Goal: Task Accomplishment & Management: Use online tool/utility

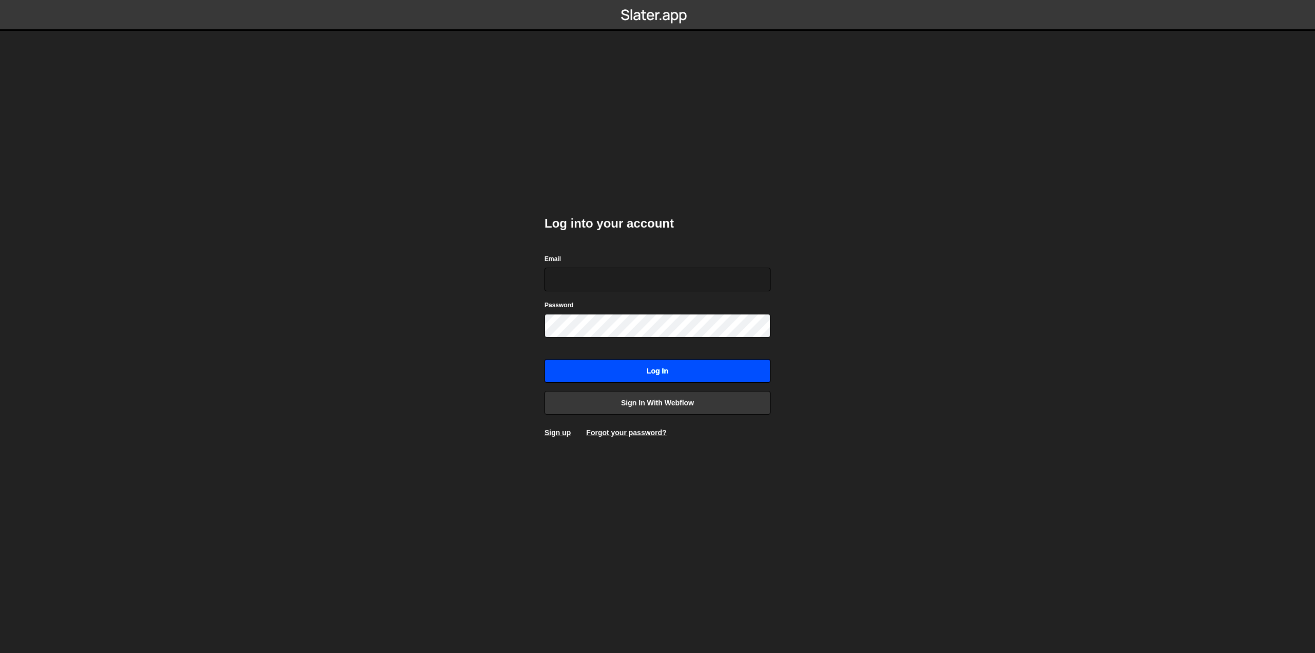
type input "shaunheath@ymail.com"
click at [693, 364] on input "Log in" at bounding box center [657, 371] width 226 height 24
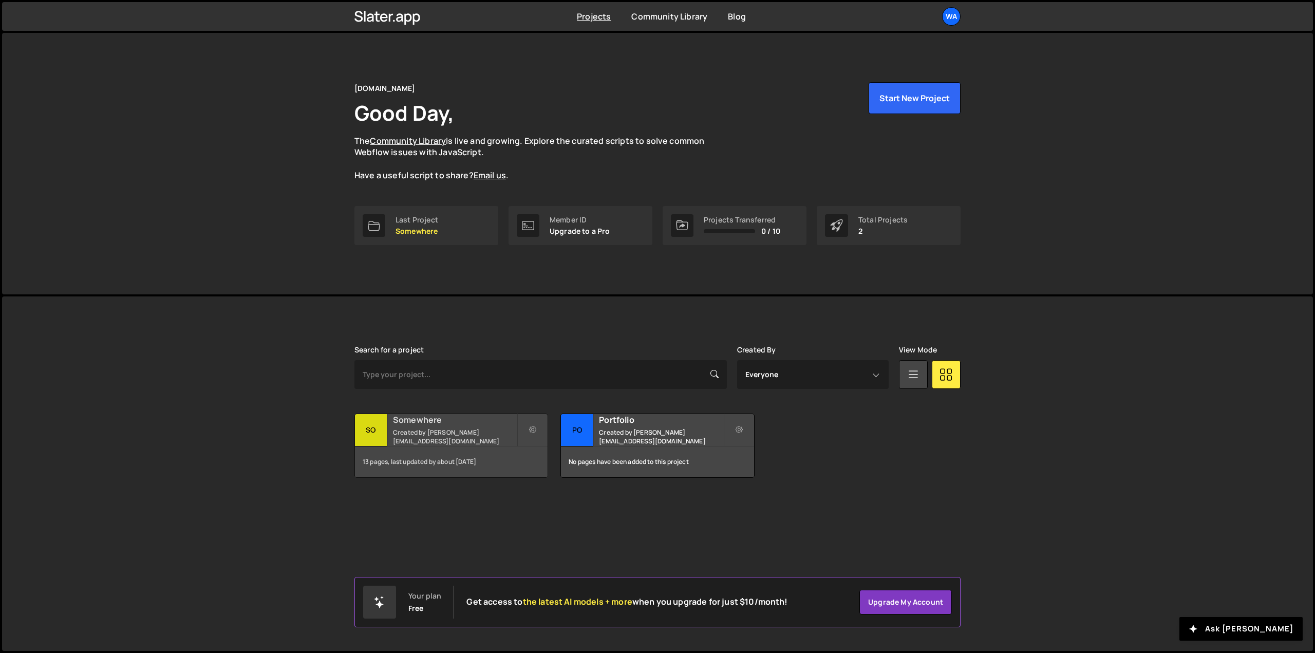
click at [420, 432] on small "Created by shaunheath@ymail.com" at bounding box center [455, 436] width 124 height 17
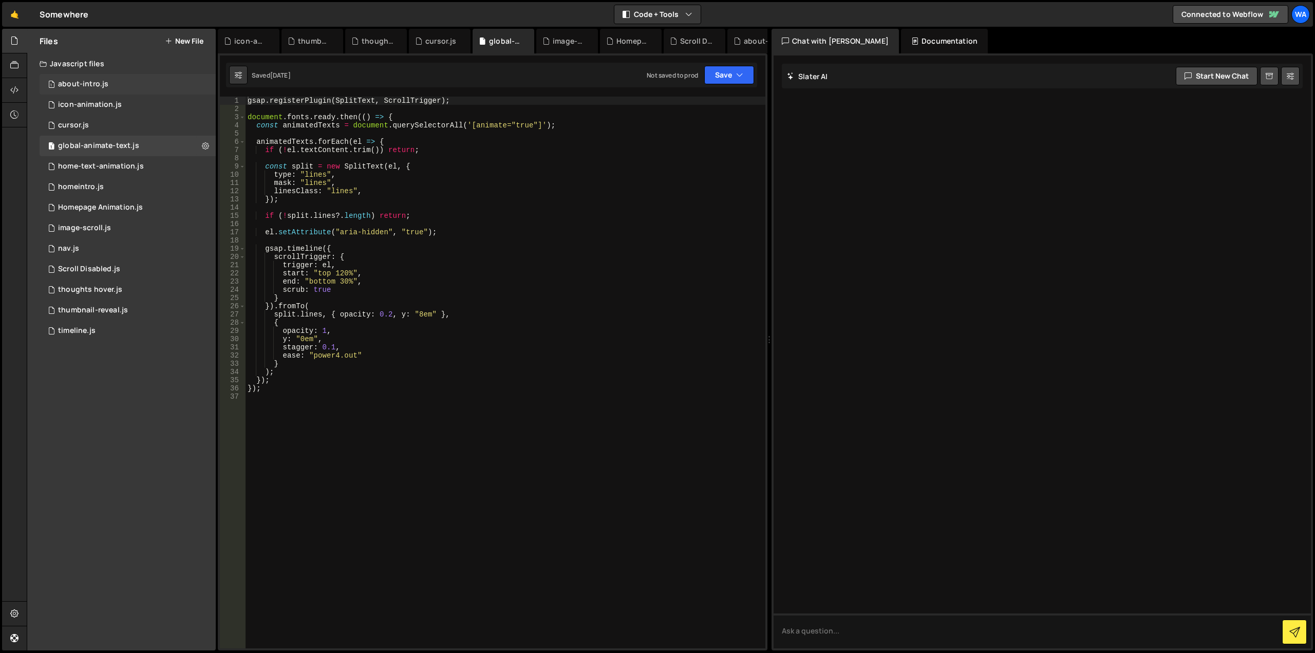
click at [99, 85] on div "about-intro.js" at bounding box center [83, 84] width 50 height 9
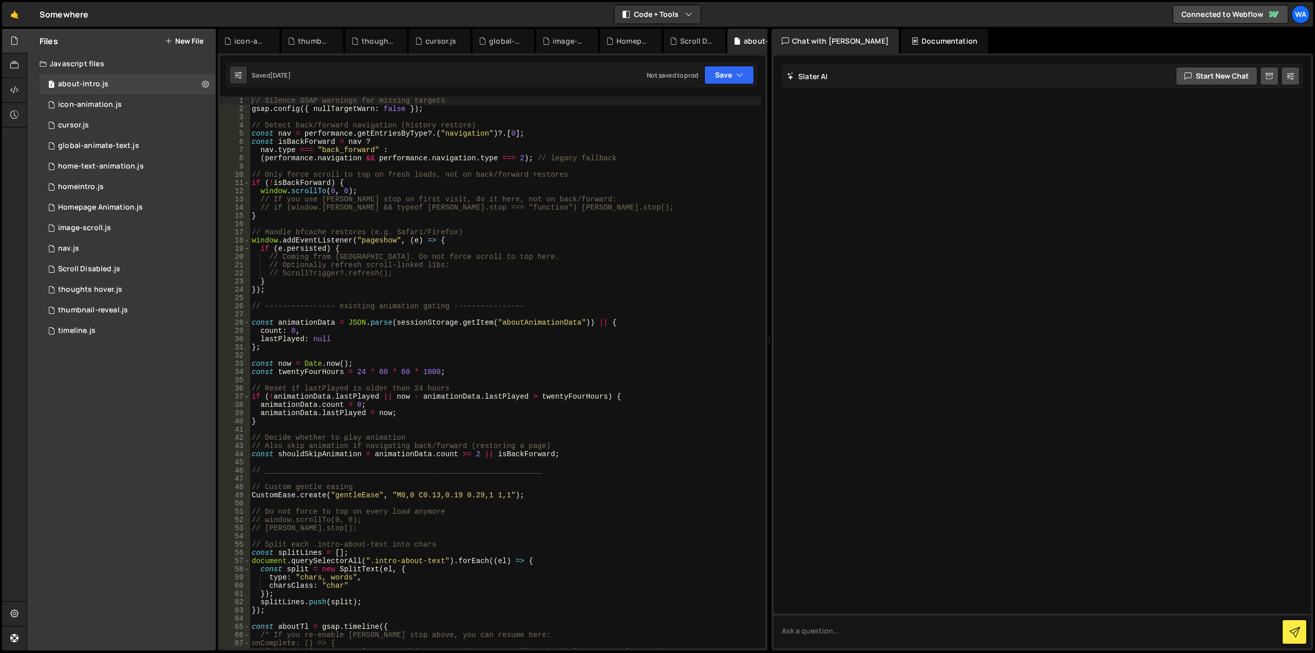
scroll to position [185, 0]
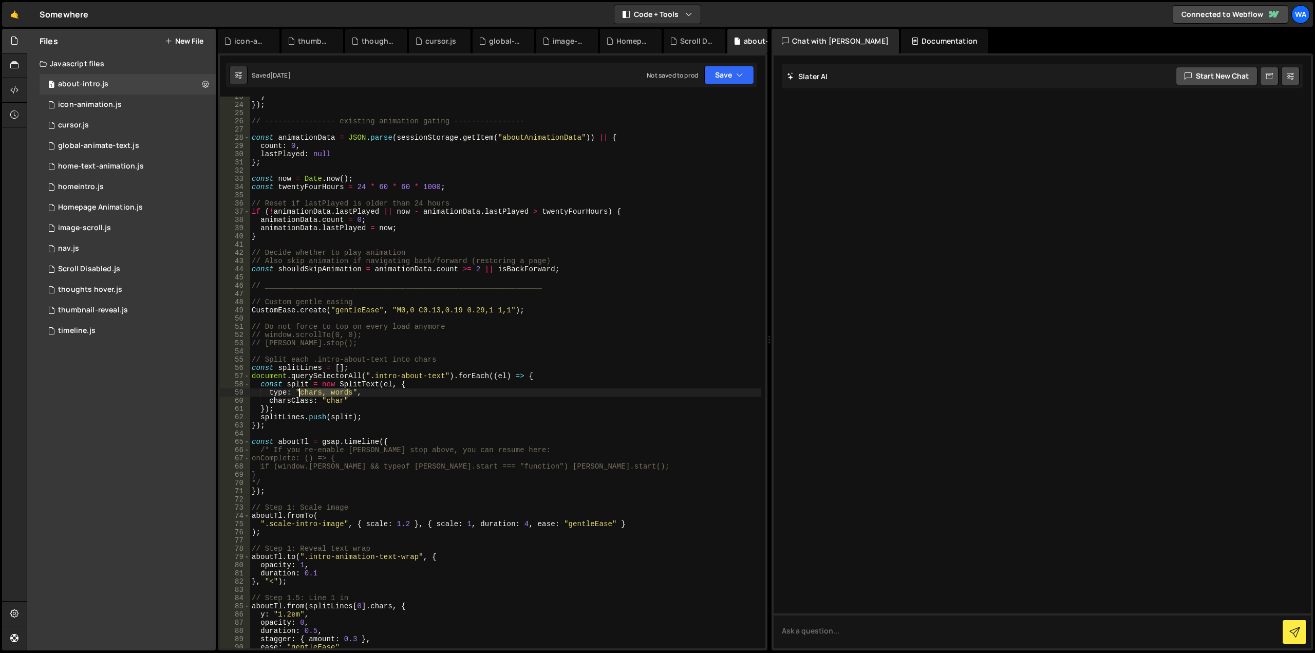
drag, startPoint x: 349, startPoint y: 391, endPoint x: 300, endPoint y: 393, distance: 48.8
click at [300, 393] on div "} }) ; // ---------------- existing animation gating ---------------- const ani…" at bounding box center [505, 376] width 511 height 568
click at [348, 378] on div "} }) ; // ---------------- existing animation gating ---------------- const ani…" at bounding box center [505, 376] width 511 height 568
drag, startPoint x: 341, startPoint y: 402, endPoint x: 326, endPoint y: 401, distance: 15.4
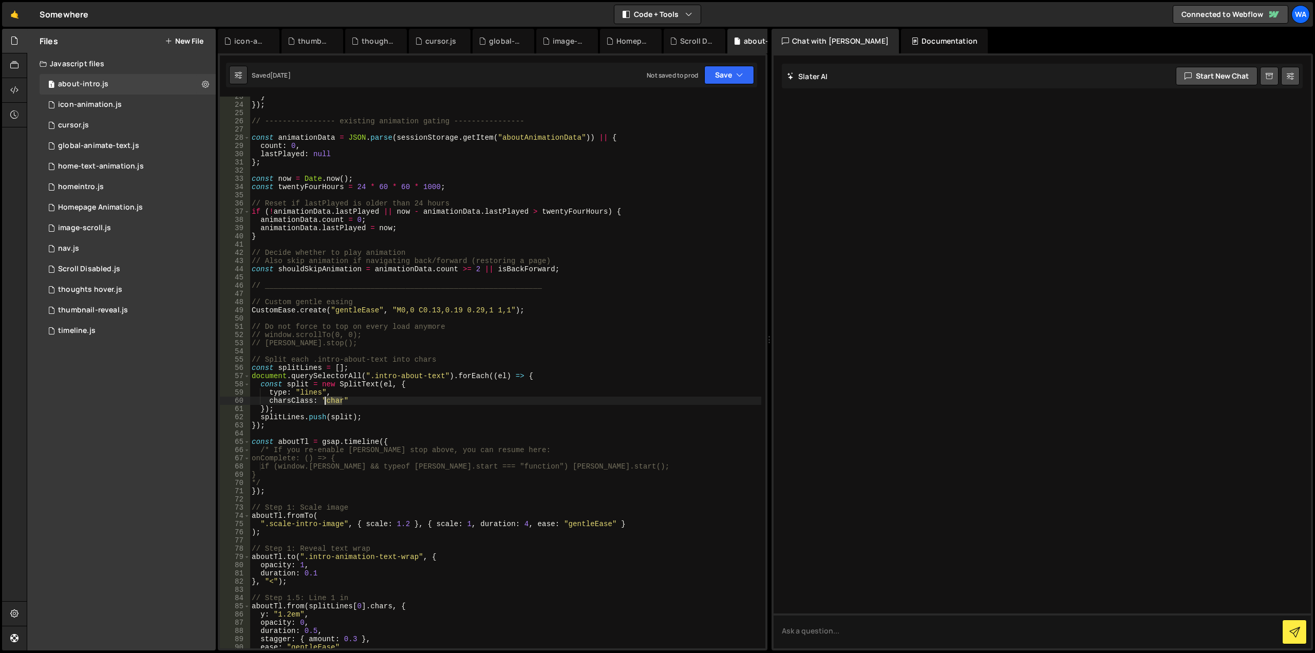
click at [326, 401] on div "} }) ; // ---------------- existing animation gating ---------------- const ani…" at bounding box center [505, 376] width 511 height 568
click at [382, 390] on div "} }) ; // ---------------- existing animation gating ---------------- const ani…" at bounding box center [505, 376] width 511 height 568
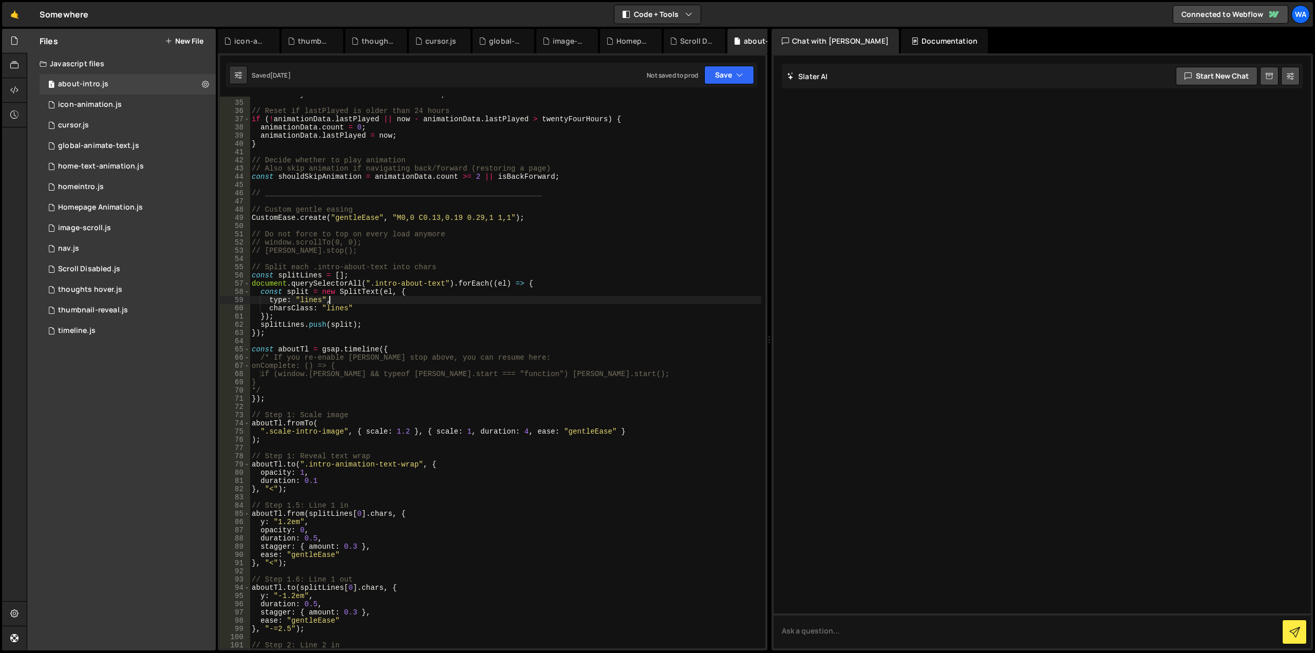
scroll to position [308, 0]
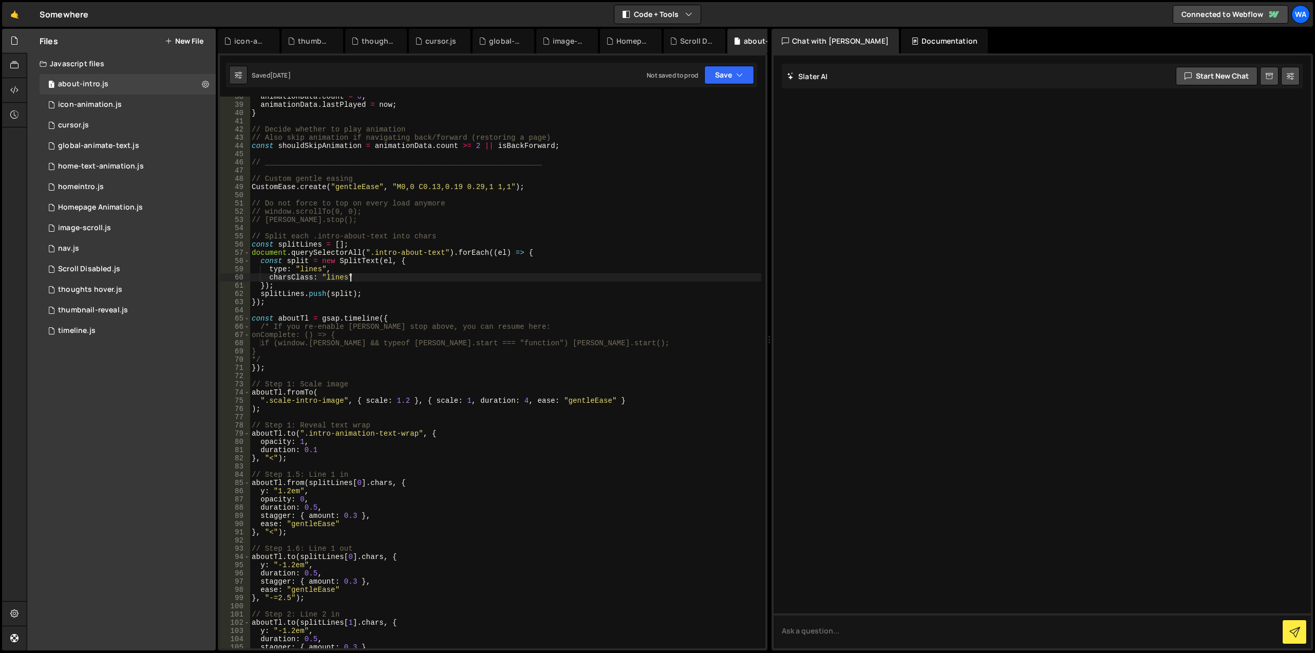
click at [354, 280] on div "animationData . count = 0 ; animationData . lastPlayed = now ; } // Decide whet…" at bounding box center [505, 376] width 511 height 568
type textarea "charsClass: "lines","
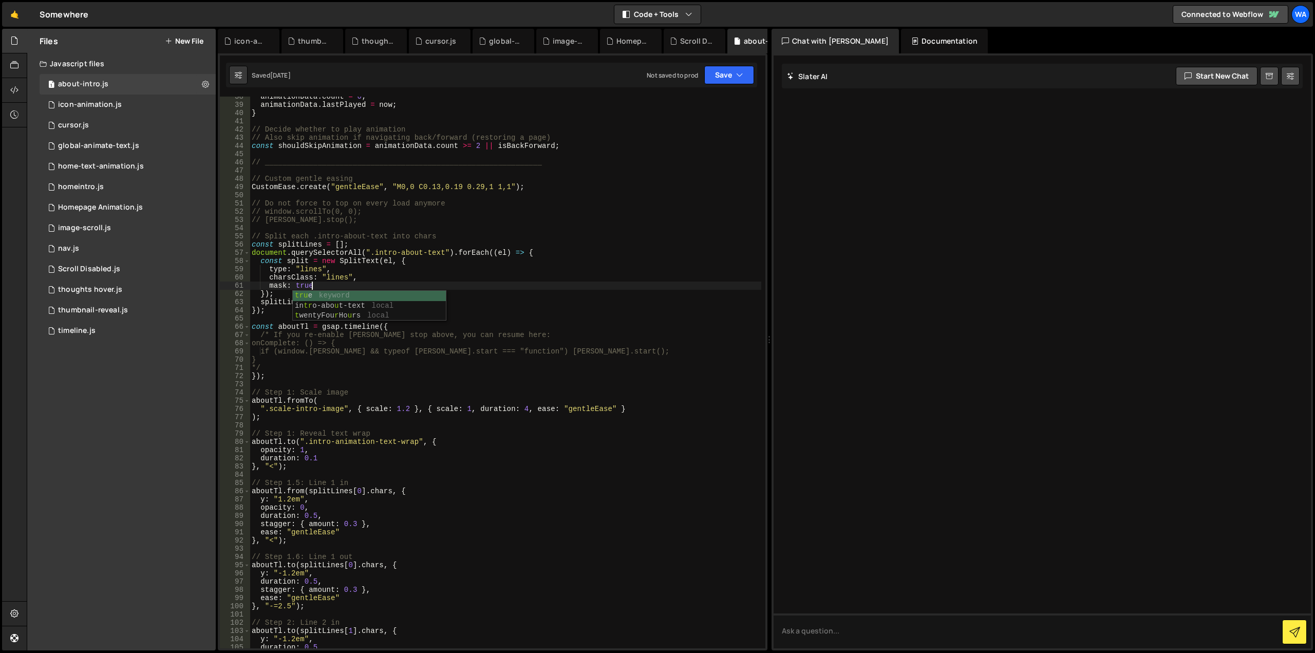
scroll to position [0, 4]
drag, startPoint x: 346, startPoint y: 278, endPoint x: 326, endPoint y: 281, distance: 20.7
click at [326, 281] on div "animationData . count = 0 ; animationData . lastPlayed = now ; } // Decide whet…" at bounding box center [505, 376] width 511 height 568
drag, startPoint x: 388, startPoint y: 493, endPoint x: 368, endPoint y: 492, distance: 20.1
click at [368, 492] on div "animationData . count = 0 ; animationData . lastPlayed = now ; } // Decide whet…" at bounding box center [505, 376] width 511 height 568
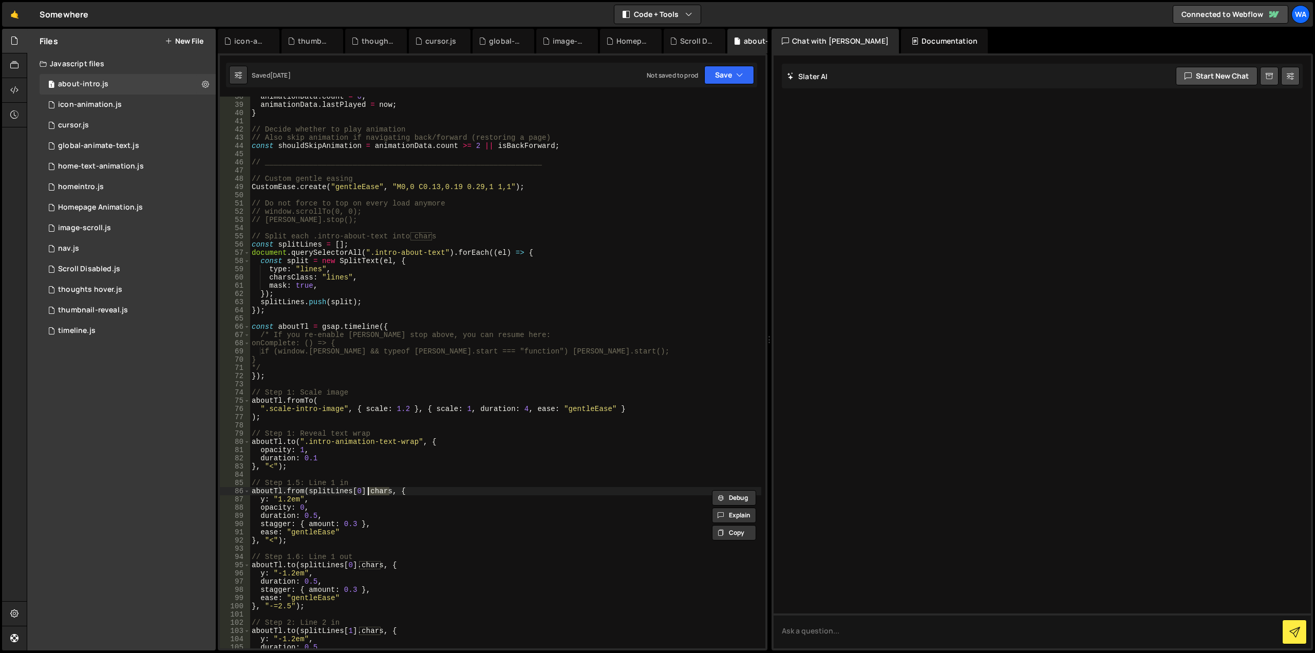
paste textarea "line"
drag, startPoint x: 379, startPoint y: 565, endPoint x: 360, endPoint y: 567, distance: 19.1
click at [360, 567] on div "animationData . count = 0 ; animationData . lastPlayed = now ; } // Decide whet…" at bounding box center [505, 376] width 511 height 568
paste textarea "line"
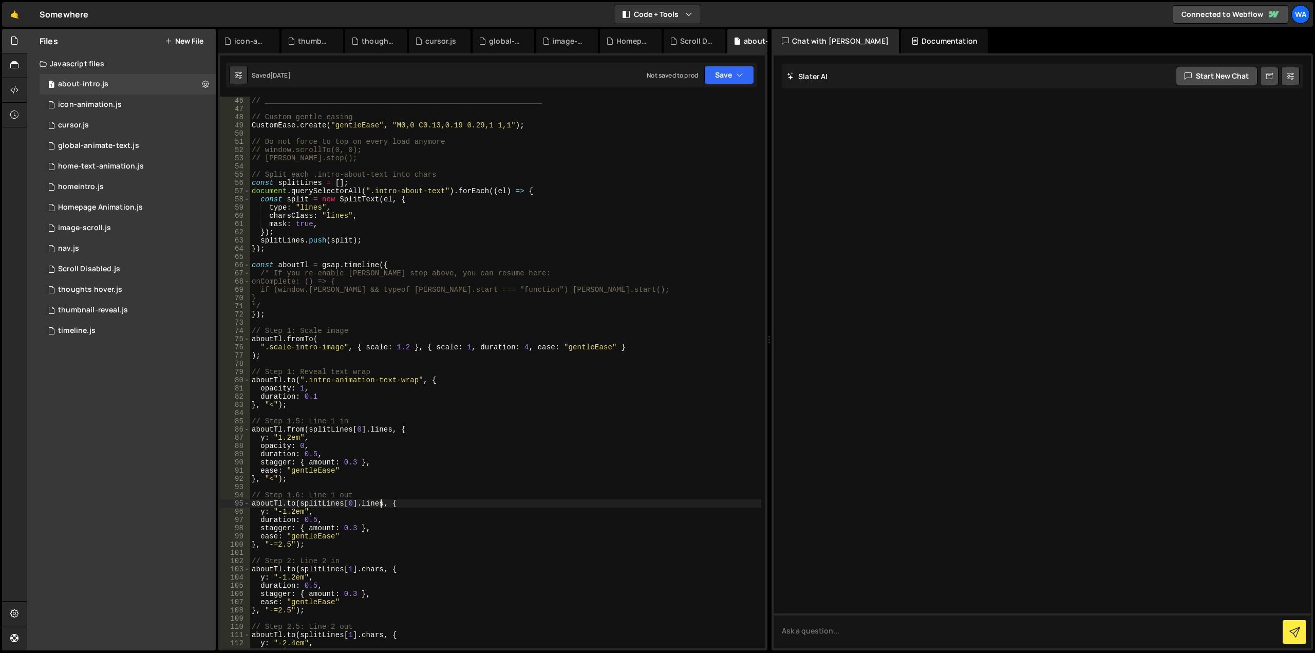
scroll to position [401, 0]
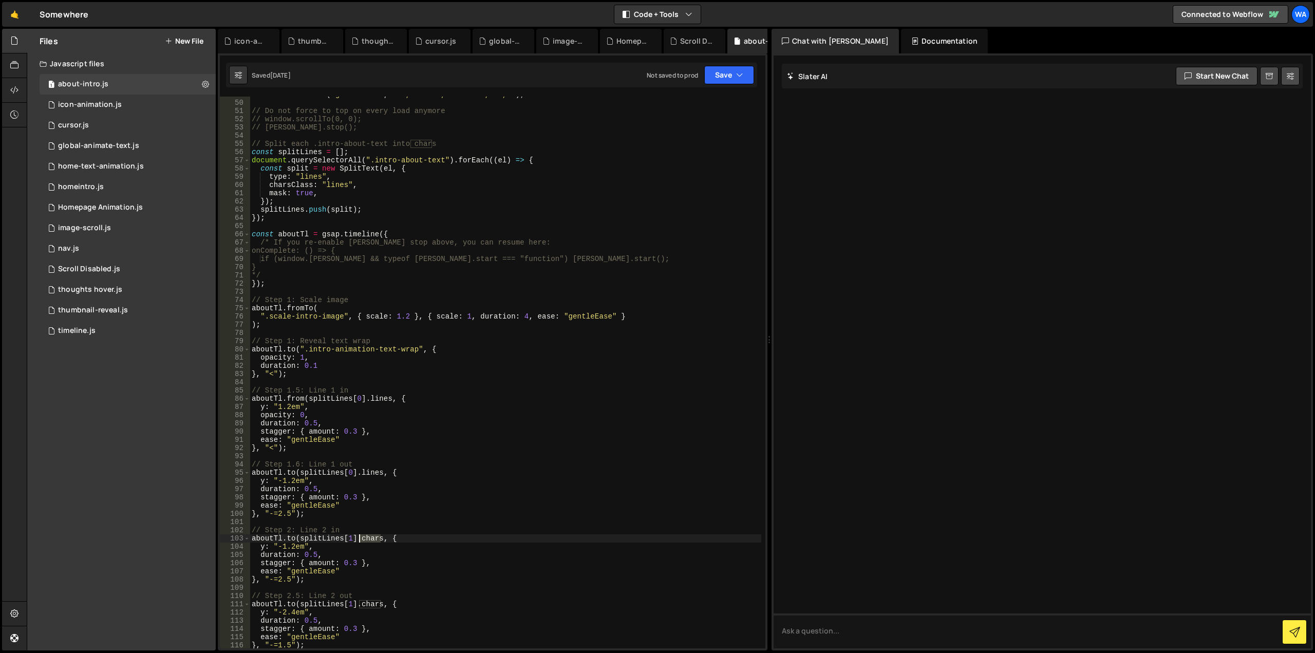
drag, startPoint x: 379, startPoint y: 540, endPoint x: 358, endPoint y: 539, distance: 21.1
click at [358, 539] on div "CustomEase . create ( "gentleEase" , "M0,0 C0.13,0.19 0.29,1 1,1" ) ; // Do not…" at bounding box center [505, 374] width 511 height 568
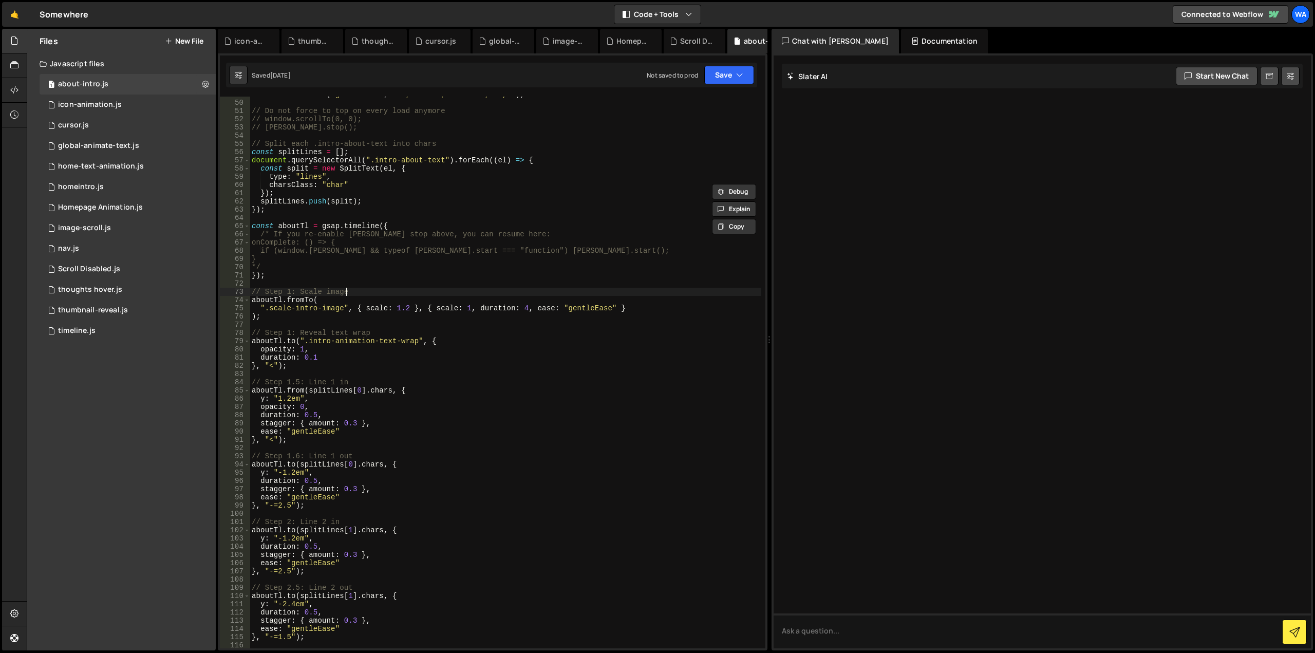
click at [383, 294] on div "CustomEase . create ( "gentleEase" , "M0,0 C0.13,0.19 0.29,1 1,1" ) ; // Do not…" at bounding box center [505, 374] width 511 height 568
type textarea "type: "chars, words","
click at [382, 376] on div "CustomEase . create ( "gentleEase" , "M0,0 C0.13,0.19 0.29,1 1,1" ) ; // Do not…" at bounding box center [505, 374] width 511 height 568
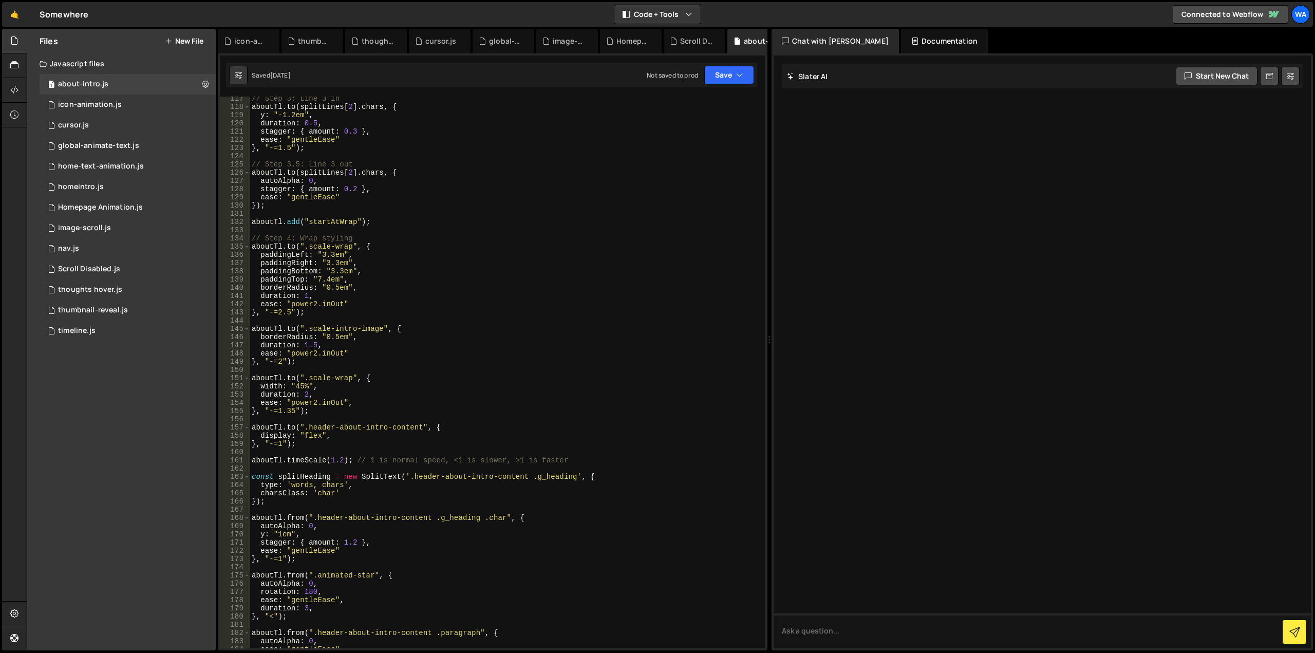
scroll to position [1048, 0]
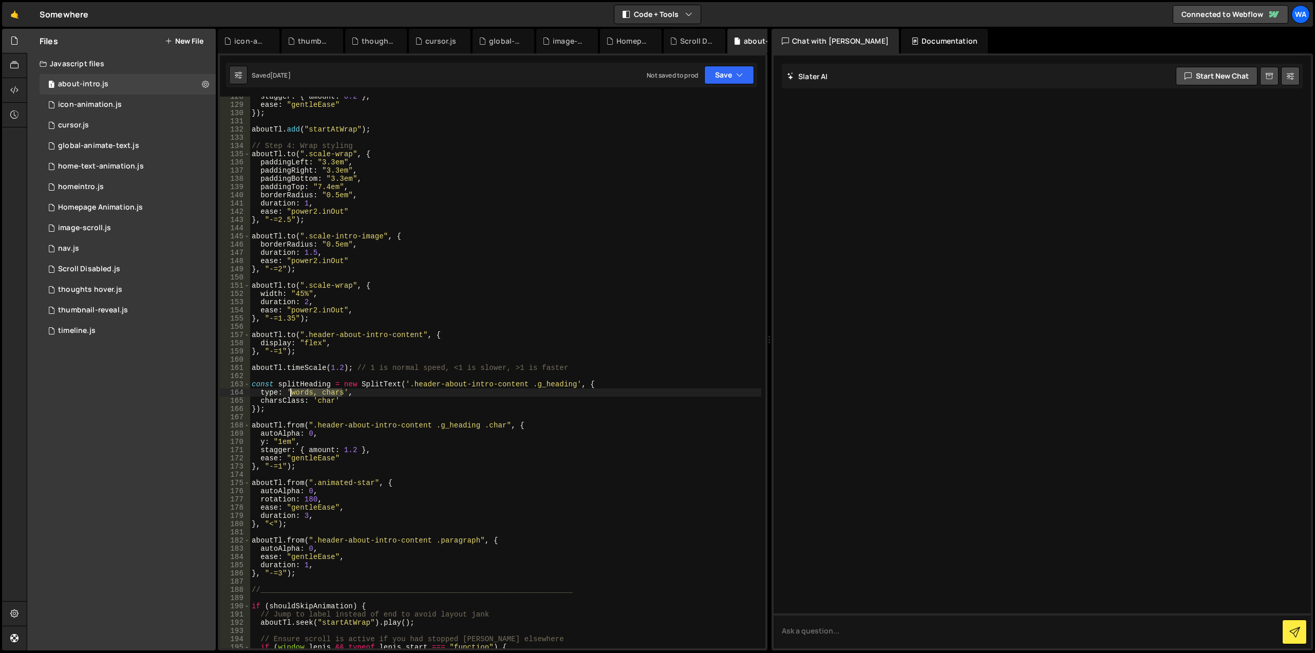
drag, startPoint x: 341, startPoint y: 394, endPoint x: 290, endPoint y: 392, distance: 51.4
click at [290, 392] on div "stagger : { amount : 0.2 } , ease : "gentleEase" }) ; aboutTl . add ( "startAtW…" at bounding box center [505, 376] width 511 height 568
type textarea "type: 'lines',"
click at [336, 372] on div "stagger : { amount : 0.2 } , ease : "gentleEase" }) ; aboutTl . add ( "startAtW…" at bounding box center [505, 376] width 511 height 568
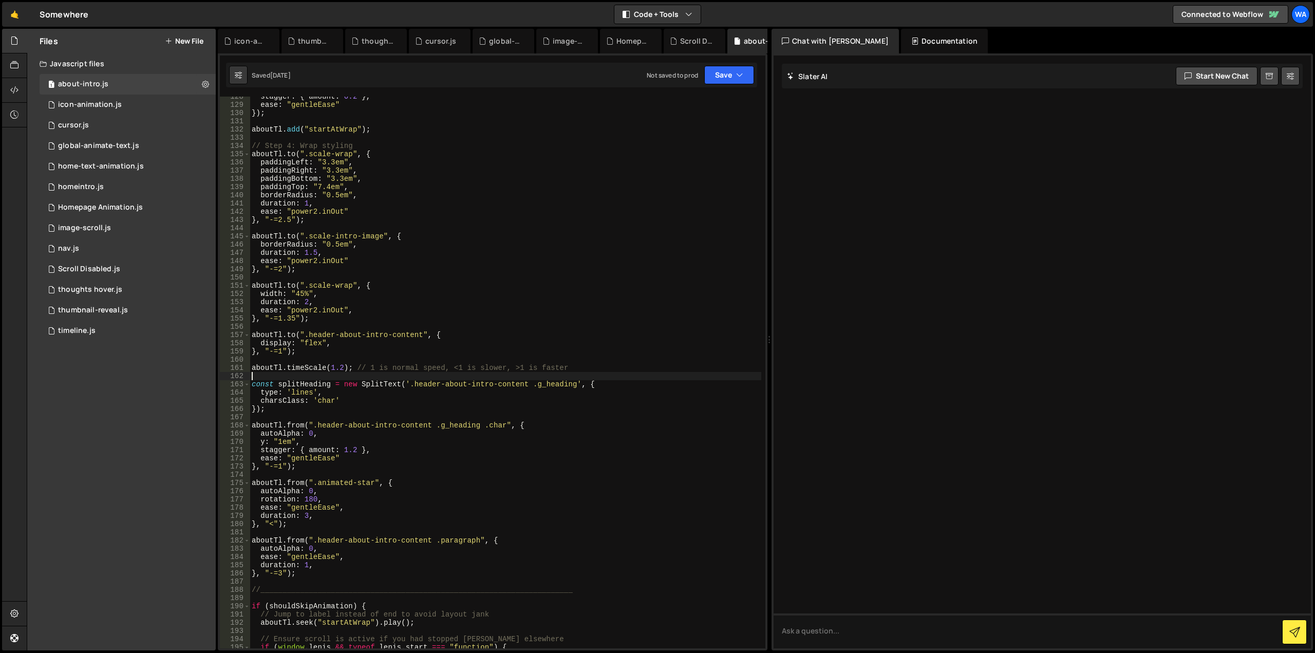
scroll to position [0, 0]
drag, startPoint x: 334, startPoint y: 401, endPoint x: 321, endPoint y: 409, distance: 14.8
click at [318, 404] on div "stagger : { amount : 0.2 } , ease : "gentleEase" }) ; aboutTl . add ( "startAtW…" at bounding box center [505, 376] width 511 height 568
click at [349, 399] on div "stagger : { amount : 0.2 } , ease : "gentleEase" }) ; aboutTl . add ( "startAtW…" at bounding box center [505, 376] width 511 height 568
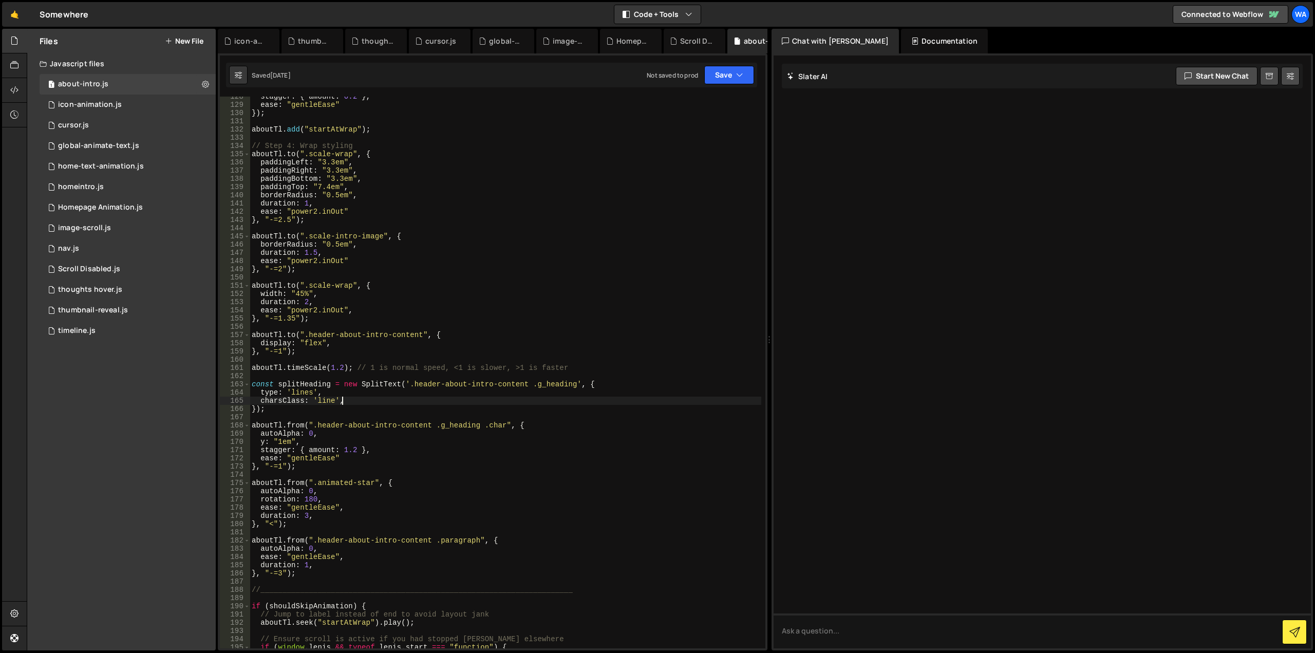
type textarea "charsClass: 'line',"
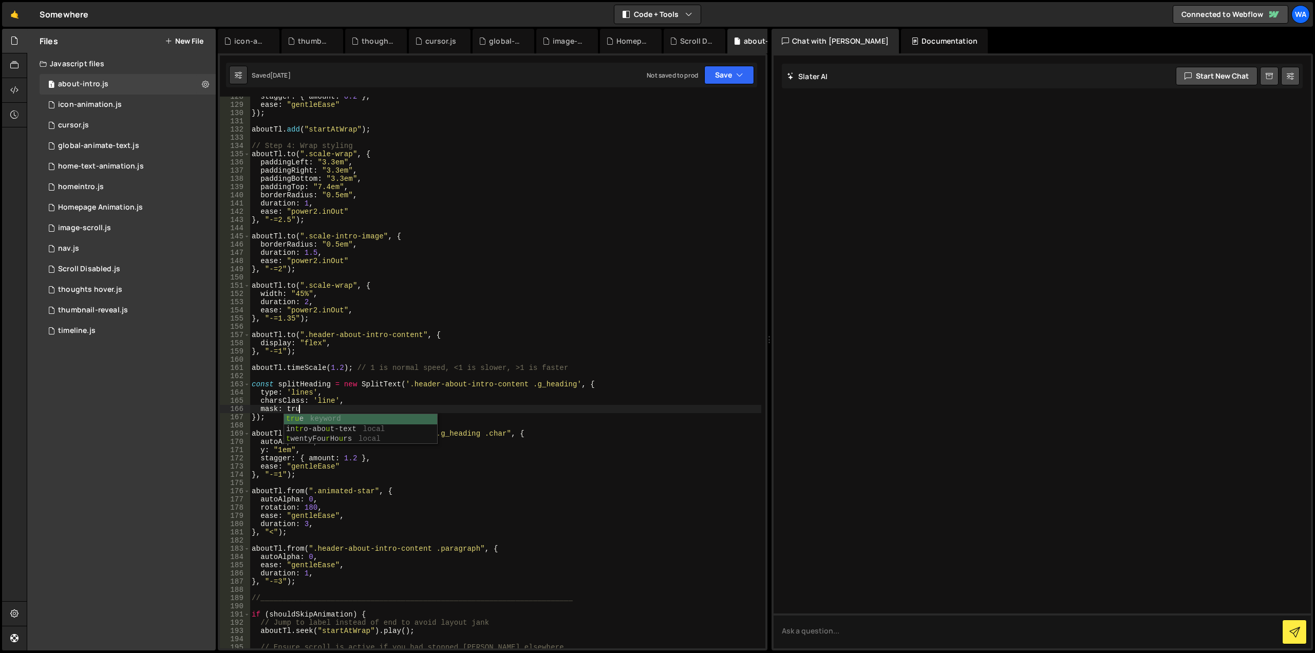
scroll to position [0, 3]
drag, startPoint x: 499, startPoint y: 436, endPoint x: 485, endPoint y: 436, distance: 14.4
click at [485, 436] on div "stagger : { amount : 0.2 } , ease : "gentleEase" }) ; aboutTl . add ( "startAtW…" at bounding box center [505, 376] width 511 height 568
click at [493, 431] on div "stagger : { amount : 0.2 } , ease : "gentleEase" }) ; aboutTl . add ( "startAtW…" at bounding box center [505, 376] width 511 height 568
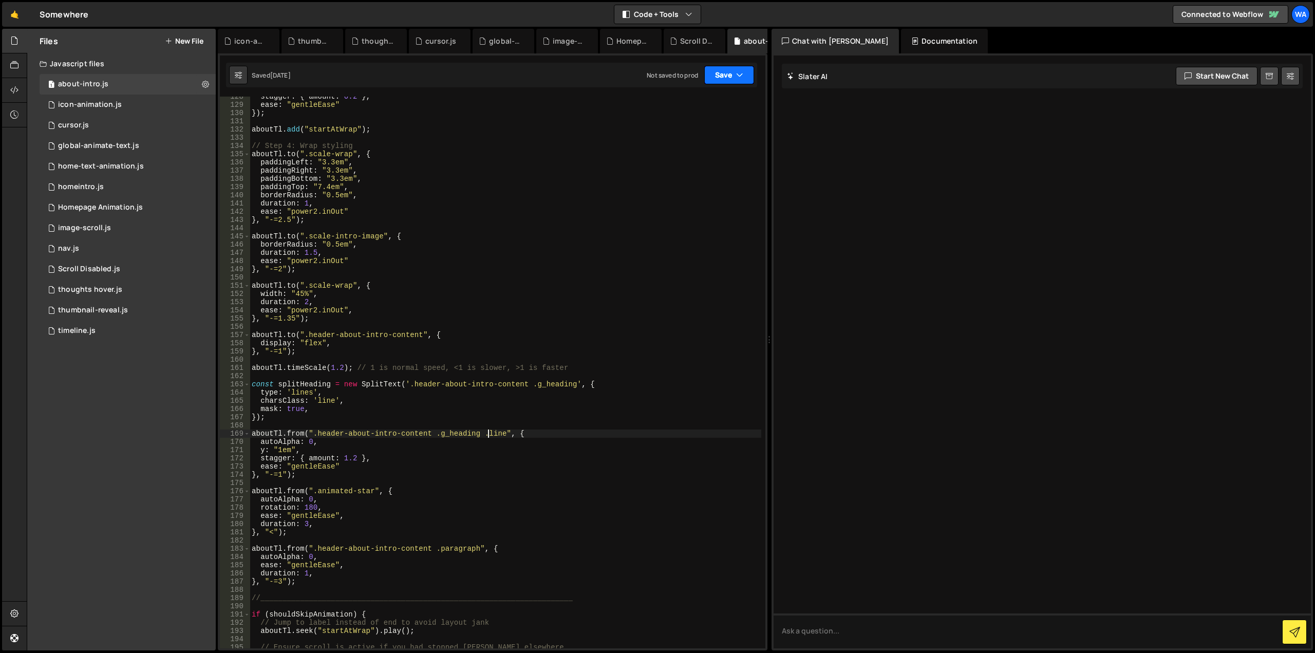
click at [723, 82] on button "Save" at bounding box center [729, 75] width 50 height 18
click at [711, 105] on div "Saved [DATE]" at bounding box center [694, 111] width 107 height 12
drag, startPoint x: 280, startPoint y: 401, endPoint x: 261, endPoint y: 401, distance: 19.0
click at [261, 401] on div "stagger : { amount : 0.2 } , ease : "gentleEase" }) ; aboutTl . add ( "startAtW…" at bounding box center [505, 376] width 511 height 568
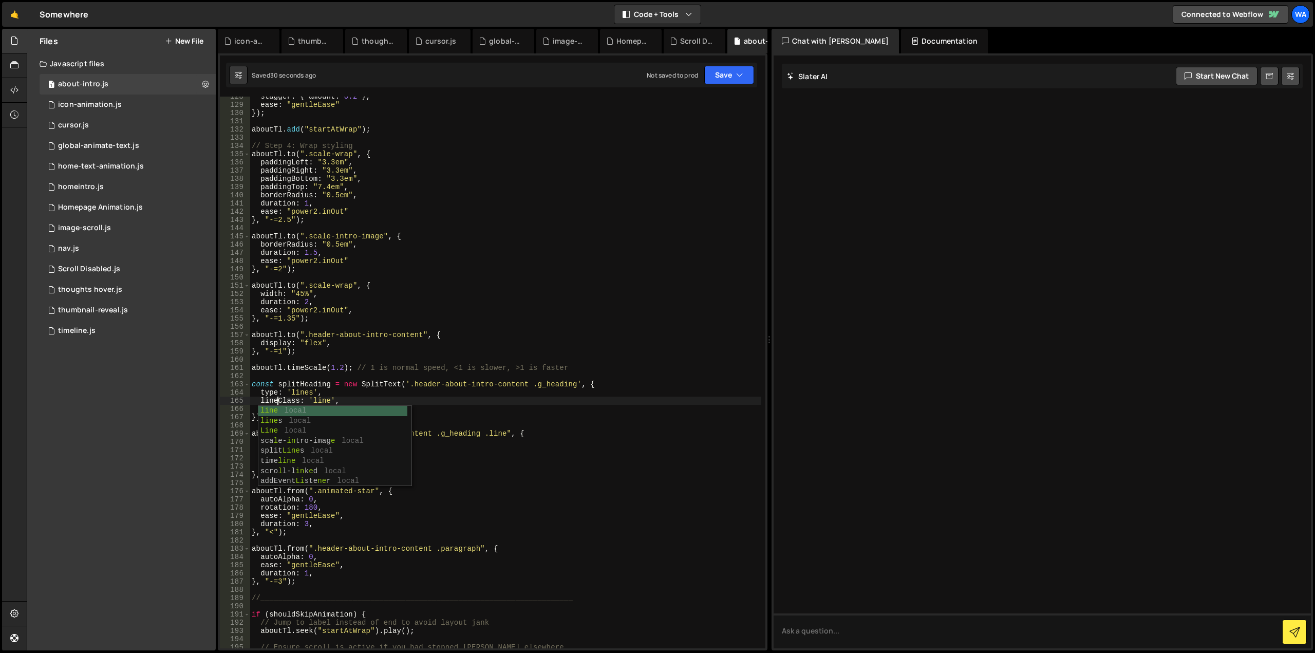
scroll to position [0, 2]
click at [433, 381] on div "stagger : { amount : 0.2 } , ease : "gentleEase" }) ; aboutTl . add ( "startAtW…" at bounding box center [505, 376] width 511 height 568
type textarea "const splitHeading = new SplitText('.header-about-intro-content .g_heading', {"
click at [715, 83] on button "Save" at bounding box center [729, 75] width 50 height 18
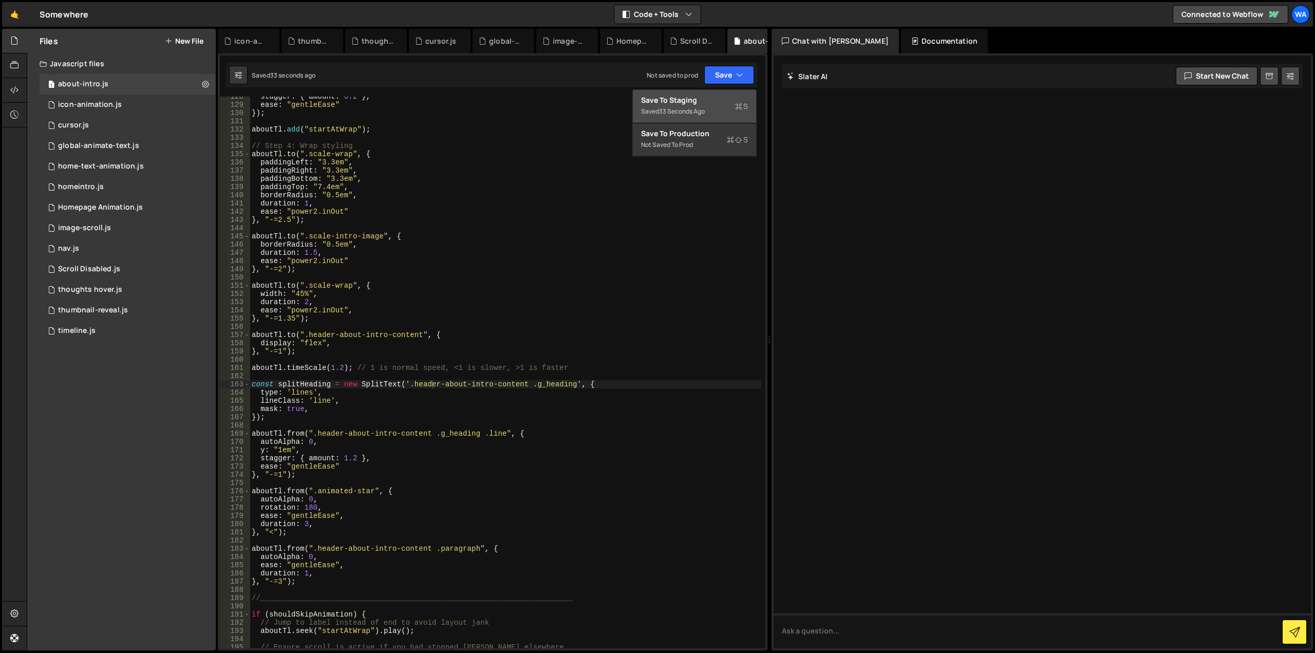
click at [705, 101] on div "Save to Staging S" at bounding box center [694, 100] width 107 height 10
click at [353, 379] on div "stagger : { amount : 0.2 } , ease : "gentleEase" }) ; aboutTl . add ( "startAtW…" at bounding box center [505, 376] width 511 height 568
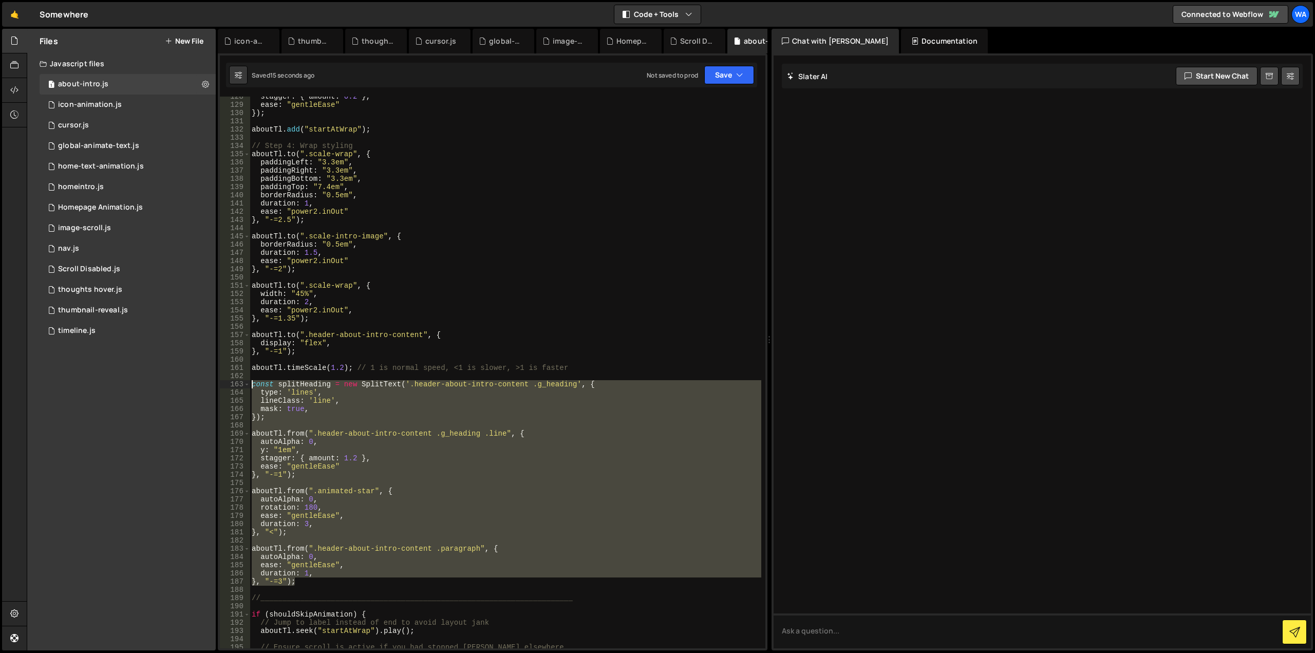
drag, startPoint x: 302, startPoint y: 581, endPoint x: 252, endPoint y: 382, distance: 206.0
click at [252, 382] on div "stagger : { amount : 0.2 } , ease : "gentleEase" }) ; aboutTl . add ( "startAtW…" at bounding box center [505, 376] width 511 height 568
click at [277, 400] on div "stagger : { amount : 0.2 } , ease : "gentleEase" }) ; aboutTl . add ( "startAtW…" at bounding box center [505, 376] width 511 height 568
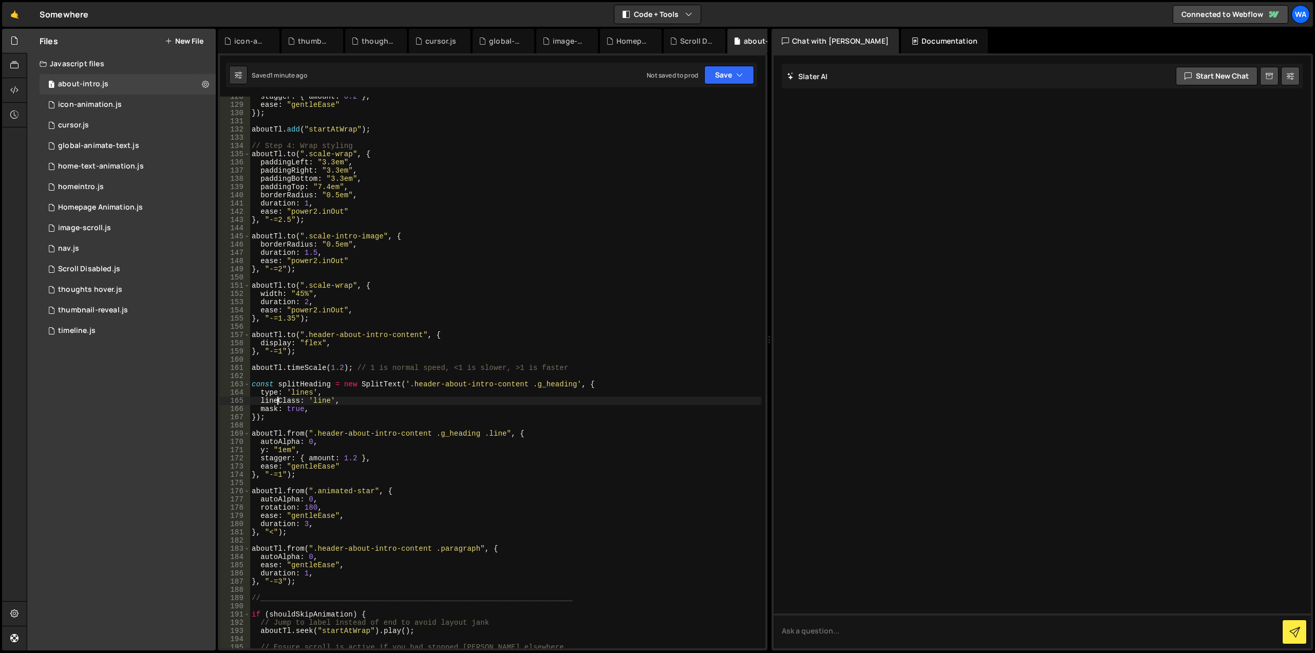
scroll to position [0, 2]
click at [543, 298] on div "stagger : { amount : 0.2 } , ease : "gentleEase" }) ; aboutTl . add ( "startAtW…" at bounding box center [505, 376] width 511 height 568
click at [720, 68] on button "Save" at bounding box center [729, 75] width 50 height 18
click at [710, 101] on div "Save to Staging S" at bounding box center [694, 100] width 107 height 10
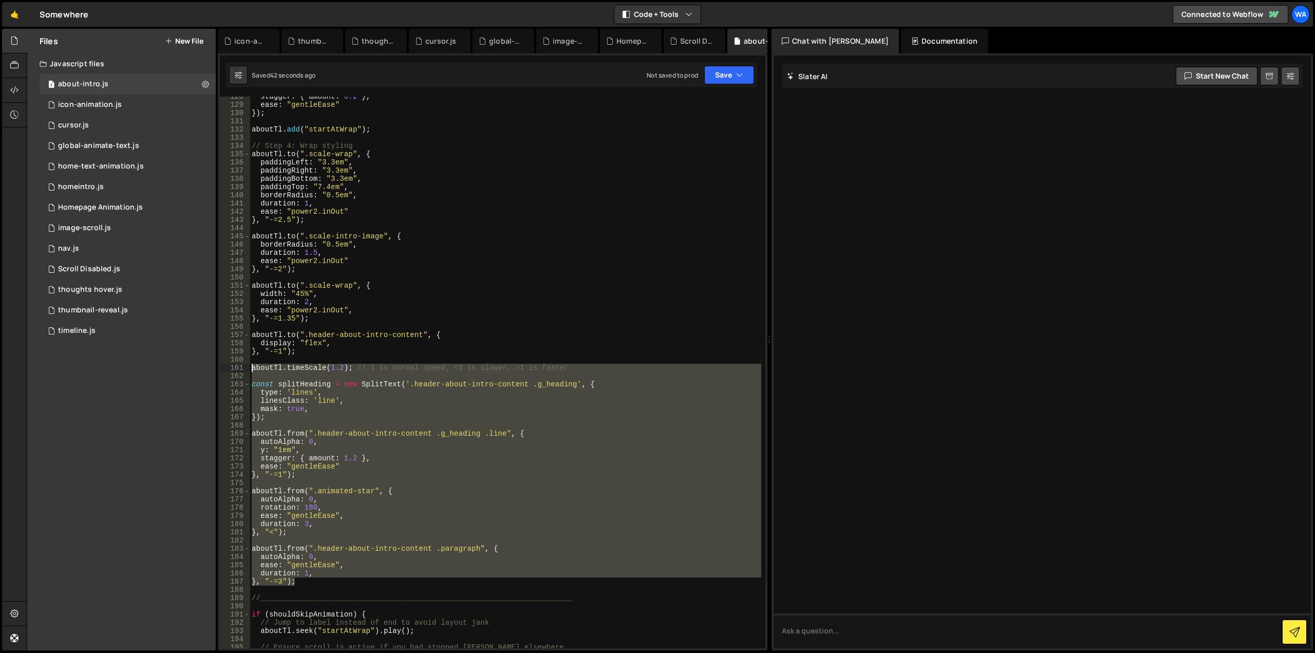
drag, startPoint x: 303, startPoint y: 582, endPoint x: 250, endPoint y: 367, distance: 221.1
click at [250, 367] on div "stagger : { amount : 0.2 } , ease : "gentleEase" }) ; aboutTl . add ( "startAtW…" at bounding box center [505, 376] width 511 height 568
type textarea "aboutTl.timeScale(1.2); // 1 is normal speed, <1 is slower, >1 is faster"
paste textarea
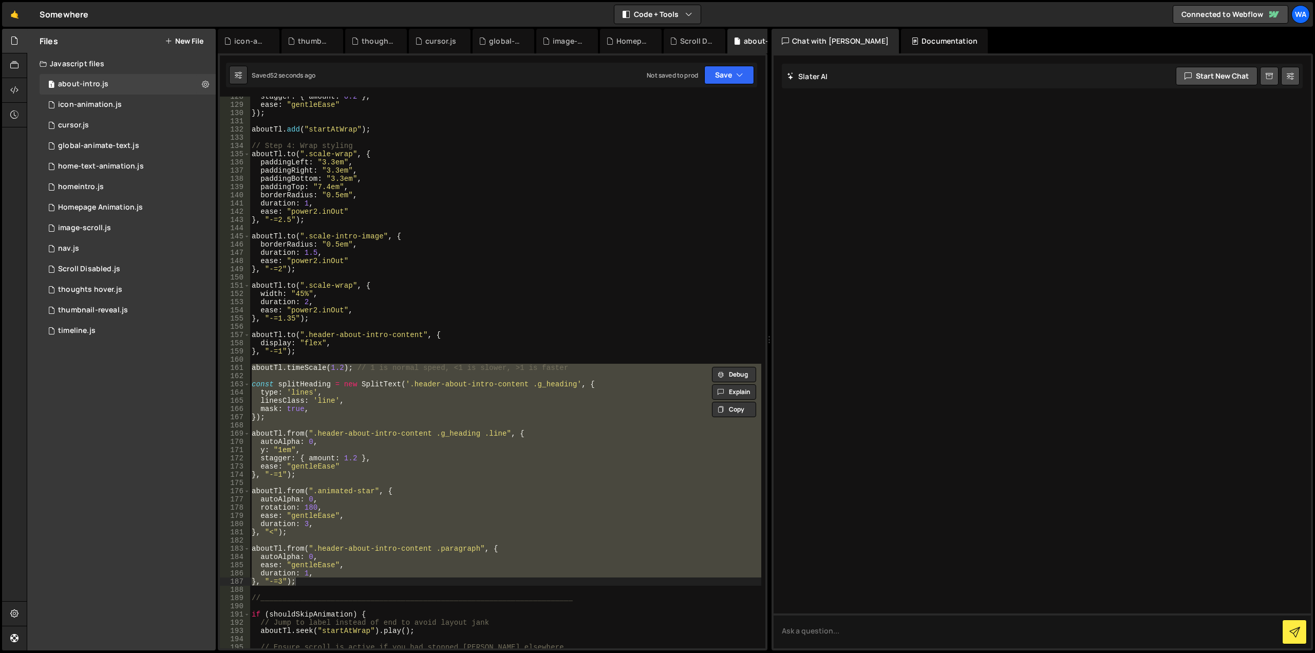
click at [341, 550] on div "stagger : { amount : 0.2 } , ease : "gentleEase" }) ; aboutTl . add ( "startAtW…" at bounding box center [505, 372] width 511 height 551
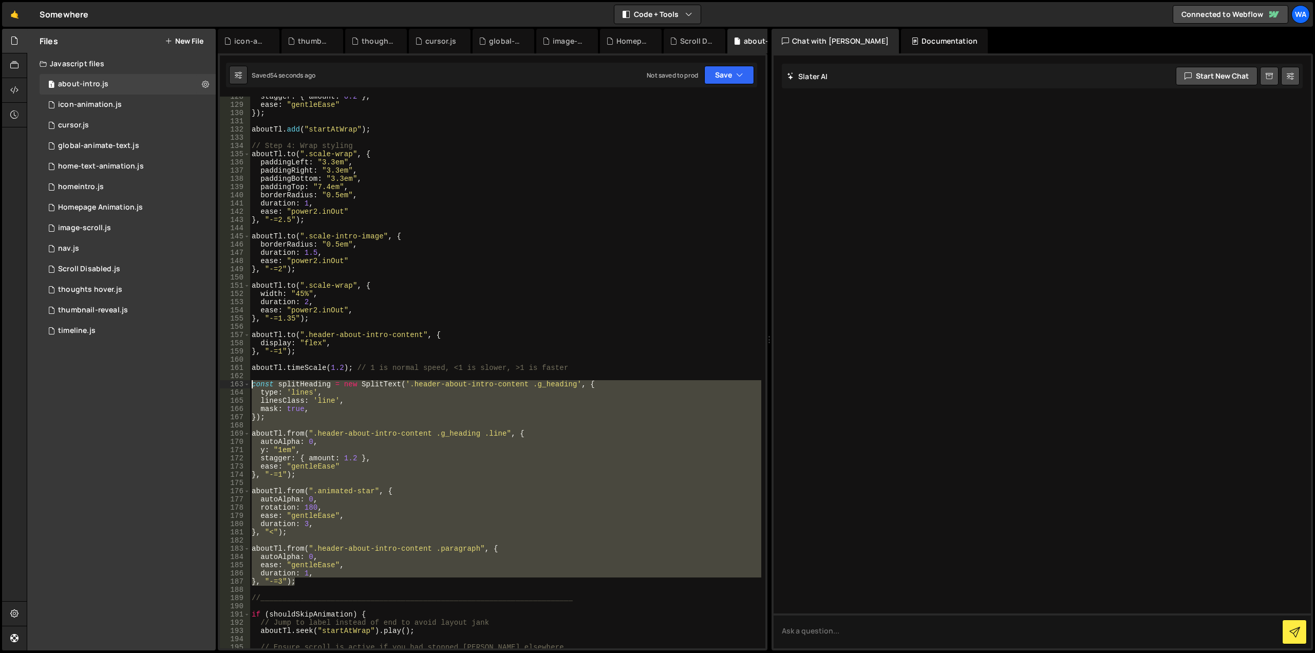
drag, startPoint x: 297, startPoint y: 580, endPoint x: 223, endPoint y: 384, distance: 209.4
click at [223, 384] on div "aboutTl.from(".header-about-intro-content .paragraph", { 128 129 130 131 132 13…" at bounding box center [492, 372] width 545 height 551
type textarea "const splitHeading = new SplitText('.header-about-intro-content .g_heading', { …"
paste textarea
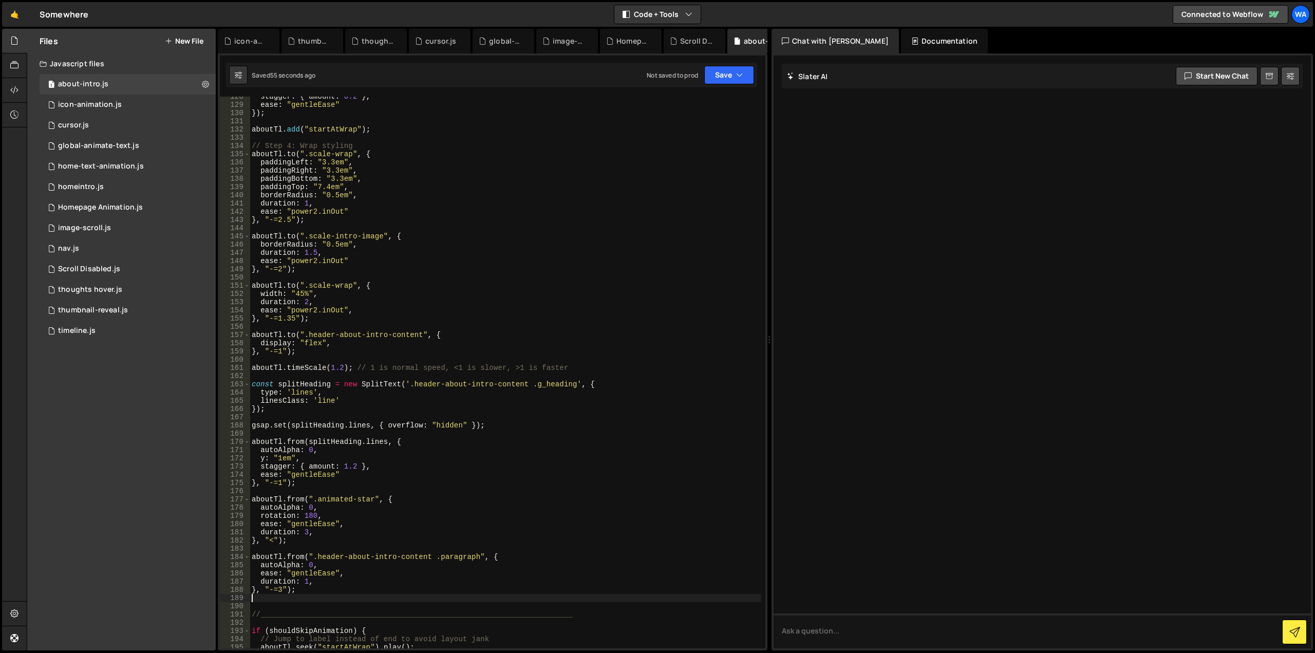
type textarea "duration: 1, }, "-=3");"
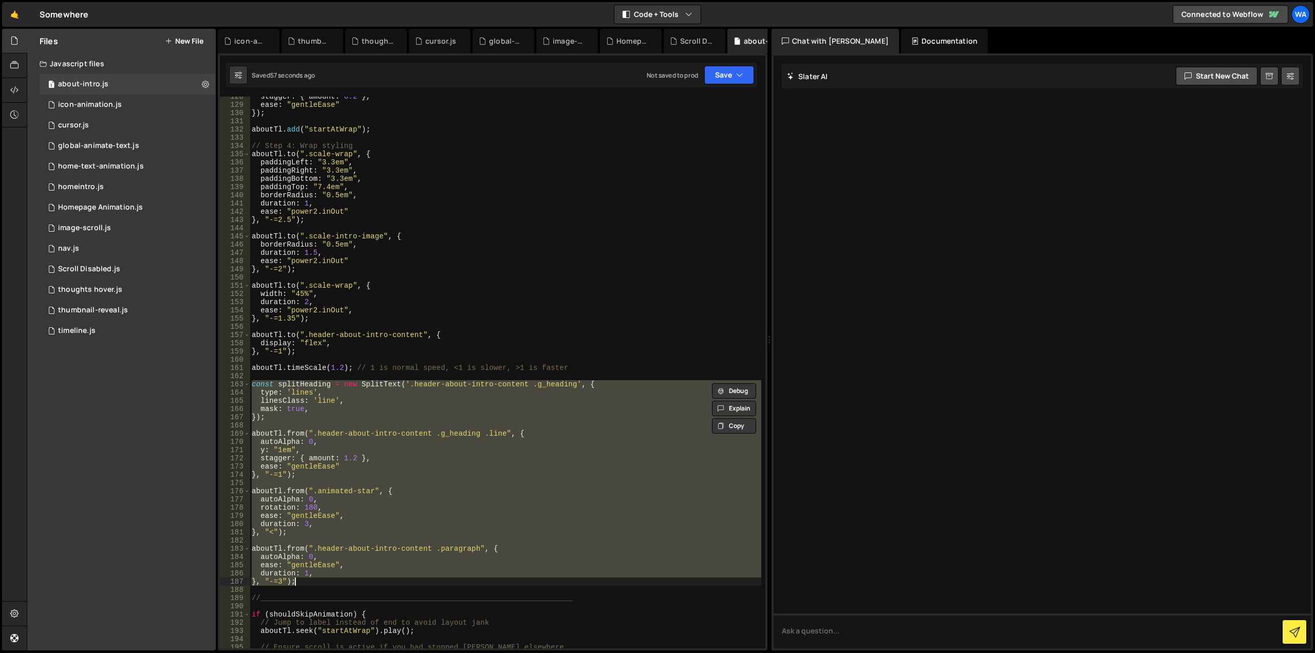
paste textarea
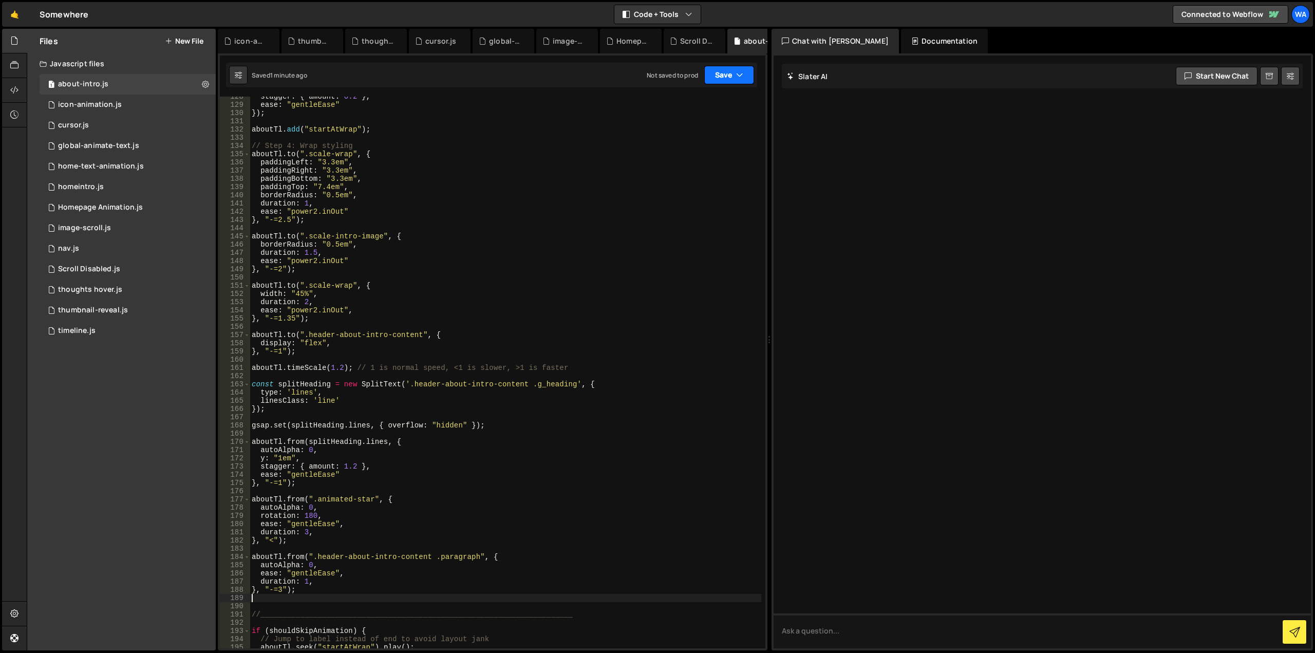
click at [726, 75] on button "Save" at bounding box center [729, 75] width 50 height 18
click at [708, 99] on div "Save to Staging S" at bounding box center [694, 100] width 107 height 10
click at [540, 297] on div "stagger : { amount : 0.2 } , ease : "gentleEase" }) ; aboutTl . add ( "startAtW…" at bounding box center [505, 376] width 511 height 568
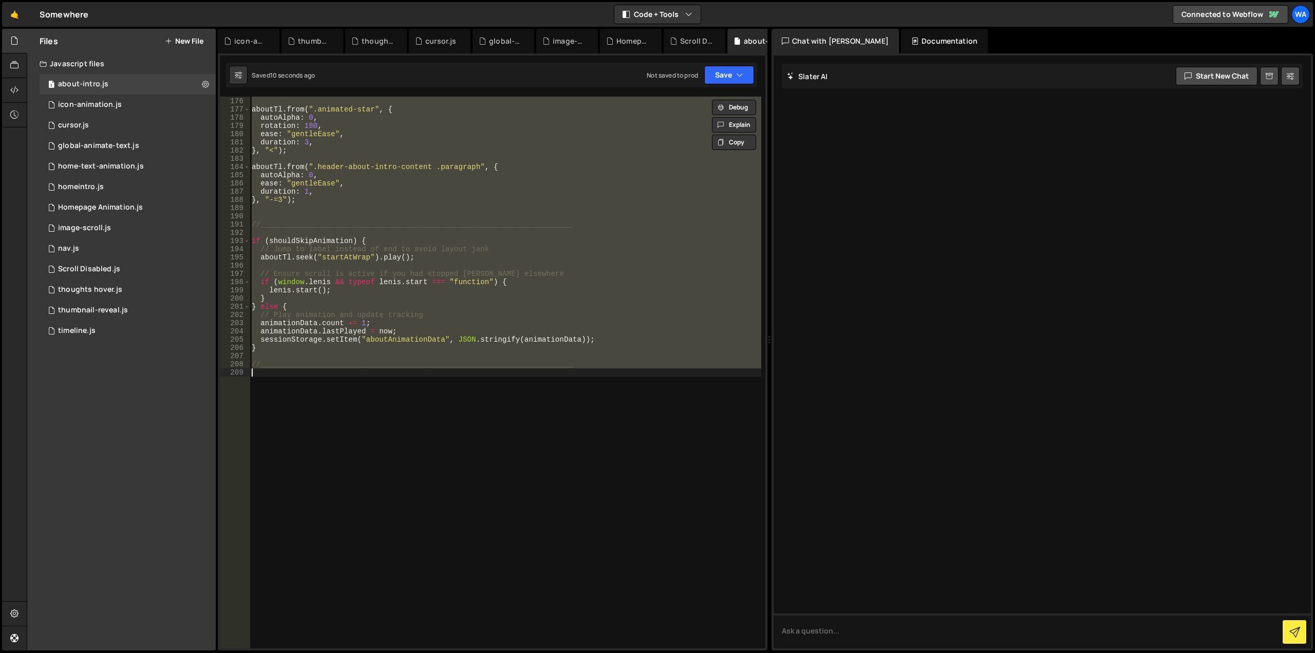
type textarea "duration: 1, }, "-=3");"
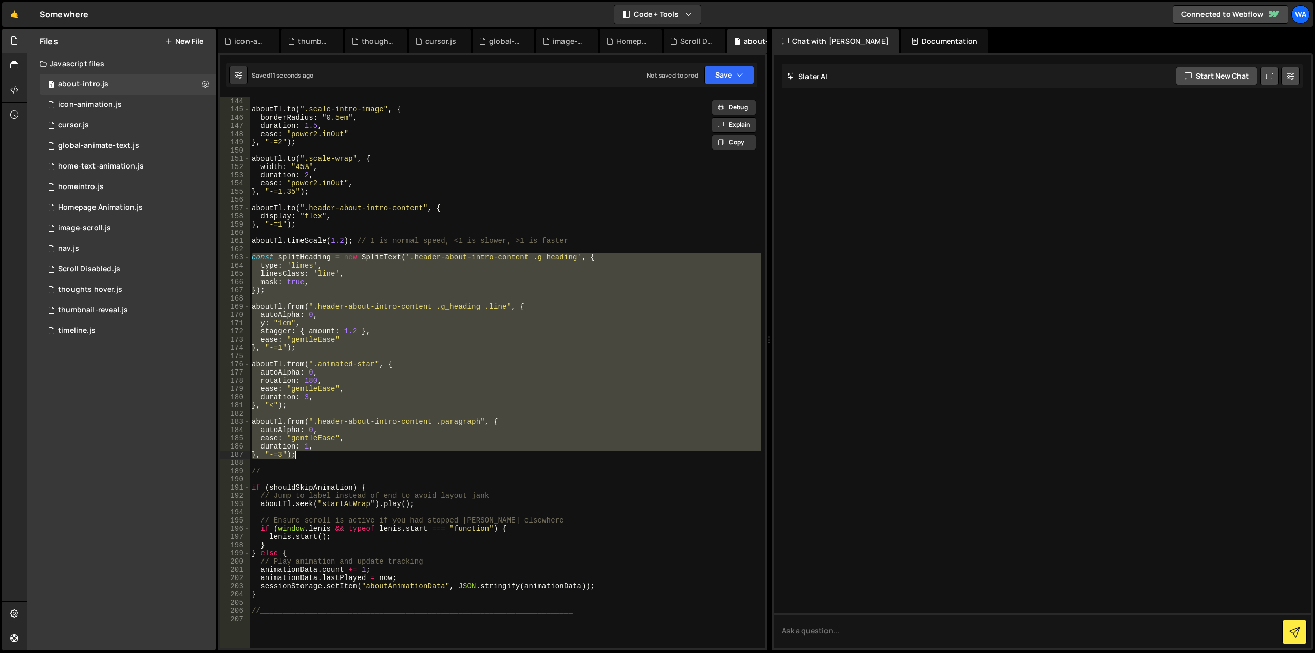
scroll to position [1144, 0]
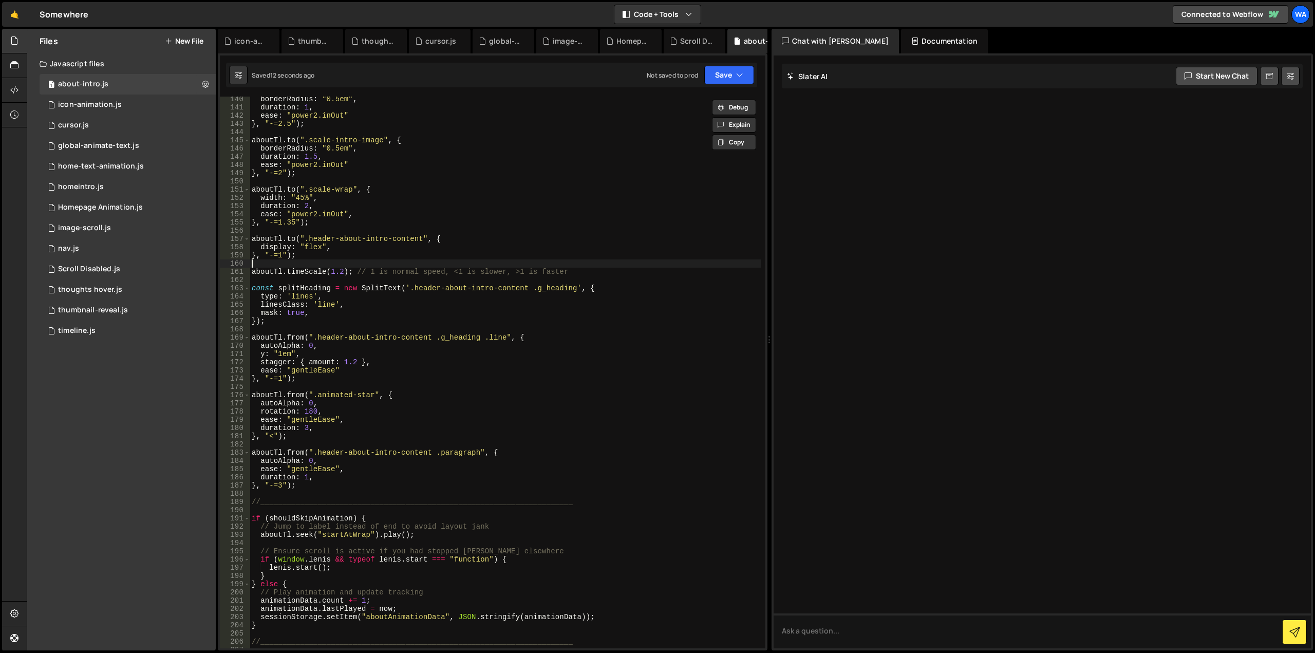
click at [456, 262] on div "borderRadius : "0.5em" , duration : 1 , ease : "power2.inOut" } , "-=2.5" ) ; a…" at bounding box center [505, 379] width 511 height 568
drag, startPoint x: 302, startPoint y: 313, endPoint x: 290, endPoint y: 310, distance: 12.7
click at [288, 310] on div "borderRadius : "0.5em" , duration : 1 , ease : "power2.inOut" } , "-=2.5" ) ; a…" at bounding box center [505, 379] width 511 height 568
type textarea "mask: 'lines,"
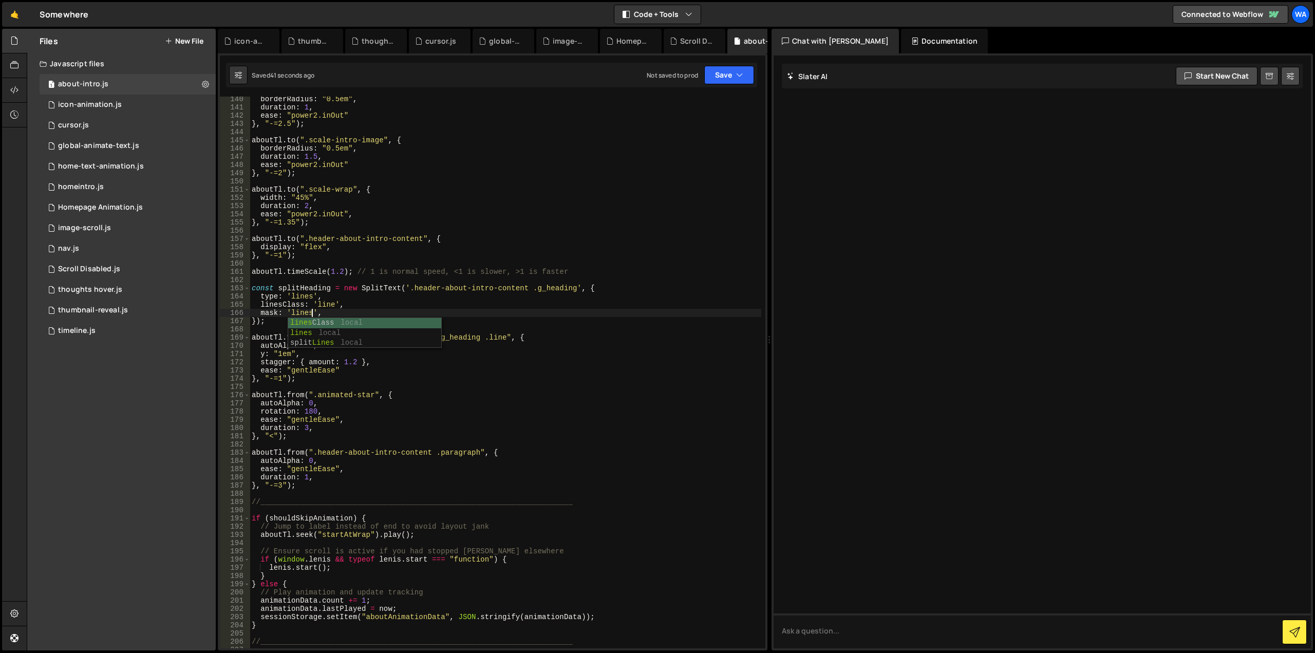
click at [556, 277] on div "borderRadius : "0.5em" , duration : 1 , ease : "power2.inOut" } , "-=2.5" ) ; a…" at bounding box center [505, 379] width 511 height 568
click at [721, 75] on button "Save" at bounding box center [729, 75] width 50 height 18
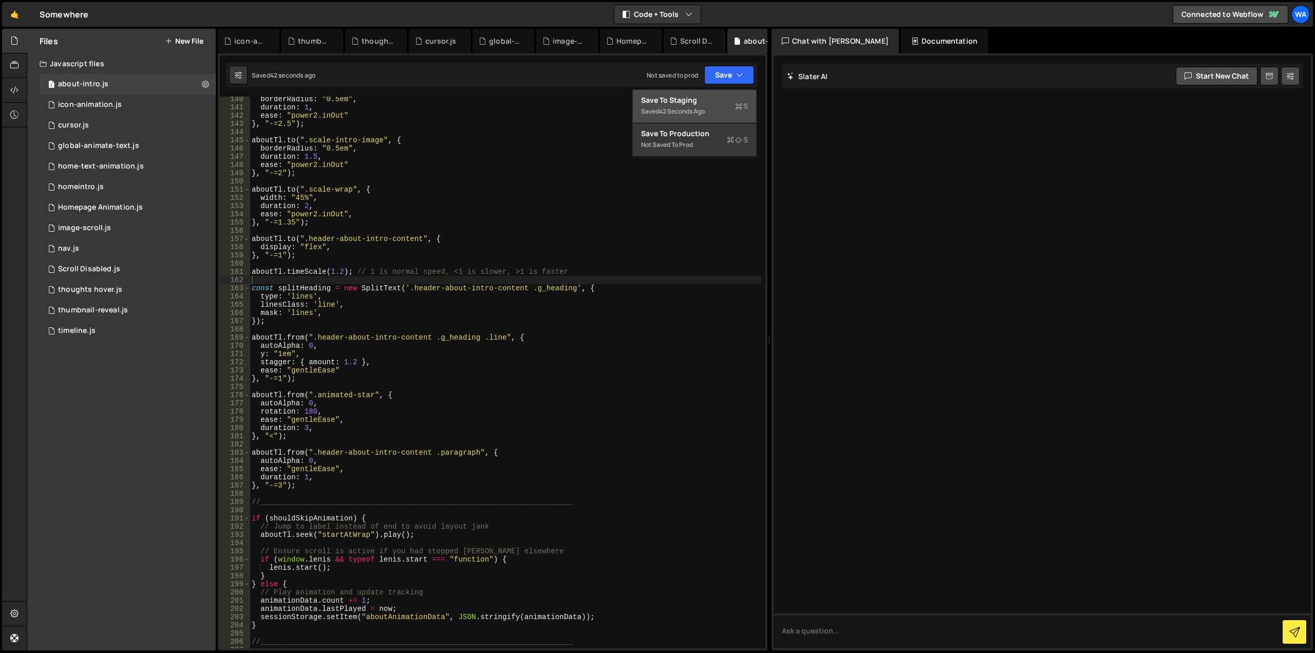
click at [701, 102] on div "Save to Staging S" at bounding box center [694, 100] width 107 height 10
drag, startPoint x: 364, startPoint y: 363, endPoint x: 300, endPoint y: 362, distance: 63.7
click at [300, 362] on div "borderRadius : "0.5em" , duration : 1 , ease : "power2.inOut" } , "-=2.5" ) ; a…" at bounding box center [505, 379] width 511 height 568
click at [410, 354] on div "borderRadius : "0.5em" , duration : 1 , ease : "power2.inOut" } , "-=2.5" ) ; a…" at bounding box center [505, 379] width 511 height 568
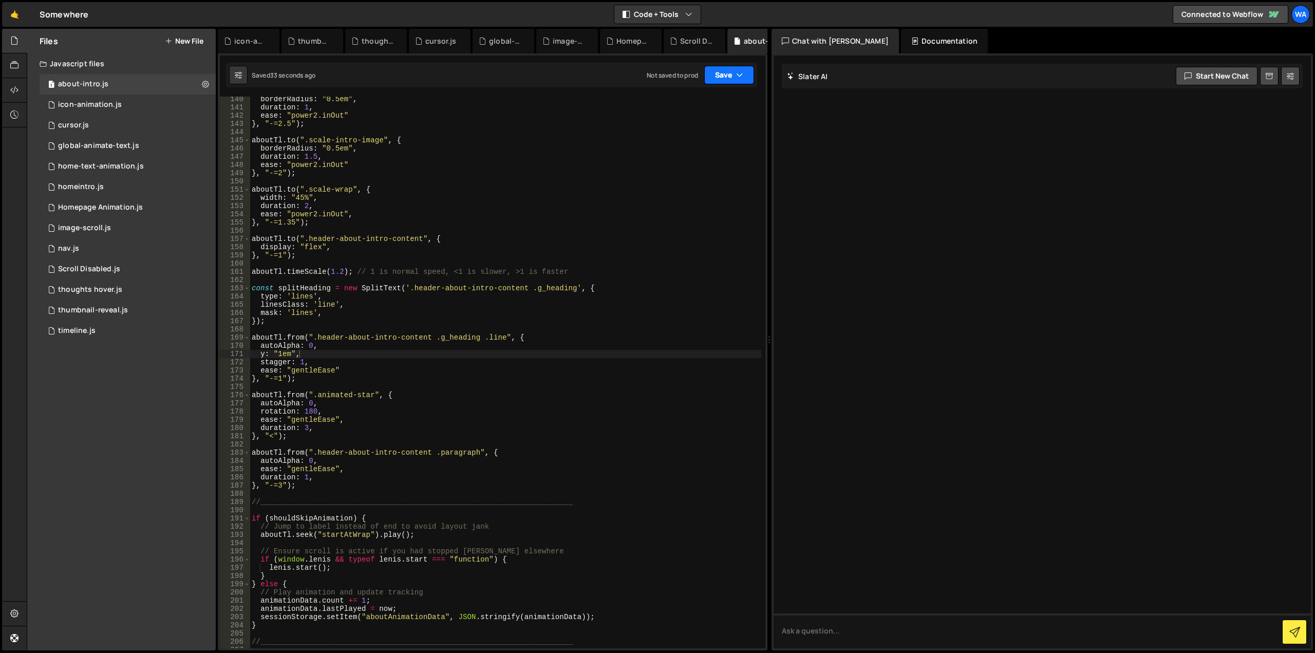
click at [730, 81] on button "Save" at bounding box center [729, 75] width 50 height 18
click at [708, 109] on div "Saved 34 seconds ago" at bounding box center [694, 111] width 107 height 12
type textarea "linesClass: 'line',"
click at [344, 307] on div "borderRadius : "0.5em" , duration : 1 , ease : "power2.inOut" } , "-=2.5" ) ; a…" at bounding box center [505, 379] width 511 height 568
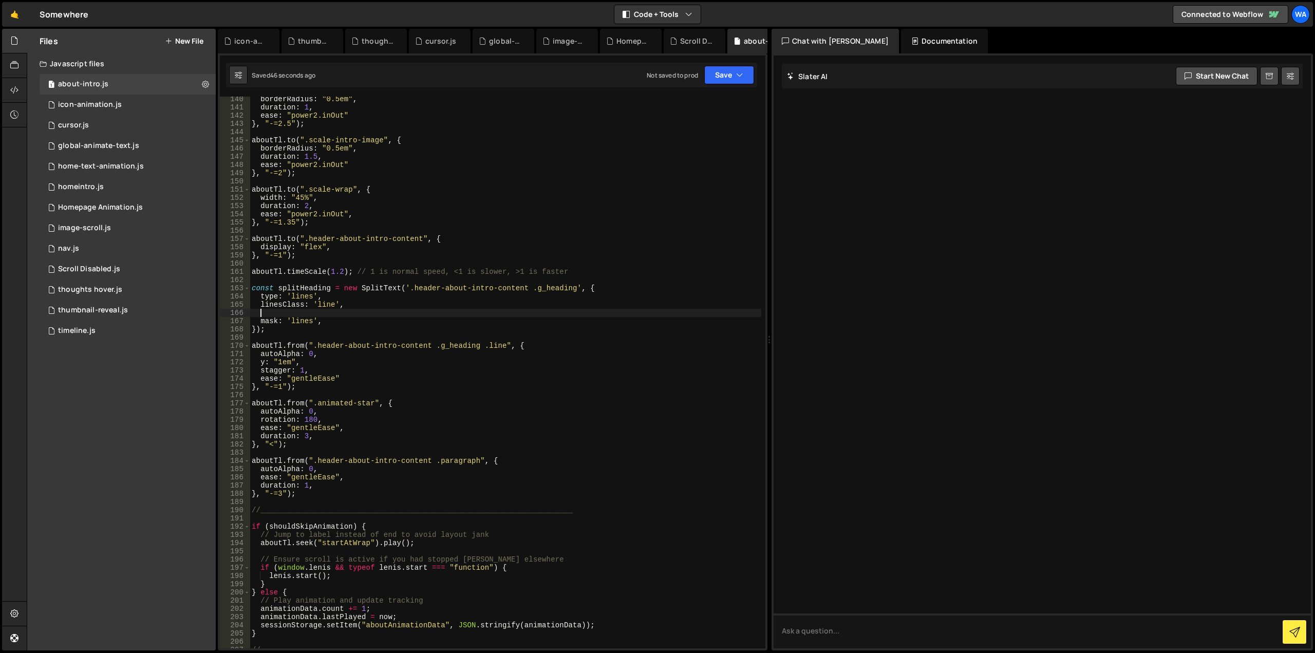
paste textarea "autoSplit: true,"
click at [722, 76] on button "Save" at bounding box center [729, 75] width 50 height 18
click at [699, 108] on div "49 seconds ago" at bounding box center [682, 111] width 46 height 9
type textarea "linesClass: 'line',"
drag, startPoint x: 347, startPoint y: 306, endPoint x: 240, endPoint y: 305, distance: 106.8
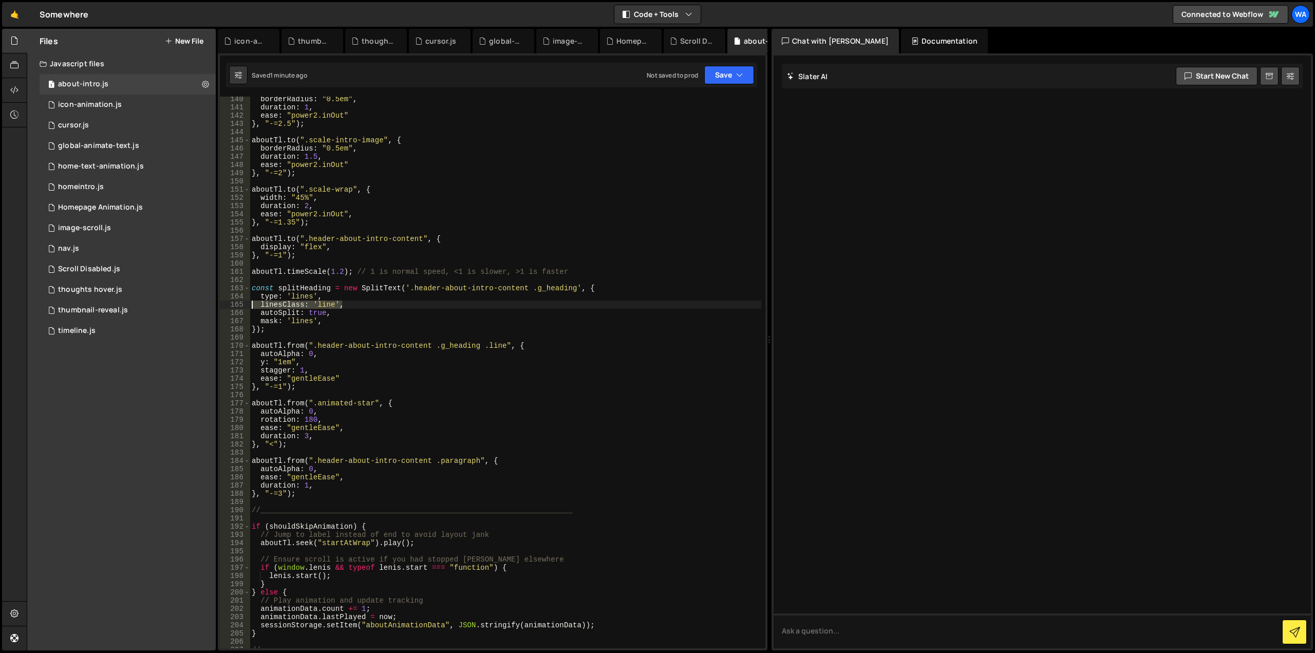
click at [240, 305] on div "linesClass: 'line', 140 141 142 143 144 145 146 147 148 149 150 151 152 153 154…" at bounding box center [492, 372] width 545 height 551
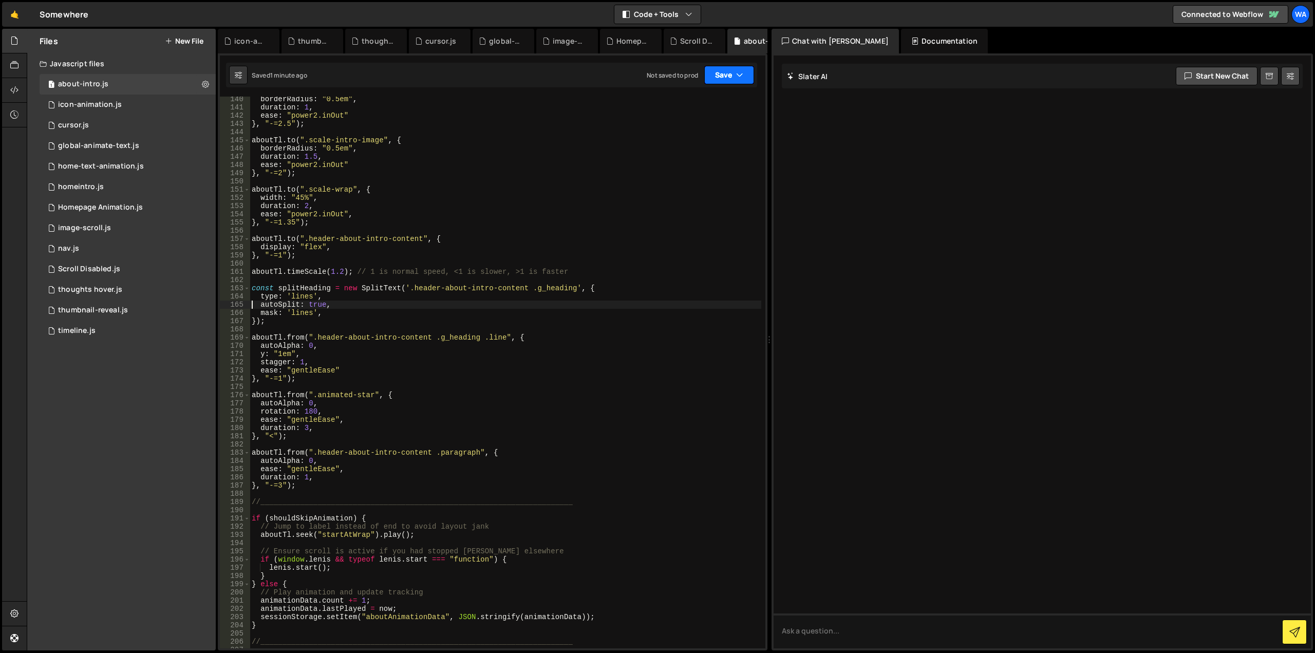
click at [715, 81] on button "Save" at bounding box center [729, 75] width 50 height 18
click at [707, 101] on div "Save to Staging S" at bounding box center [694, 100] width 107 height 10
click at [300, 363] on div "borderRadius : "0.5em" , duration : 1 , ease : "power2.inOut" } , "-=2.5" ) ; a…" at bounding box center [505, 379] width 511 height 568
click at [416, 346] on div "borderRadius : "0.5em" , duration : 1 , ease : "power2.inOut" } , "-=2.5" ) ; a…" at bounding box center [505, 379] width 511 height 568
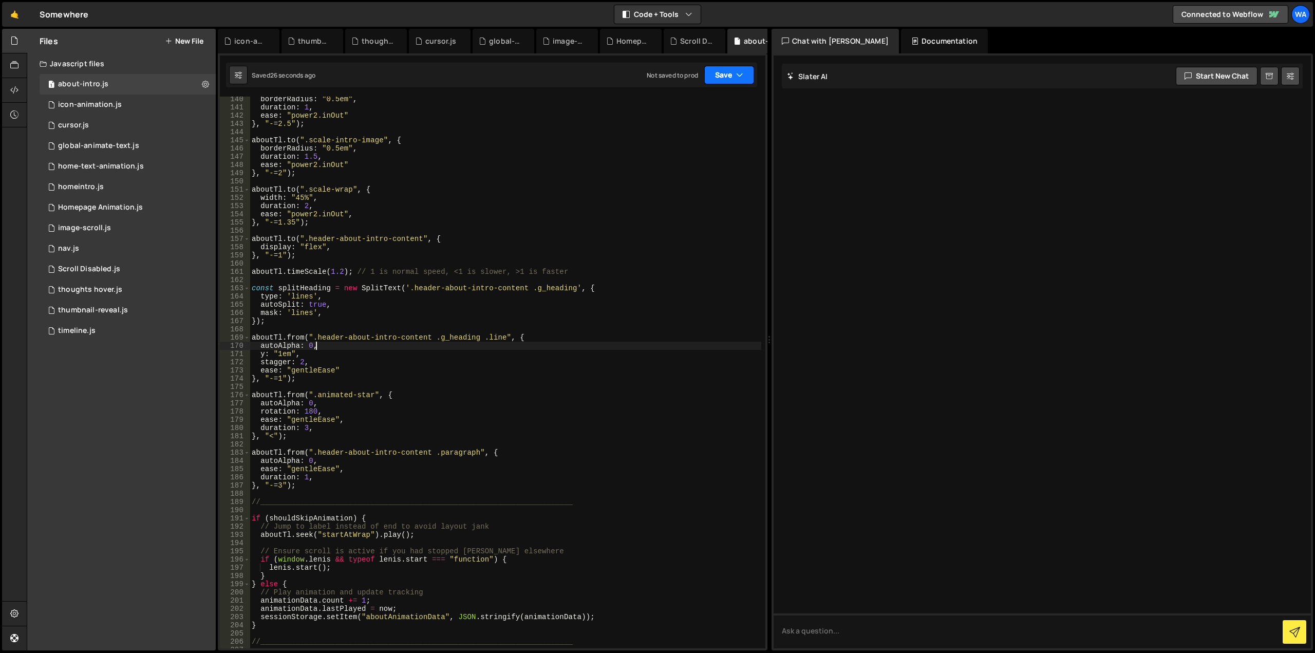
click at [718, 73] on button "Save" at bounding box center [729, 75] width 50 height 18
click at [697, 110] on div "26 seconds ago" at bounding box center [682, 111] width 46 height 9
click at [459, 341] on div "borderRadius : "0.5em" , duration : 1 , ease : "power2.inOut" } , "-=2.5" ) ; a…" at bounding box center [505, 379] width 511 height 568
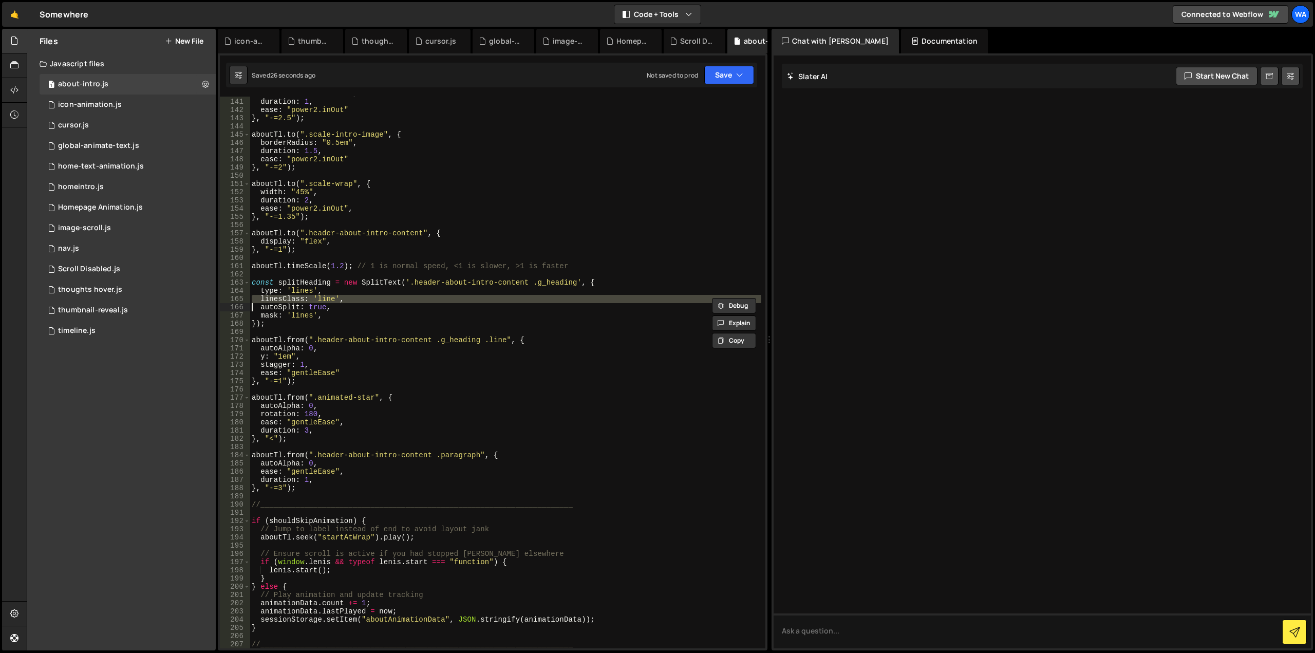
type textarea "//_______________________________________________________________________"
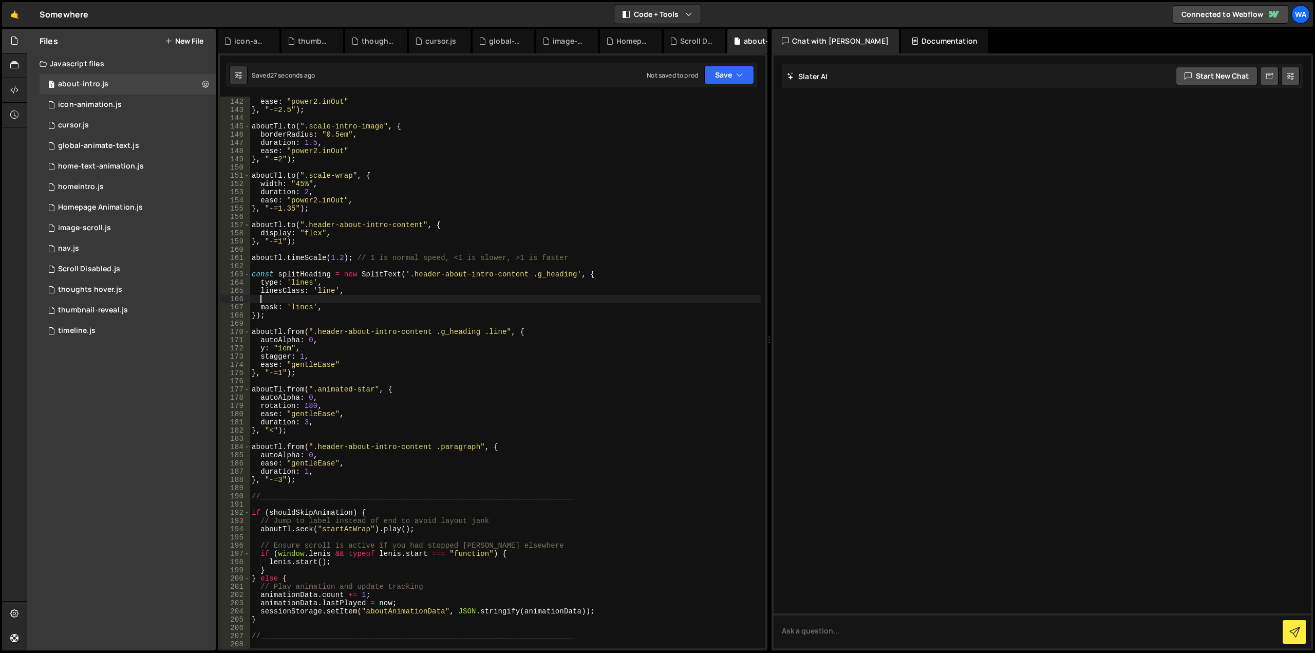
scroll to position [0, 0]
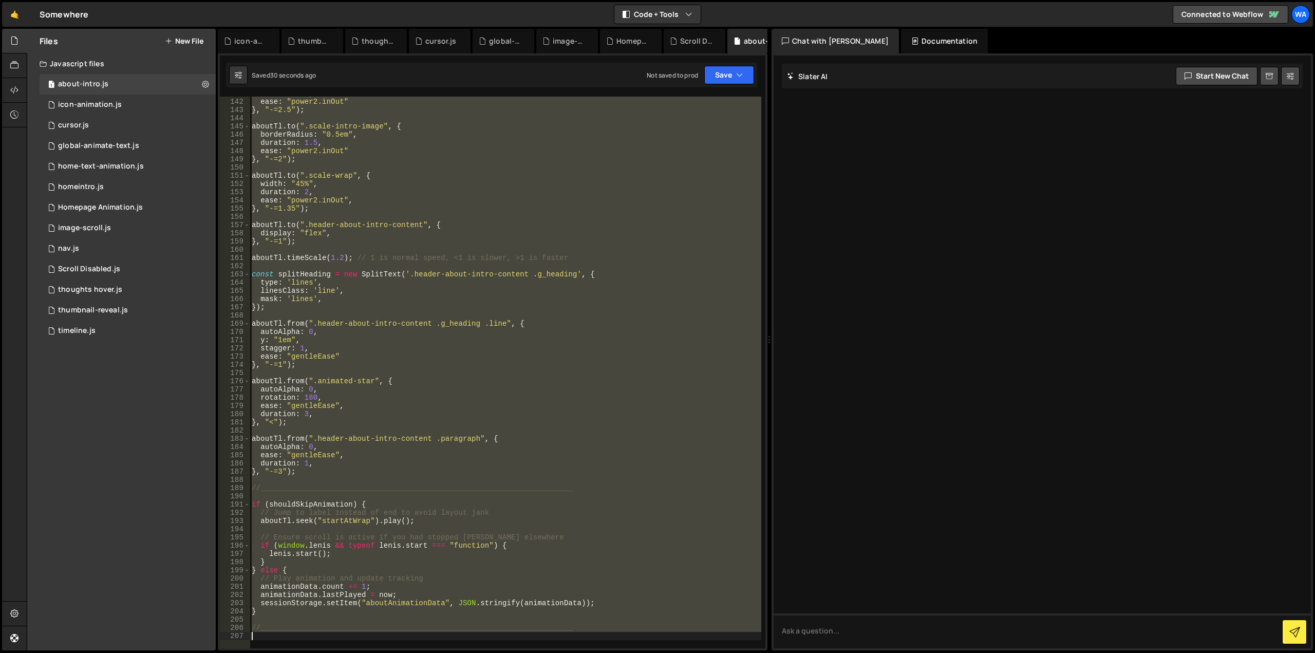
click at [395, 355] on div "duration : 1 , ease : "power2.inOut" } , "-=2.5" ) ; aboutTl . to ( ".scale-int…" at bounding box center [505, 372] width 511 height 551
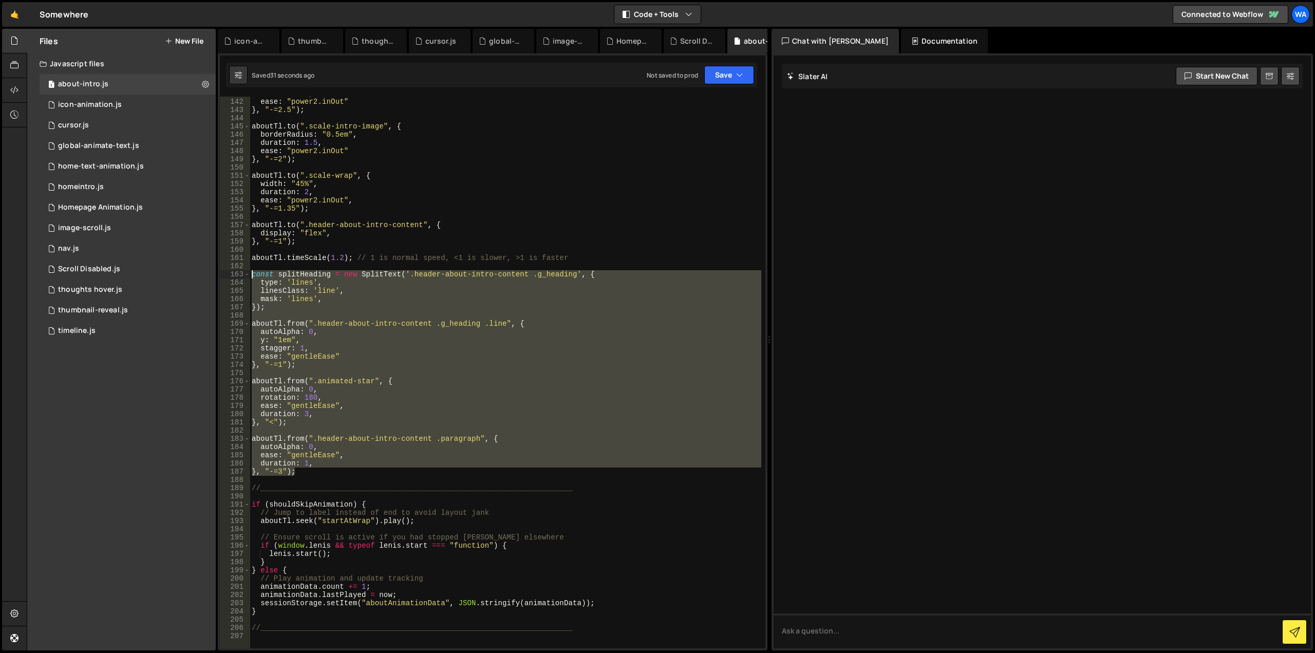
drag, startPoint x: 303, startPoint y: 472, endPoint x: 221, endPoint y: 274, distance: 214.4
click at [221, 274] on div "ease: "gentleEase" 141 142 143 144 145 146 147 148 149 150 151 152 153 154 155 …" at bounding box center [492, 372] width 545 height 551
type textarea "const splitHeading = new SplitText('.header-about-intro-content .g_heading', { …"
paste textarea
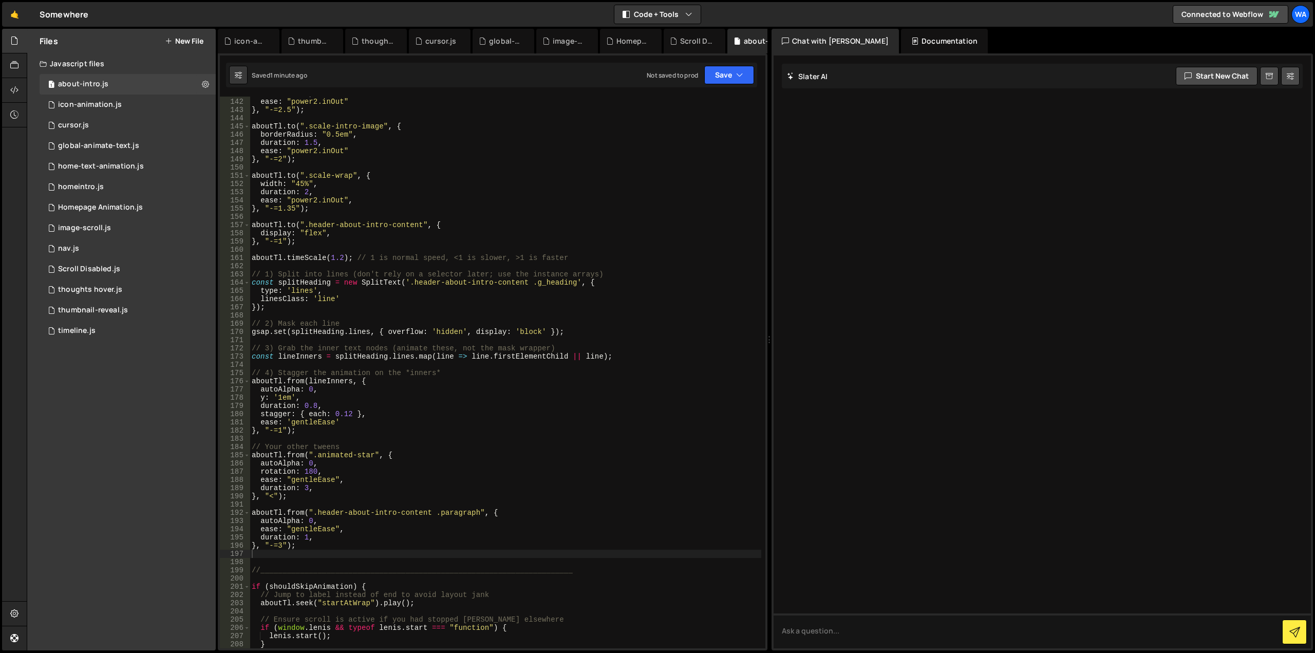
click at [717, 85] on div "Saved 1 minute ago Not saved to prod Upgrade to Edit Save Save to Staging S Sav…" at bounding box center [491, 75] width 531 height 25
click at [716, 81] on button "Save" at bounding box center [729, 75] width 50 height 18
click at [711, 93] on button "Save to Staging S Saved 1 minute ago" at bounding box center [694, 106] width 123 height 33
click at [559, 258] on div "duration : 1 , ease : "power2.inOut" } , "-=2.5" ) ; aboutTl . to ( ".scale-int…" at bounding box center [505, 373] width 511 height 568
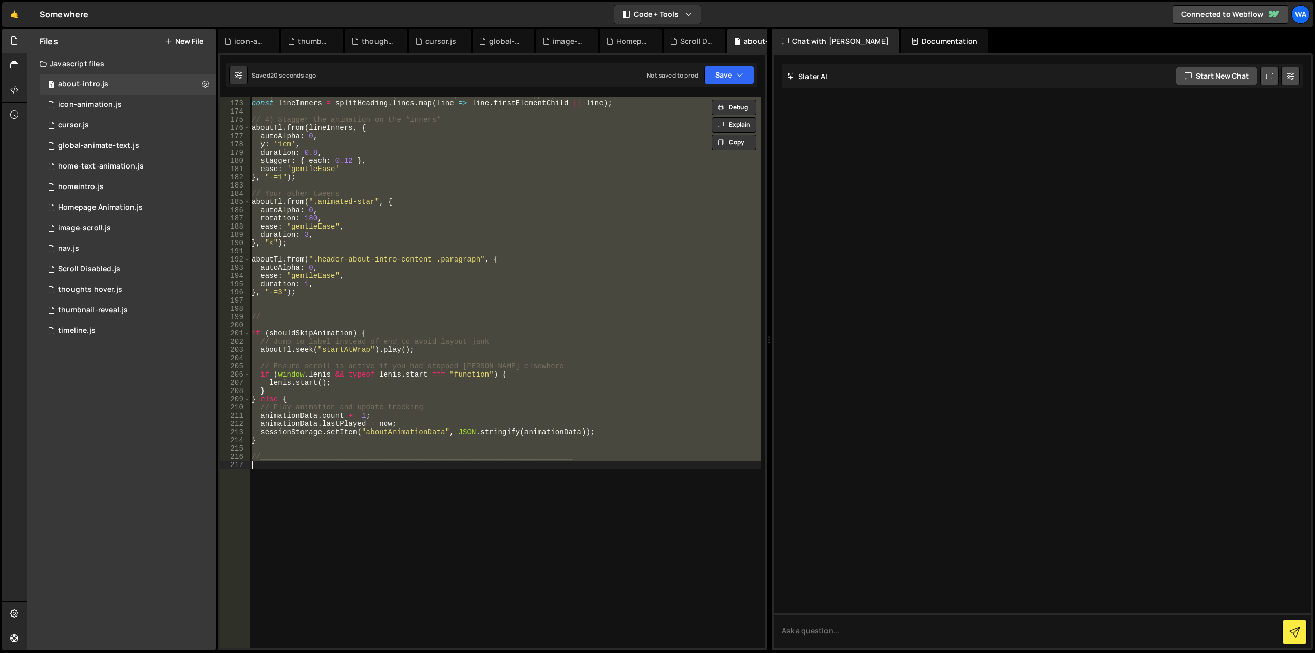
scroll to position [1287, 0]
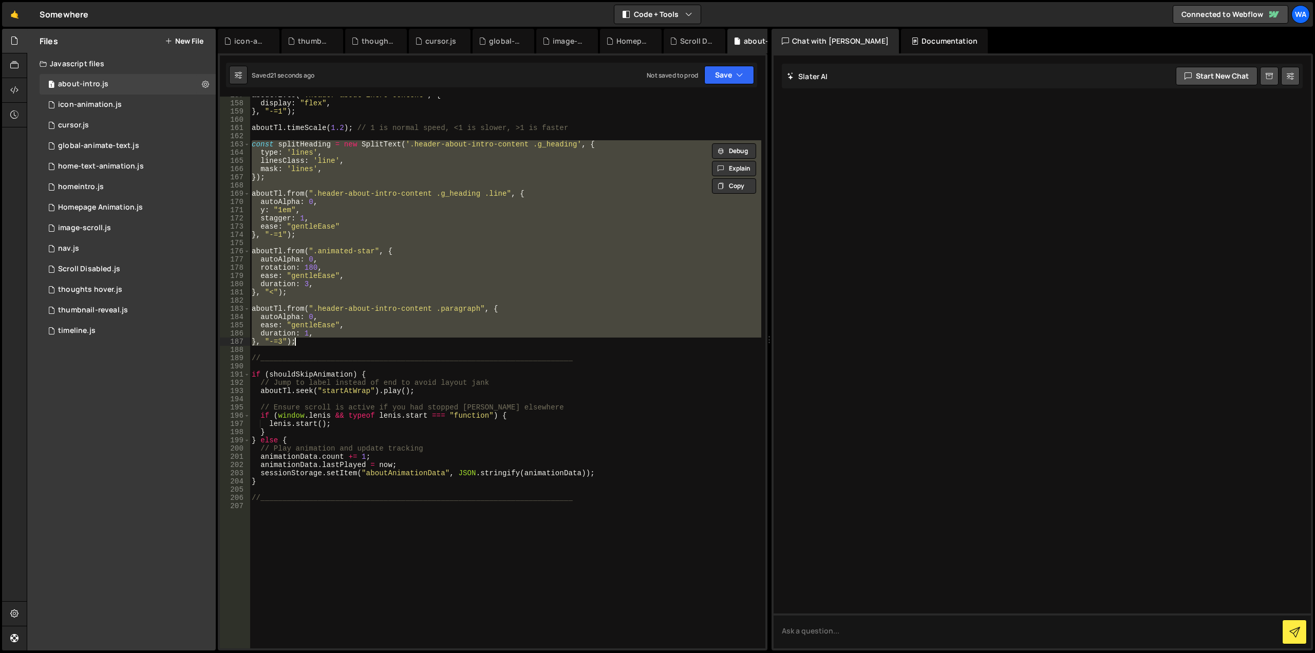
click at [435, 207] on div "aboutTl . to ( ".header-about-intro-content" , { display : "flex" , } , "-=1" )…" at bounding box center [505, 372] width 511 height 551
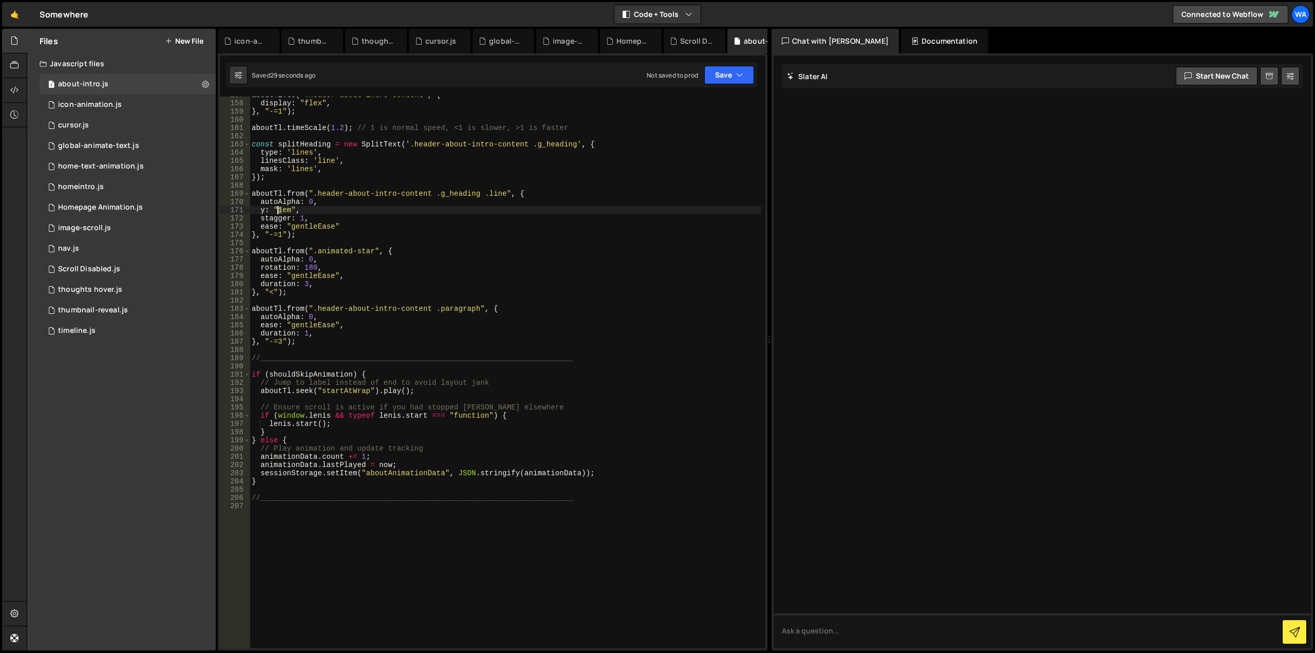
click at [278, 210] on div "aboutTl . to ( ".header-about-intro-content" , { display : "flex" , } , "-=1" )…" at bounding box center [505, 375] width 511 height 568
click at [453, 202] on div "aboutTl . to ( ".header-about-intro-content" , { display : "flex" , } , "-=1" )…" at bounding box center [505, 375] width 511 height 568
click at [300, 219] on div "aboutTl . to ( ".header-about-intro-content" , { display : "flex" , } , "-=1" )…" at bounding box center [505, 375] width 511 height 568
click at [481, 209] on div "aboutTl . to ( ".header-about-intro-content" , { display : "flex" , } , "-=1" )…" at bounding box center [505, 375] width 511 height 568
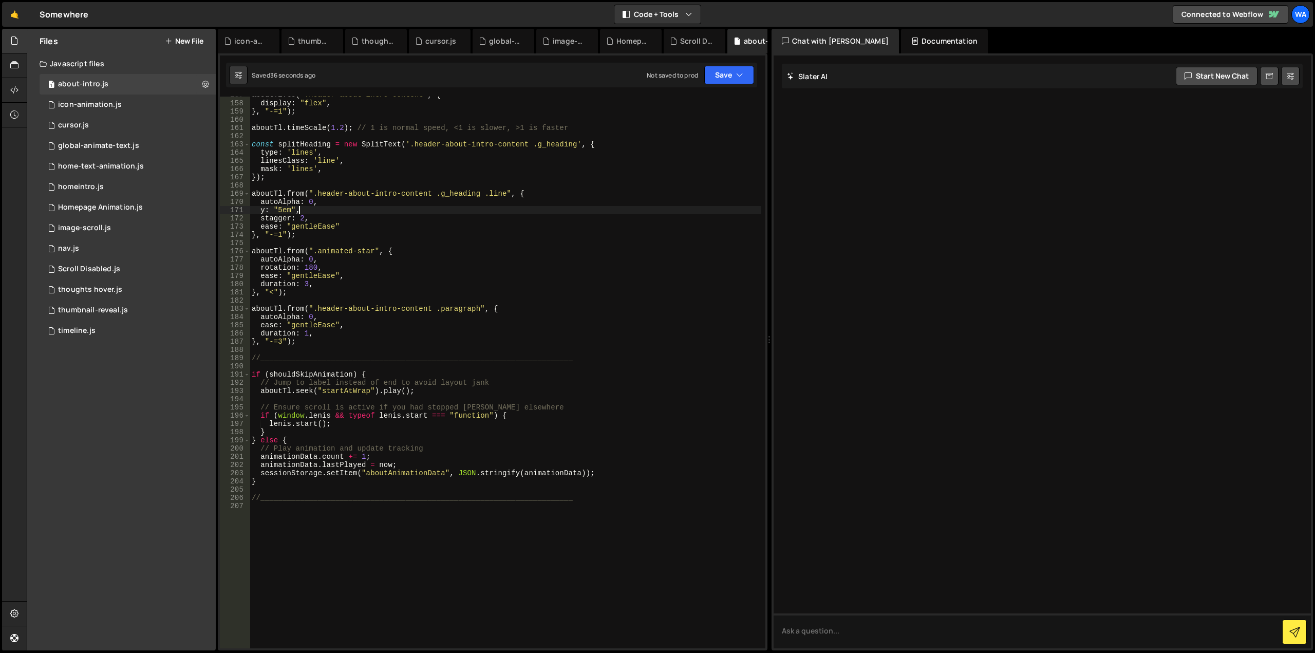
scroll to position [0, 3]
click at [718, 75] on button "Save" at bounding box center [729, 75] width 50 height 18
click at [690, 105] on div "Saved 40 seconds ago" at bounding box center [694, 111] width 107 height 12
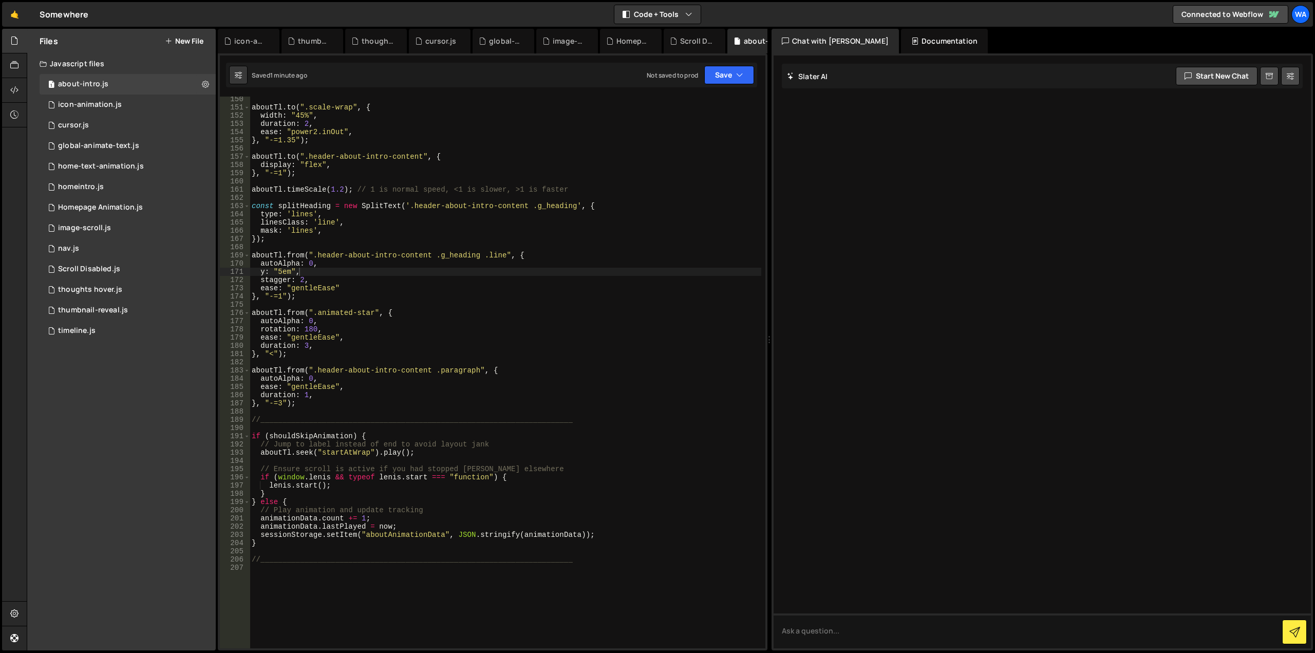
type textarea "mask: 'lines',"
click at [330, 231] on div "aboutTl . to ( ".scale-wrap" , { width : "45%" , duration : 2 , ease : "power2.…" at bounding box center [505, 379] width 511 height 568
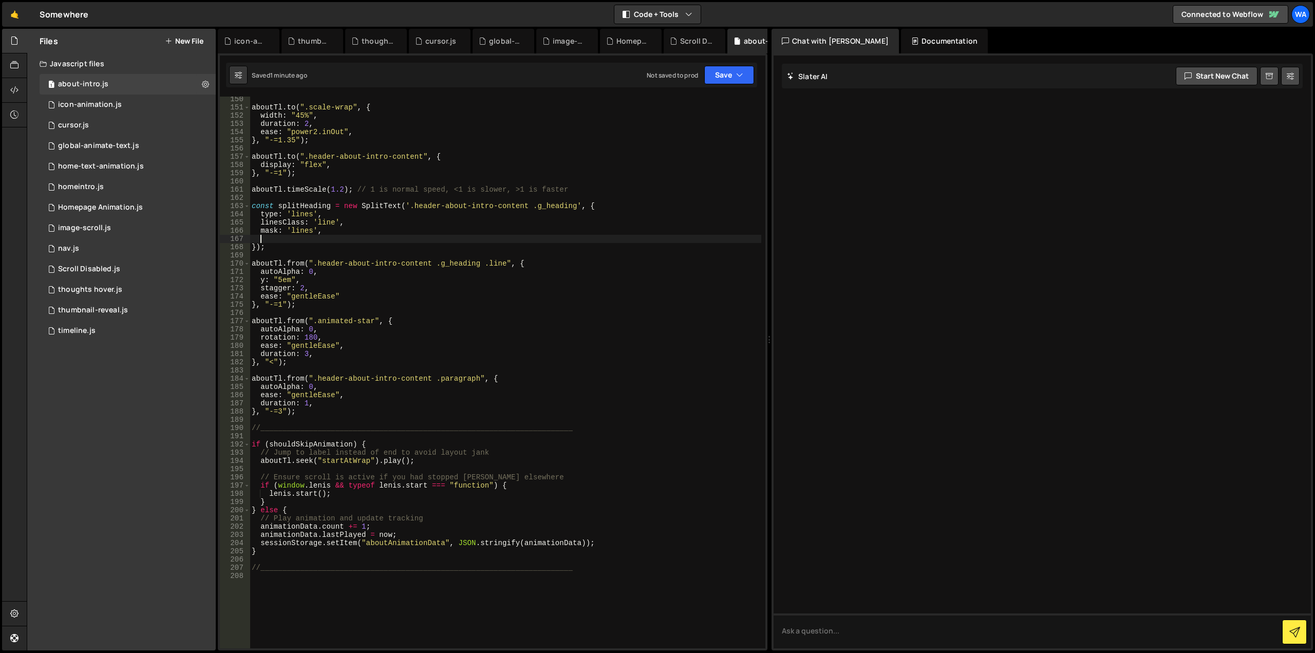
scroll to position [0, 0]
paste textarea "autoSplit: true,"
click at [714, 76] on button "Save" at bounding box center [729, 75] width 50 height 18
click at [689, 106] on div "Saved 1 minute ago" at bounding box center [694, 111] width 107 height 12
click at [300, 287] on div "aboutTl . to ( ".scale-wrap" , { width : "45%" , duration : 2 , ease : "power2.…" at bounding box center [505, 379] width 511 height 568
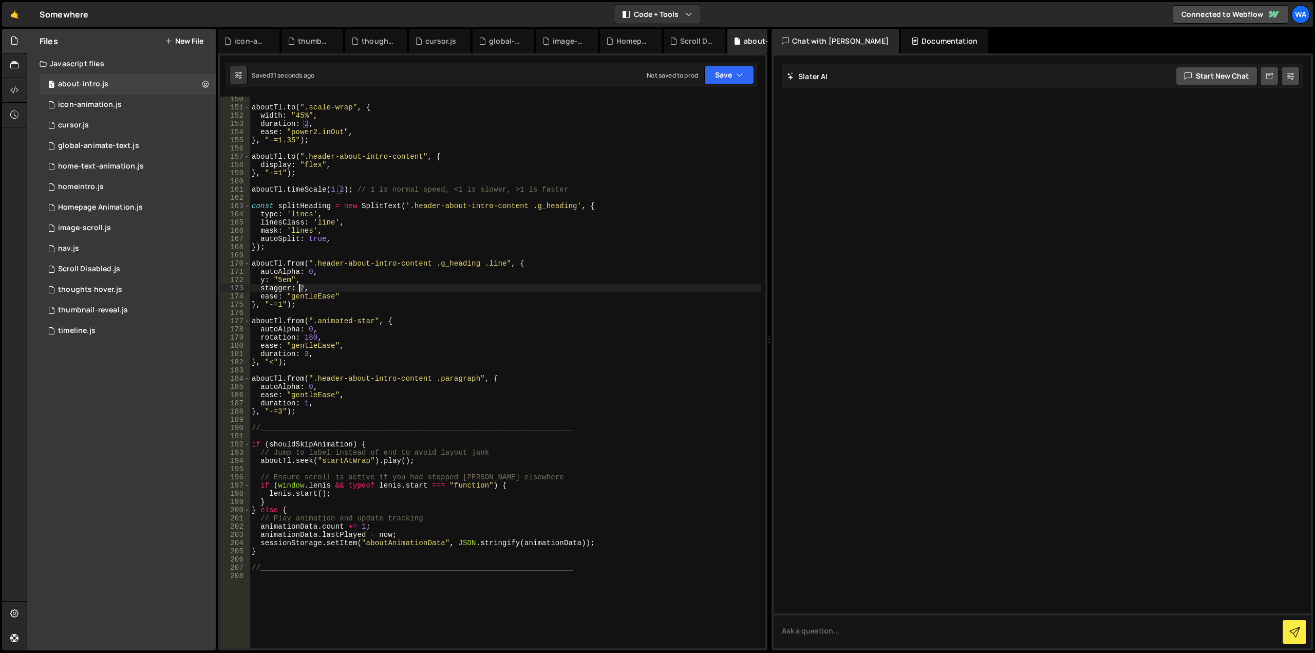
type textarea "stagger: 1,"
click at [312, 289] on div "aboutTl . to ( ".scale-wrap" , { width : "45%" , duration : 2 , ease : "power2.…" at bounding box center [505, 379] width 511 height 568
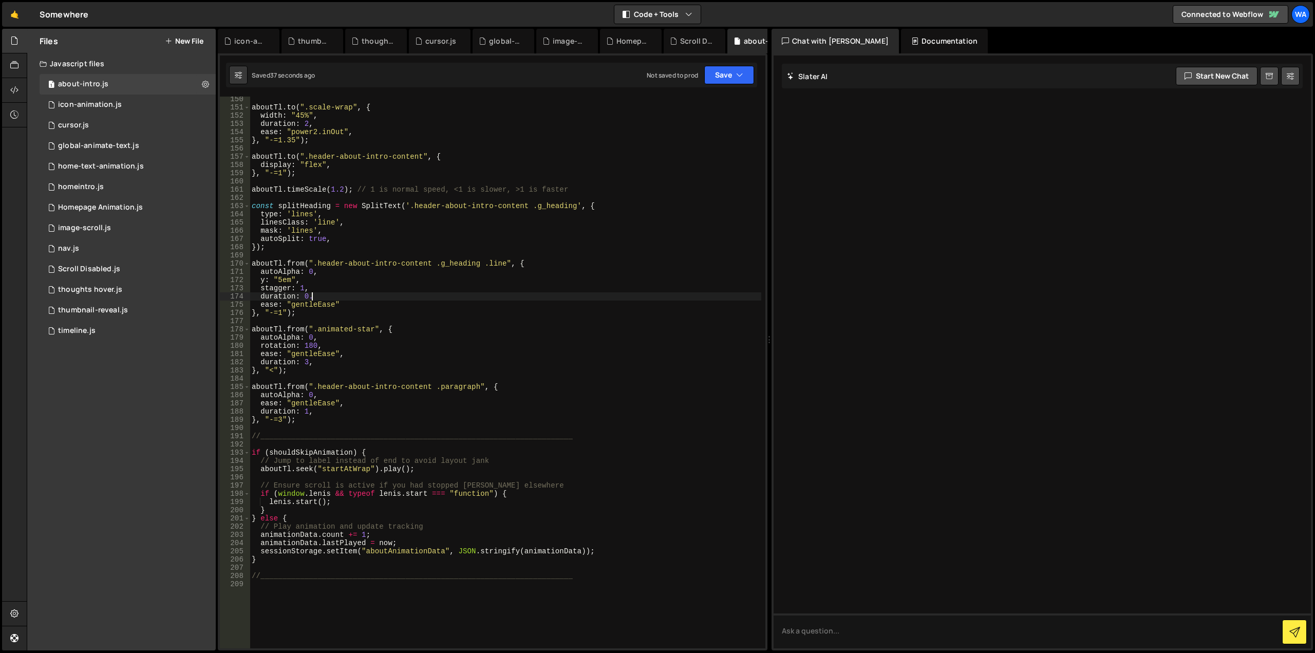
scroll to position [0, 4]
type textarea "duration: 0.8,"
click at [393, 256] on div "aboutTl . to ( ".scale-wrap" , { width : "45%" , duration : 2 , ease : "power2.…" at bounding box center [505, 379] width 511 height 568
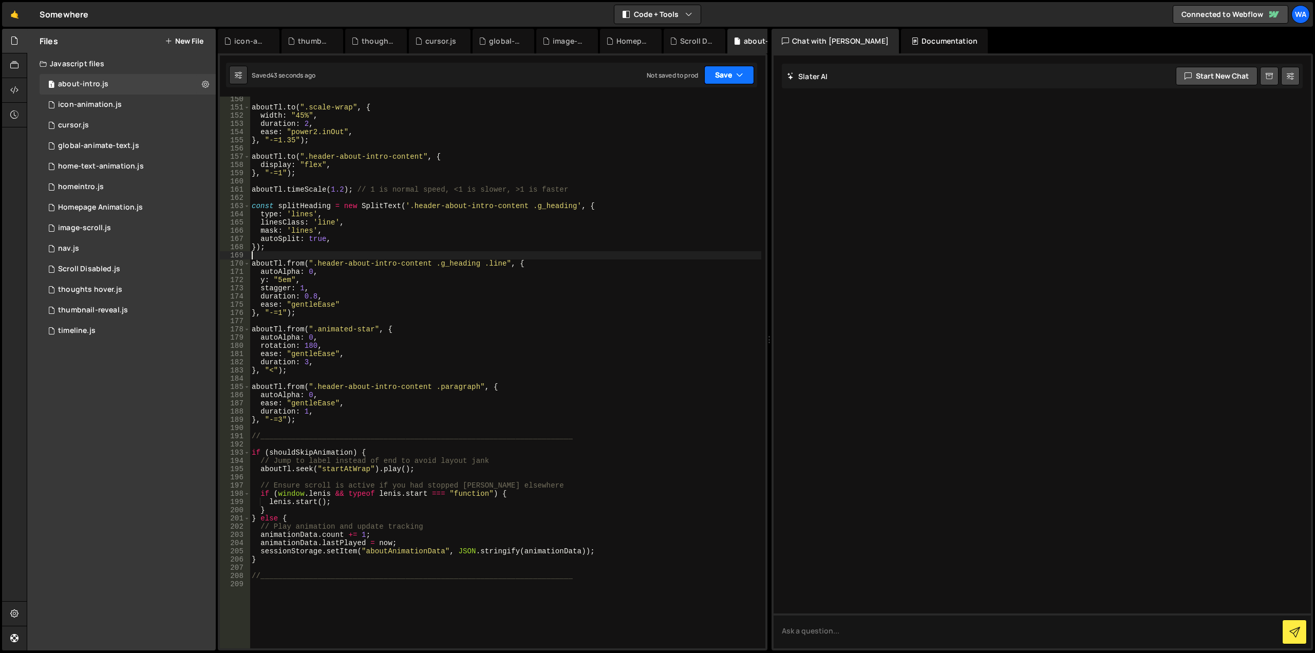
click at [719, 76] on button "Save" at bounding box center [729, 75] width 50 height 18
click at [703, 112] on div "43 seconds ago" at bounding box center [682, 111] width 46 height 9
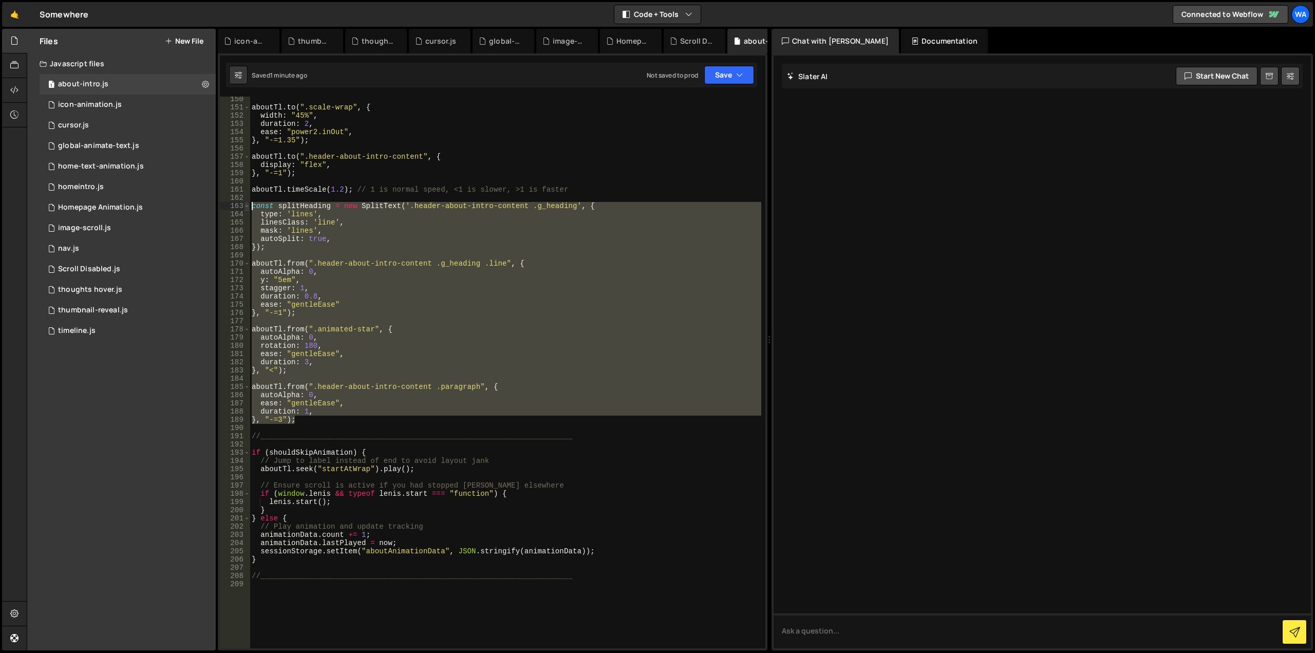
drag, startPoint x: 301, startPoint y: 418, endPoint x: 245, endPoint y: 206, distance: 219.8
click at [245, 206] on div "}, "-=3"); 150 151 152 153 154 155 156 157 158 159 160 161 162 163 164 165 166 …" at bounding box center [492, 372] width 545 height 551
click at [333, 228] on div "aboutTl . to ( ".scale-wrap" , { width : "45%" , duration : 2 , ease : "power2.…" at bounding box center [505, 372] width 511 height 551
type textarea "mask: 'lines',"
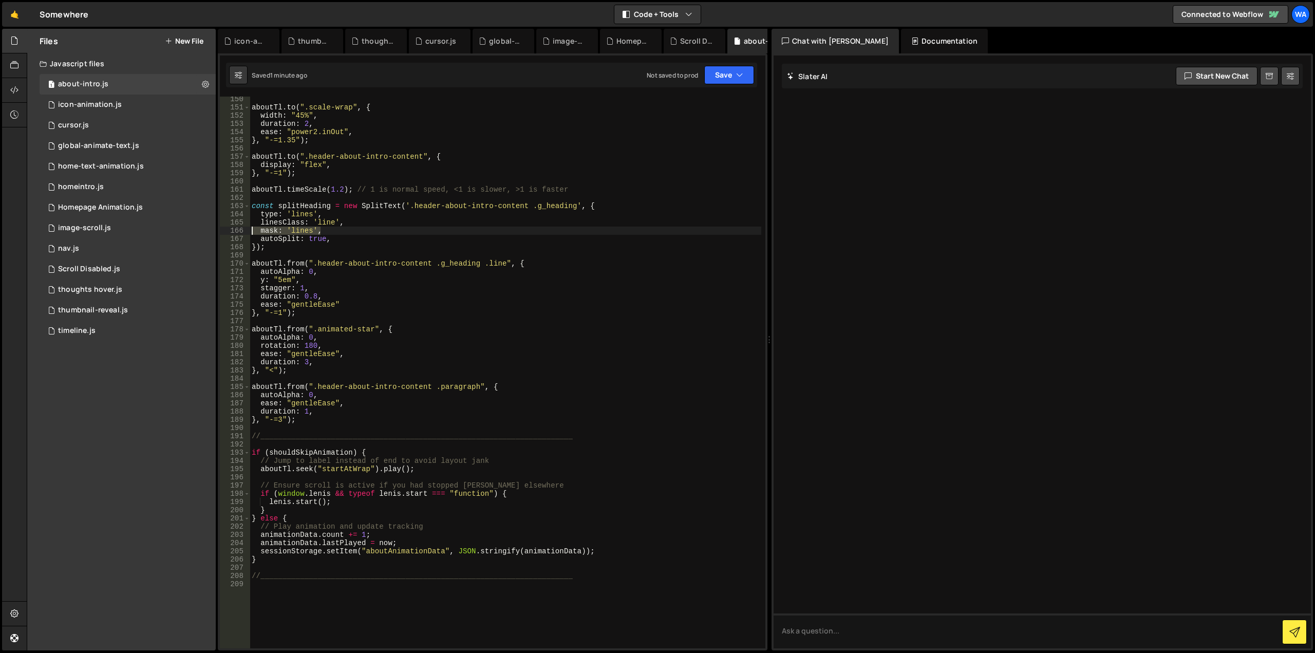
drag, startPoint x: 340, startPoint y: 231, endPoint x: 235, endPoint y: 227, distance: 105.9
click at [235, 227] on div "mask: 'lines', 150 151 152 153 154 155 156 157 158 159 160 161 162 163 164 165 …" at bounding box center [492, 372] width 545 height 551
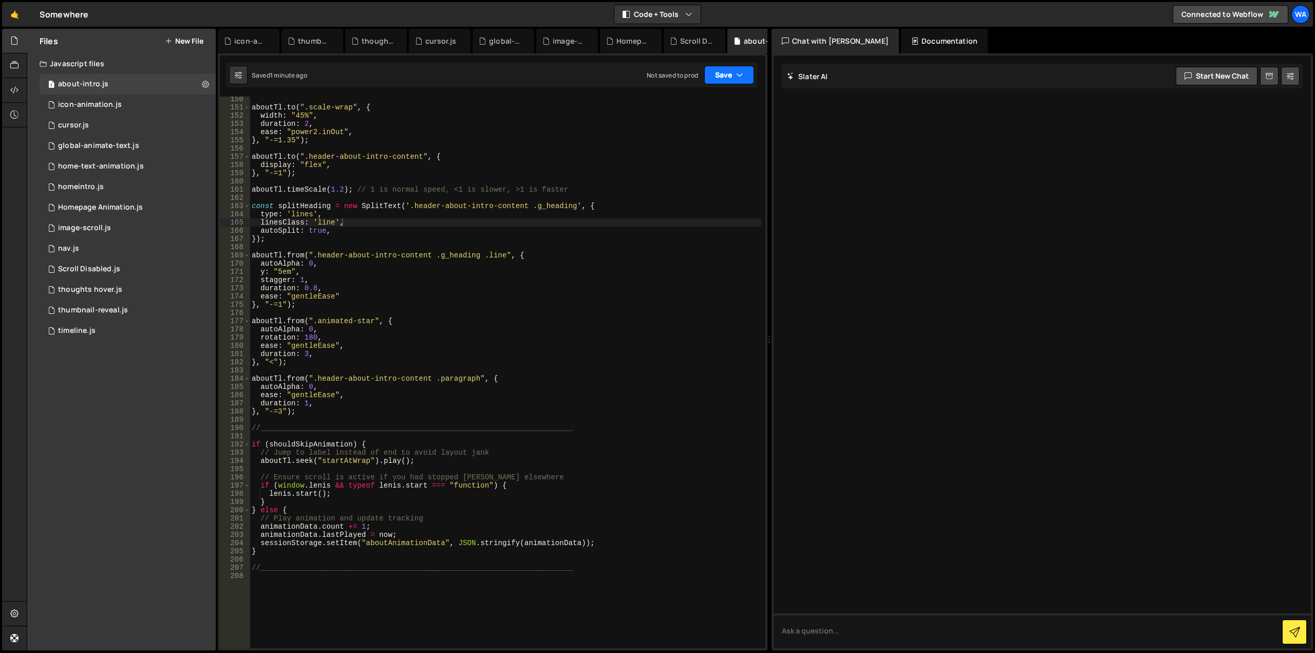
click at [721, 80] on button "Save" at bounding box center [729, 75] width 50 height 18
click at [706, 108] on div "Saved 1 minute ago" at bounding box center [694, 111] width 107 height 12
click at [333, 224] on div "aboutTl . to ( ".scale-wrap" , { width : "45%" , duration : 2 , ease : "power2.…" at bounding box center [505, 379] width 511 height 568
click at [500, 256] on div "aboutTl . to ( ".scale-wrap" , { width : "45%" , duration : 2 , ease : "power2.…" at bounding box center [505, 379] width 511 height 568
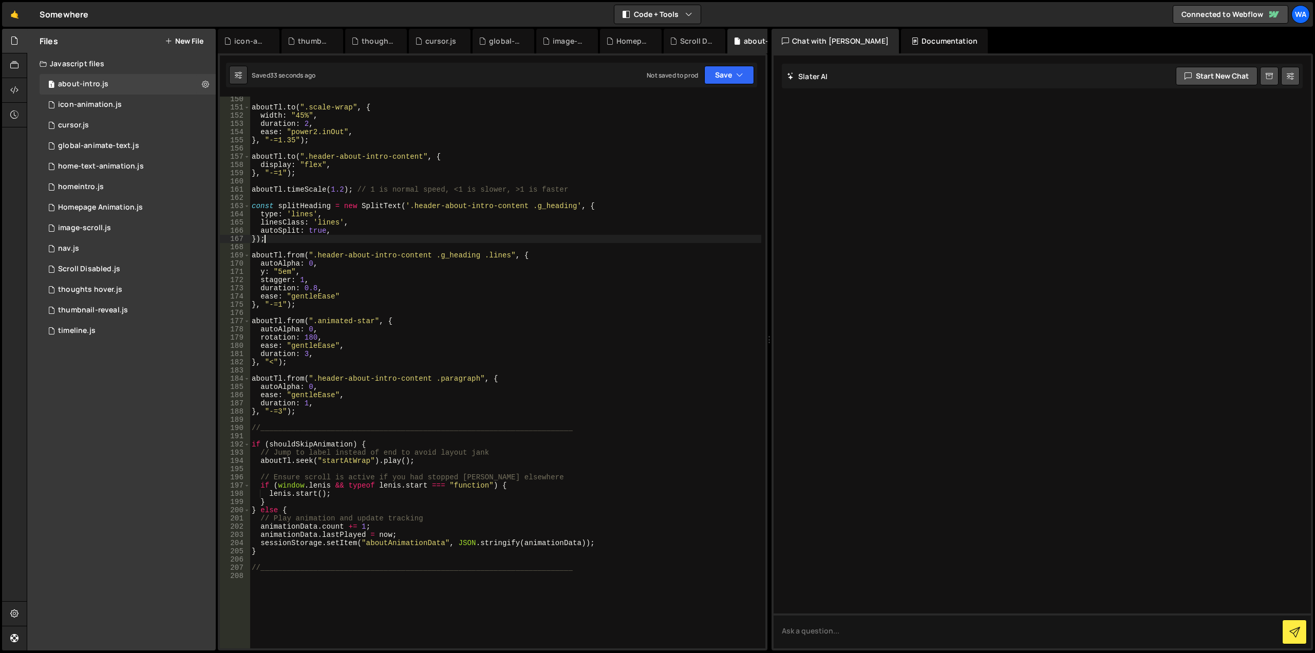
click at [576, 239] on div "aboutTl . to ( ".scale-wrap" , { width : "45%" , duration : 2 , ease : "power2.…" at bounding box center [505, 379] width 511 height 568
click at [722, 84] on div "Saved 34 seconds ago Not saved to prod Upgrade to Edit Save Save to Staging S S…" at bounding box center [491, 75] width 531 height 25
click at [720, 82] on button "Save" at bounding box center [729, 75] width 50 height 18
click at [713, 96] on div "Save to Staging S" at bounding box center [694, 100] width 107 height 10
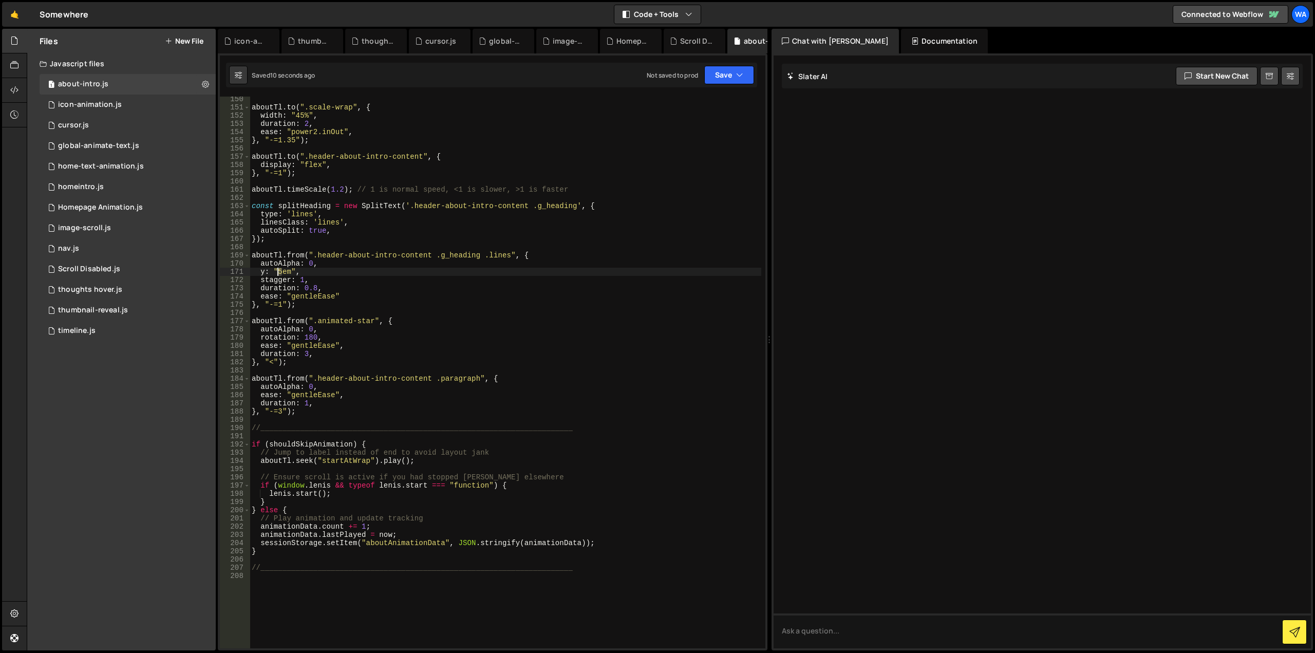
click at [278, 273] on div "aboutTl . to ( ".scale-wrap" , { width : "45%" , duration : 2 , ease : "power2.…" at bounding box center [505, 379] width 511 height 568
click at [726, 79] on button "Save" at bounding box center [729, 75] width 50 height 18
click at [697, 106] on div "Saved 11 seconds ago" at bounding box center [694, 111] width 107 height 12
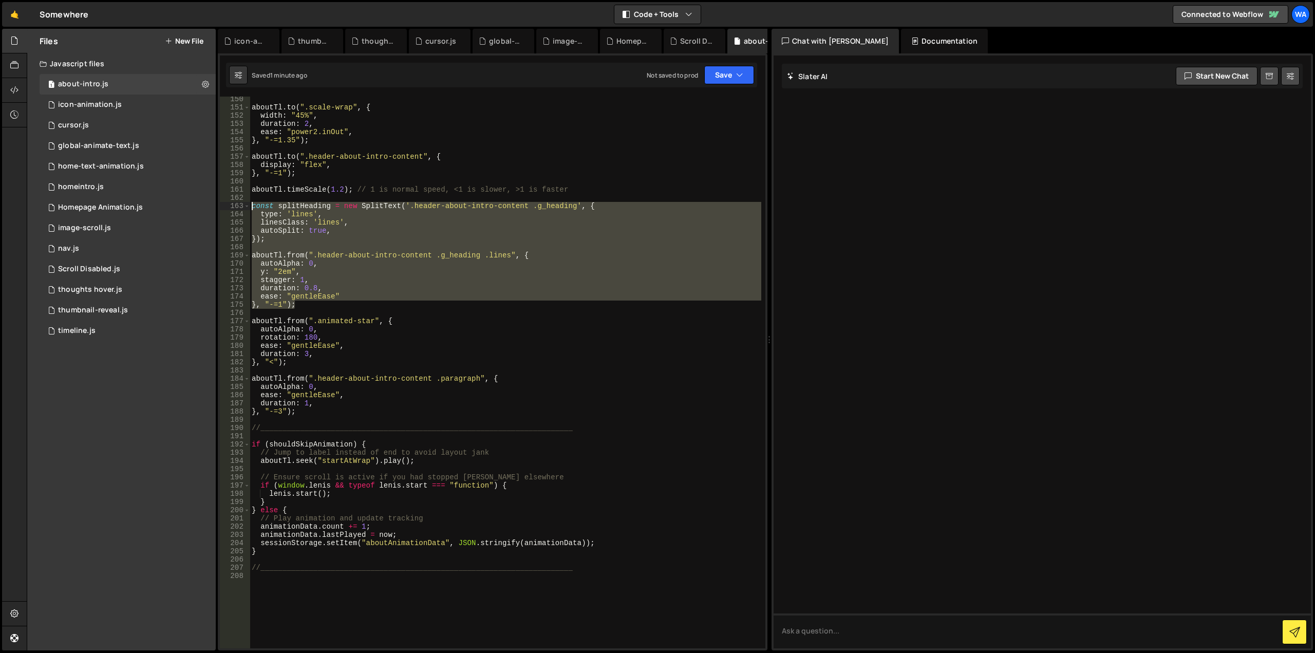
drag, startPoint x: 287, startPoint y: 292, endPoint x: 236, endPoint y: 208, distance: 98.6
click at [236, 208] on div "}, "-=1"); 150 151 152 153 154 155 156 157 158 159 160 161 162 163 164 165 166 …" at bounding box center [492, 372] width 545 height 551
type textarea "const splitHeading = new SplitText('.header-about-intro-content .g_heading', { …"
paste textarea
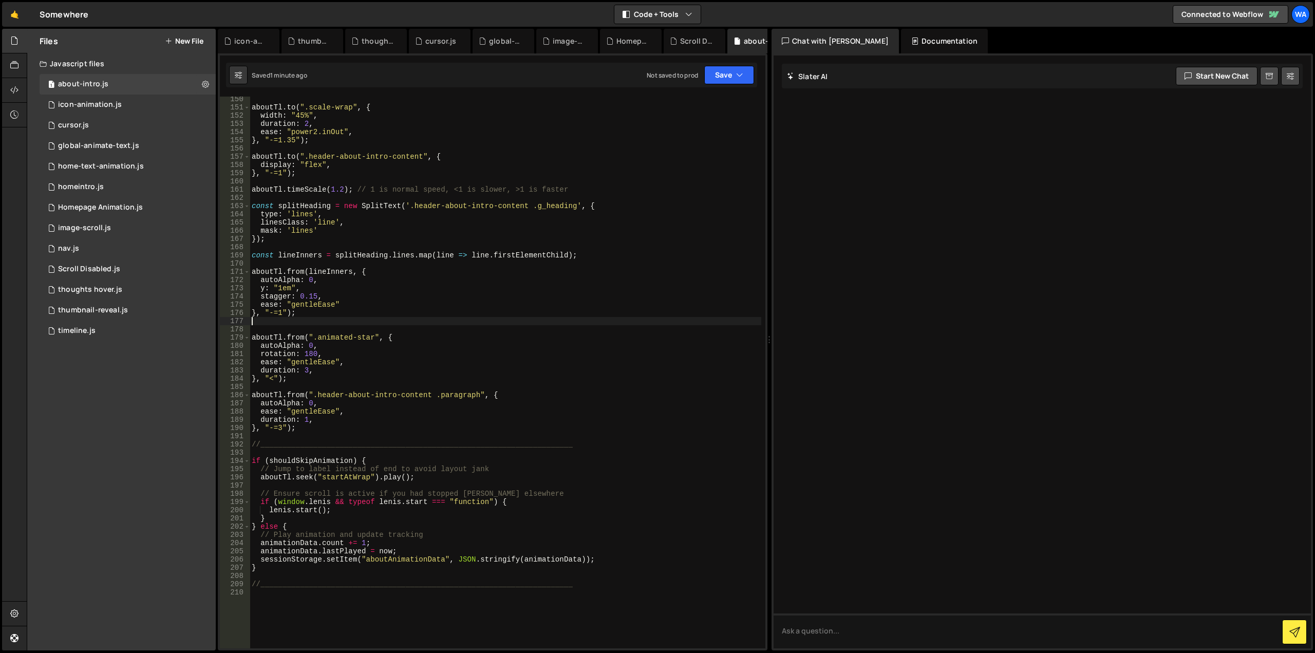
scroll to position [0, 0]
click at [721, 77] on button "Save" at bounding box center [729, 75] width 50 height 18
click at [693, 103] on div "Save to Staging S" at bounding box center [694, 100] width 107 height 10
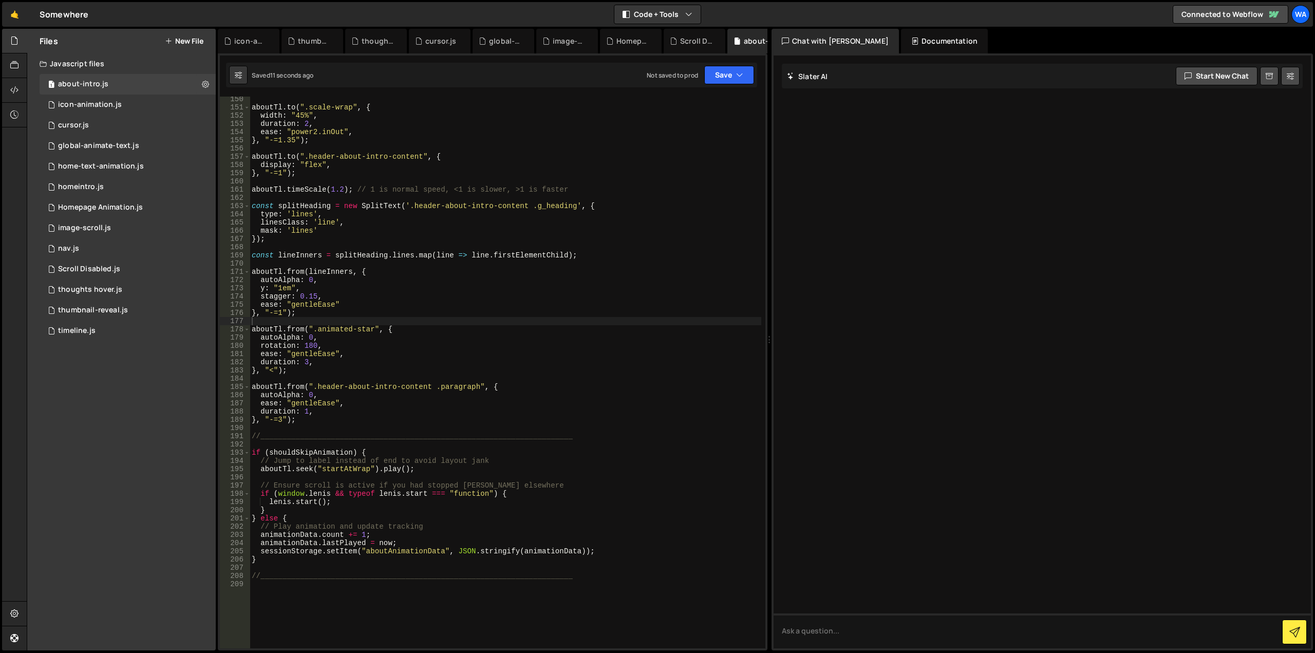
click at [432, 295] on div "aboutTl . to ( ".scale-wrap" , { width : "45%" , duration : 2 , ease : "power2.…" at bounding box center [505, 379] width 511 height 568
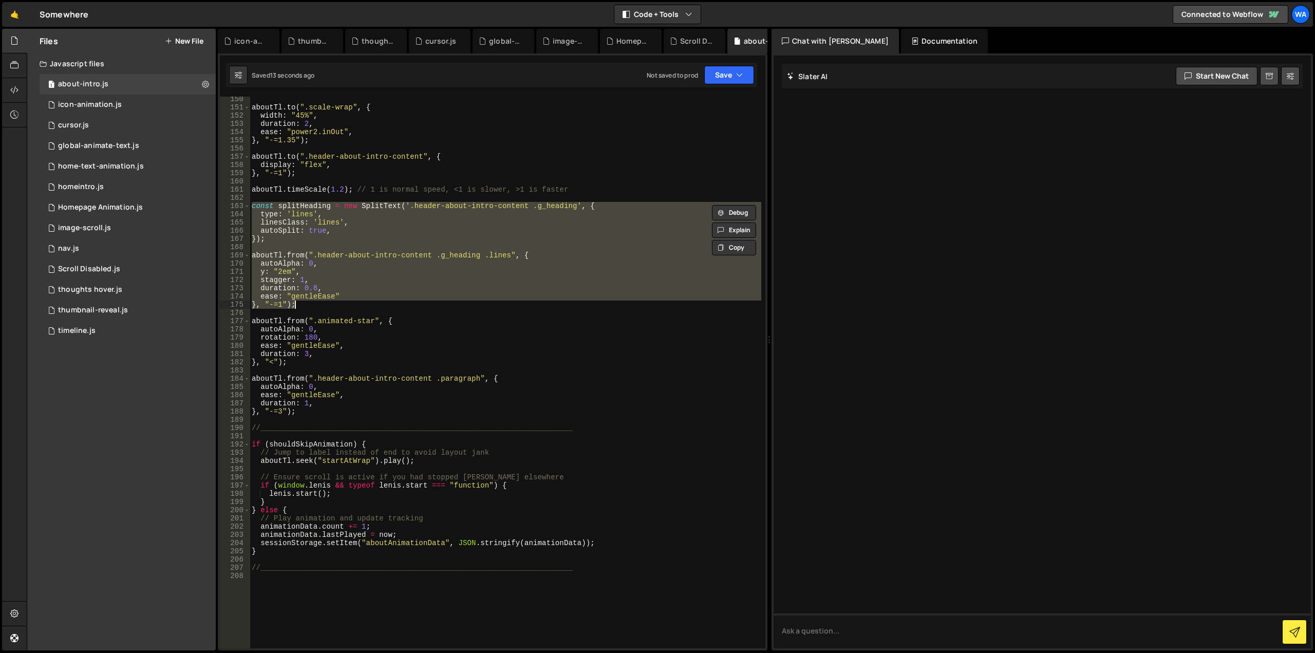
click at [422, 280] on div "aboutTl . to ( ".scale-wrap" , { width : "45%" , duration : 2 , ease : "power2.…" at bounding box center [505, 372] width 511 height 551
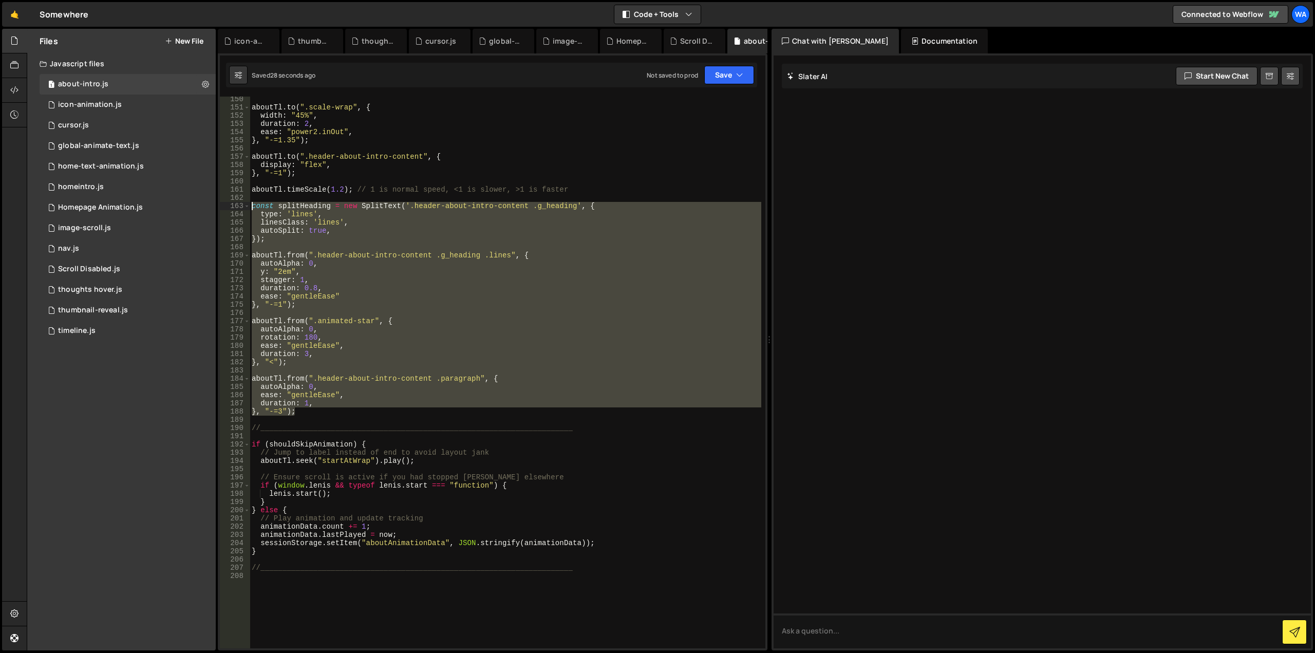
drag, startPoint x: 302, startPoint y: 409, endPoint x: 239, endPoint y: 202, distance: 216.8
click at [239, 202] on div "stagger: 1, 150 151 152 153 154 155 156 157 158 159 160 161 162 163 164 165 166…" at bounding box center [492, 372] width 545 height 551
type textarea "const splitHeading = new SplitText('.header-about-intro-content .g_heading', { …"
paste textarea
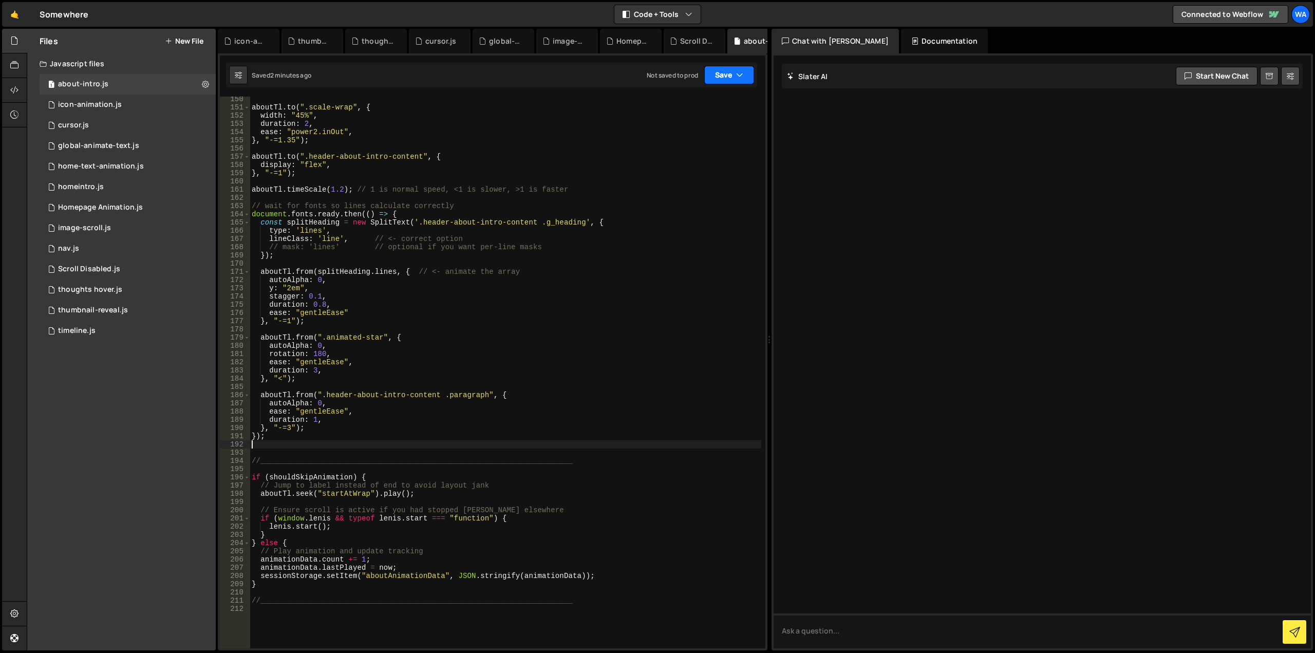
click at [720, 75] on button "Save" at bounding box center [729, 75] width 50 height 18
click at [702, 100] on div "Save to Staging S" at bounding box center [694, 100] width 107 height 10
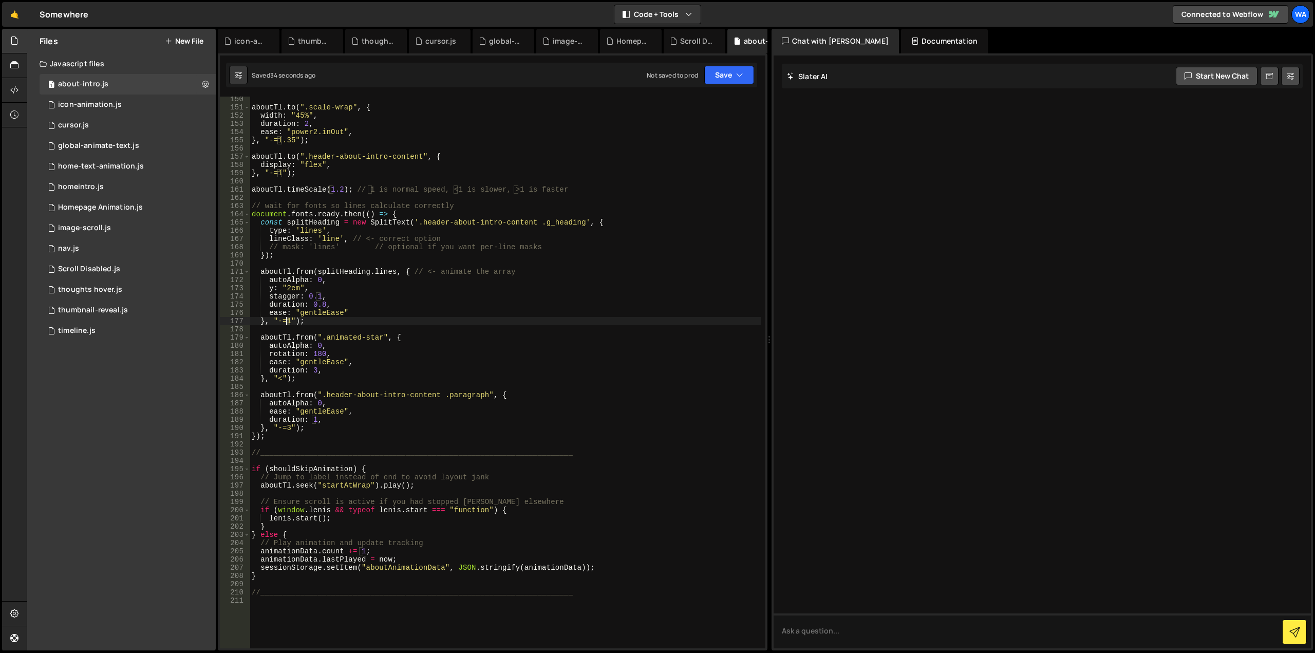
click at [288, 321] on div "aboutTl . to ( ".scale-wrap" , { width : "45%" , duration : 2 , ease : "power2.…" at bounding box center [505, 379] width 511 height 568
drag, startPoint x: 289, startPoint y: 320, endPoint x: 272, endPoint y: 321, distance: 17.0
click at [272, 321] on div "aboutTl . to ( ".scale-wrap" , { width : "45%" , duration : 2 , ease : "power2.…" at bounding box center [505, 379] width 511 height 568
click at [288, 320] on div "aboutTl . to ( ".scale-wrap" , { width : "45%" , duration : 2 , ease : "power2.…" at bounding box center [505, 372] width 511 height 551
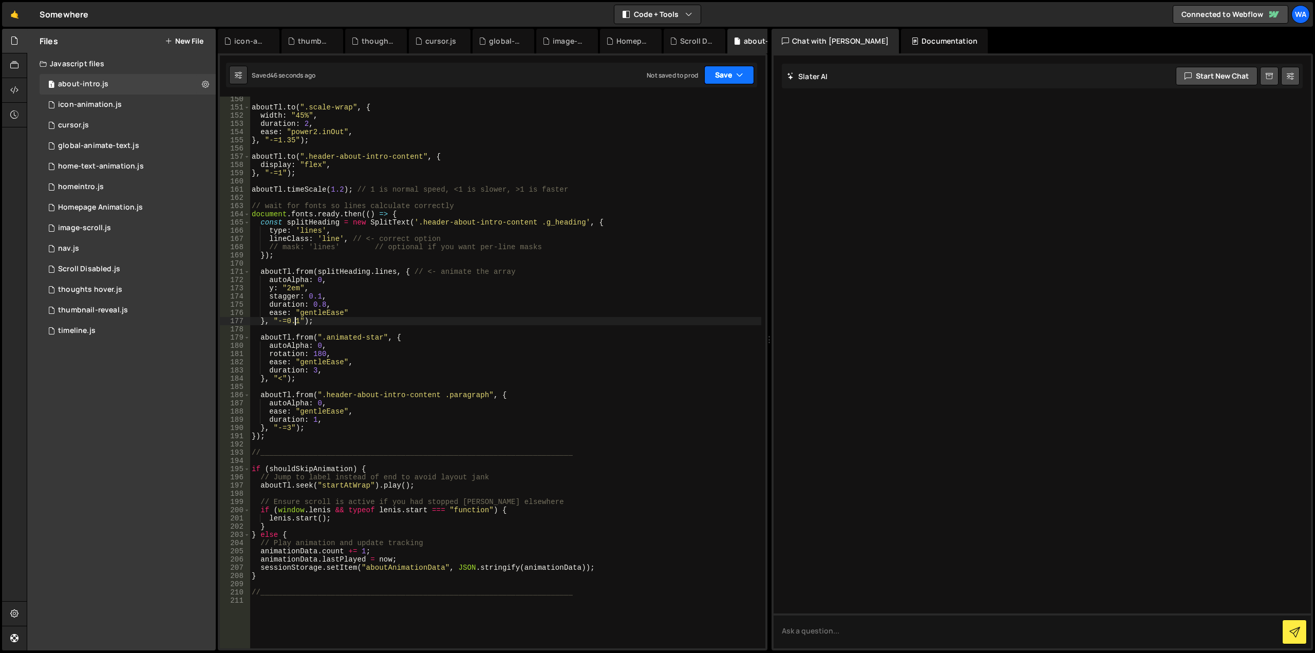
click at [713, 71] on button "Save" at bounding box center [729, 75] width 50 height 18
click at [693, 100] on div "Save to Staging S" at bounding box center [694, 100] width 107 height 10
drag, startPoint x: 303, startPoint y: 322, endPoint x: 265, endPoint y: 323, distance: 38.5
click at [265, 323] on div "aboutTl . to ( ".scale-wrap" , { width : "45%" , duration : 2 , ease : "power2.…" at bounding box center [505, 379] width 511 height 568
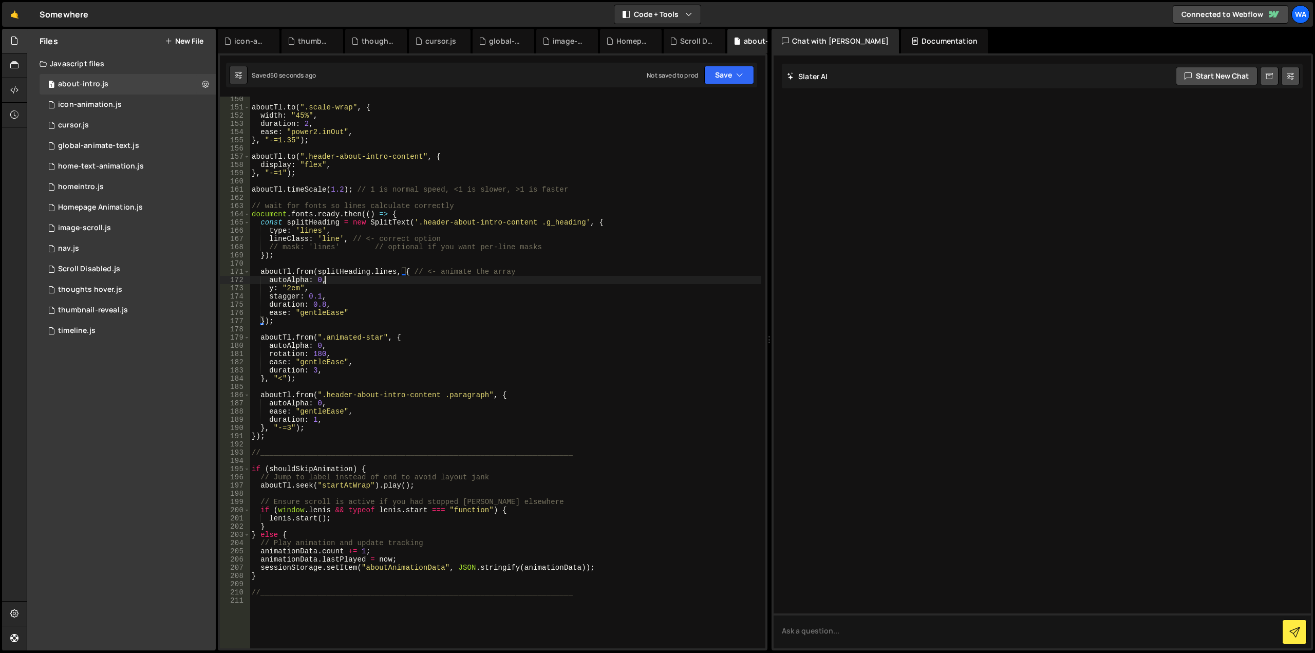
click at [384, 278] on div "aboutTl . to ( ".scale-wrap" , { width : "45%" , duration : 2 , ease : "power2.…" at bounding box center [505, 379] width 511 height 568
click at [730, 75] on button "Save" at bounding box center [729, 75] width 50 height 18
click at [696, 101] on div "Save to Staging S" at bounding box center [694, 100] width 107 height 10
click at [282, 251] on div "aboutTl . to ( ".scale-wrap" , { width : "45%" , duration : 2 , ease : "power2.…" at bounding box center [505, 379] width 511 height 568
drag, startPoint x: 355, startPoint y: 249, endPoint x: 563, endPoint y: 246, distance: 207.5
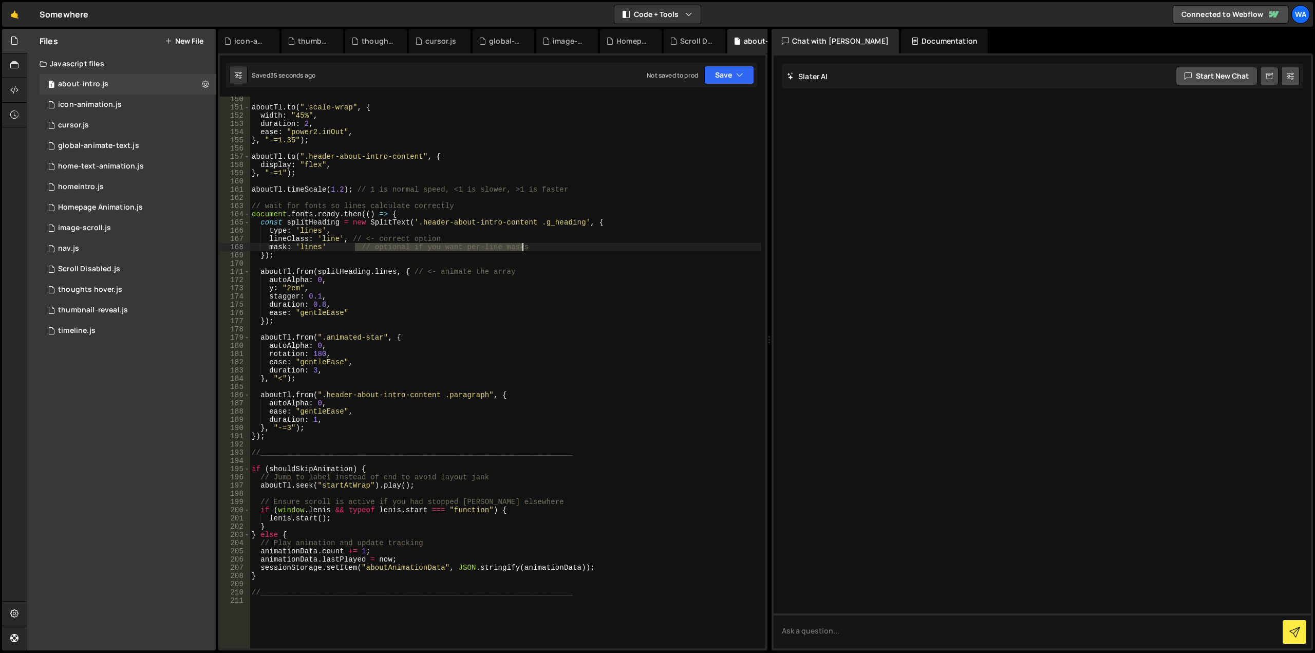
click at [561, 246] on div "aboutTl . to ( ".scale-wrap" , { width : "45%" , duration : 2 , ease : "power2.…" at bounding box center [505, 379] width 511 height 568
click at [719, 82] on button "Save" at bounding box center [729, 75] width 50 height 18
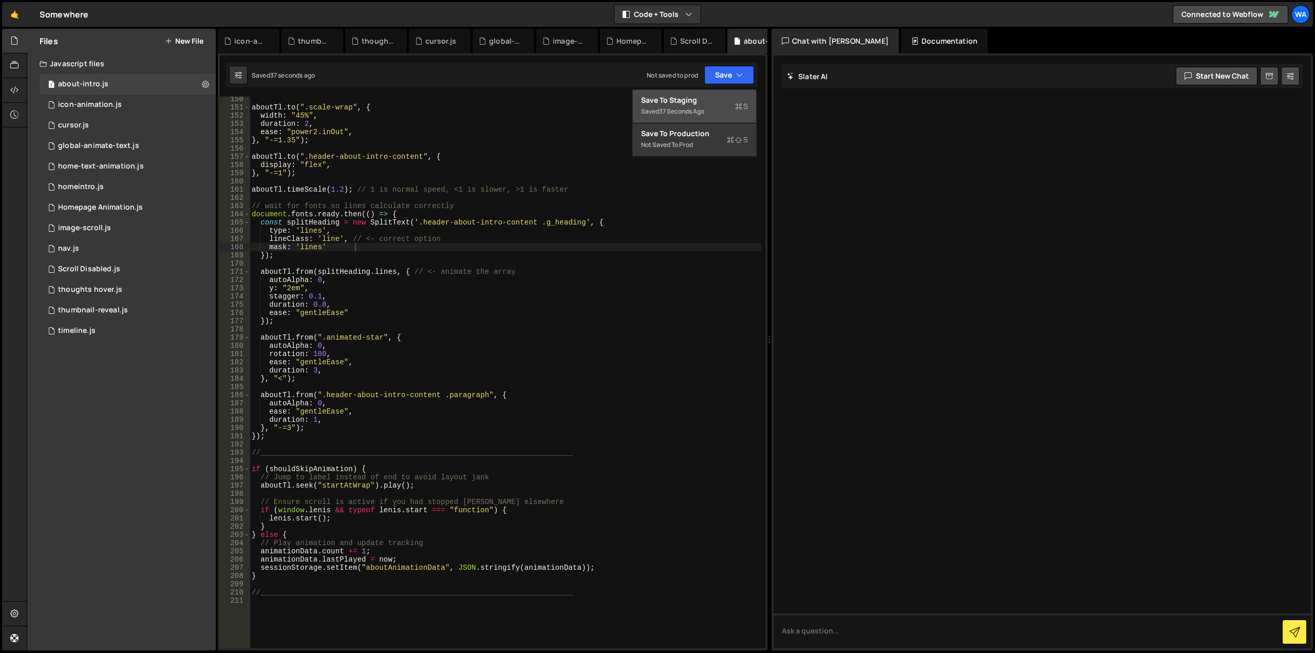
click at [711, 97] on div "Save to Staging S" at bounding box center [694, 100] width 107 height 10
click at [319, 296] on div "aboutTl . to ( ".scale-wrap" , { width : "45%" , duration : 2 , ease : "power2.…" at bounding box center [505, 379] width 511 height 568
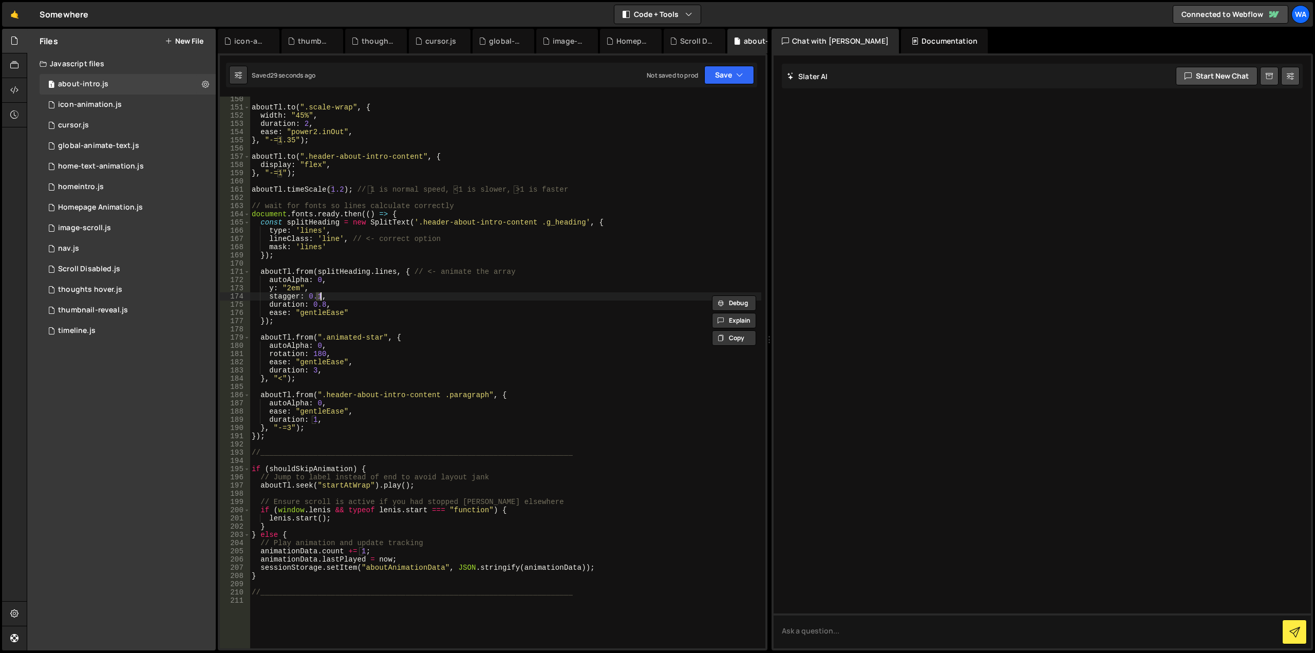
scroll to position [0, 4]
click at [373, 281] on div "aboutTl . to ( ".scale-wrap" , { width : "45%" , duration : 2 , ease : "power2.…" at bounding box center [505, 379] width 511 height 568
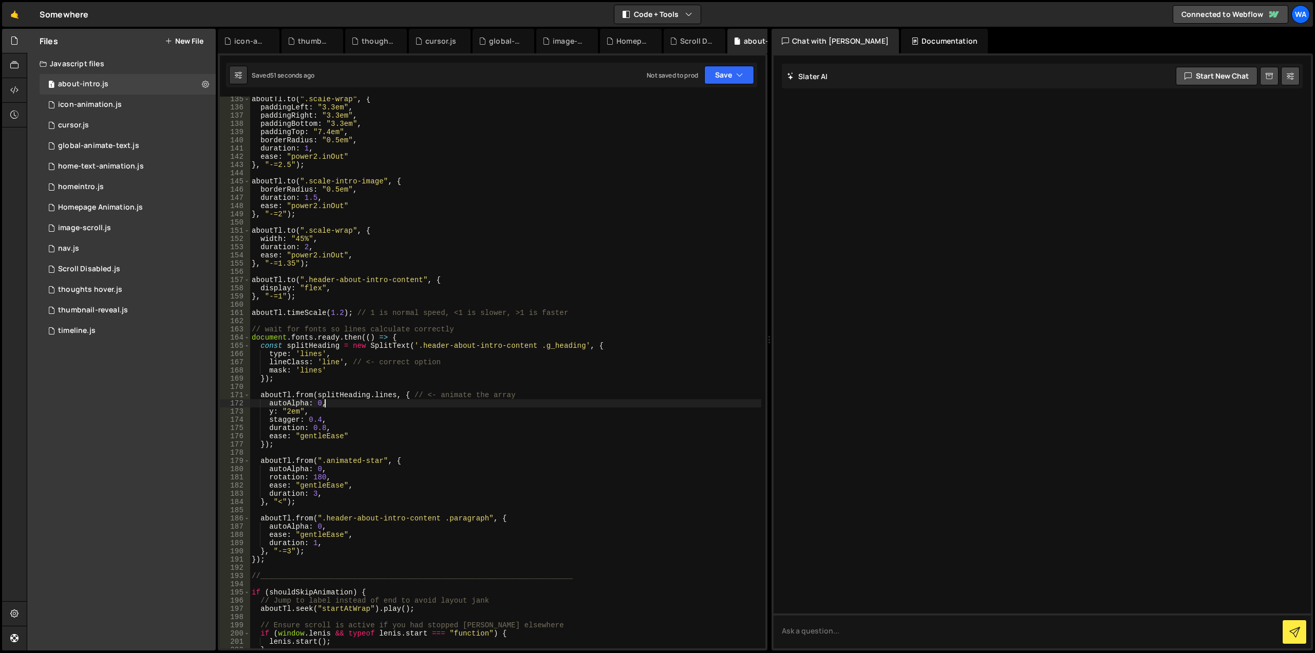
scroll to position [979, 0]
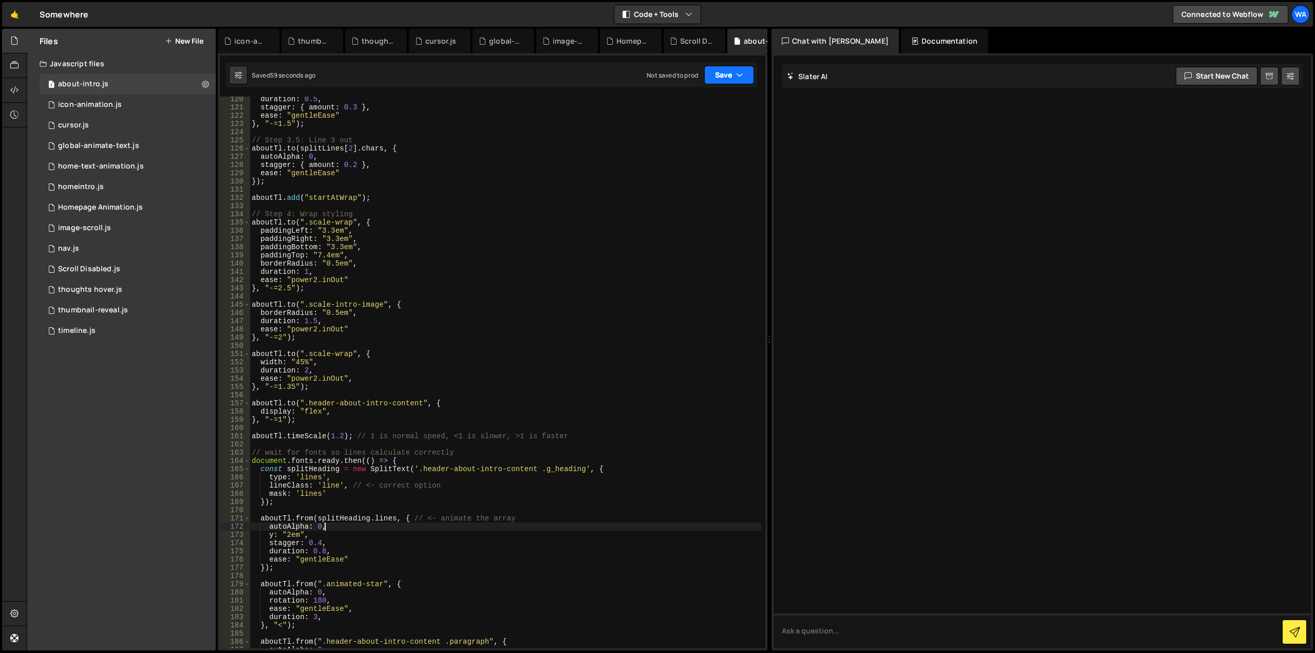
click at [719, 70] on button "Save" at bounding box center [729, 75] width 50 height 18
click at [693, 97] on div "Save to Staging S" at bounding box center [694, 100] width 107 height 10
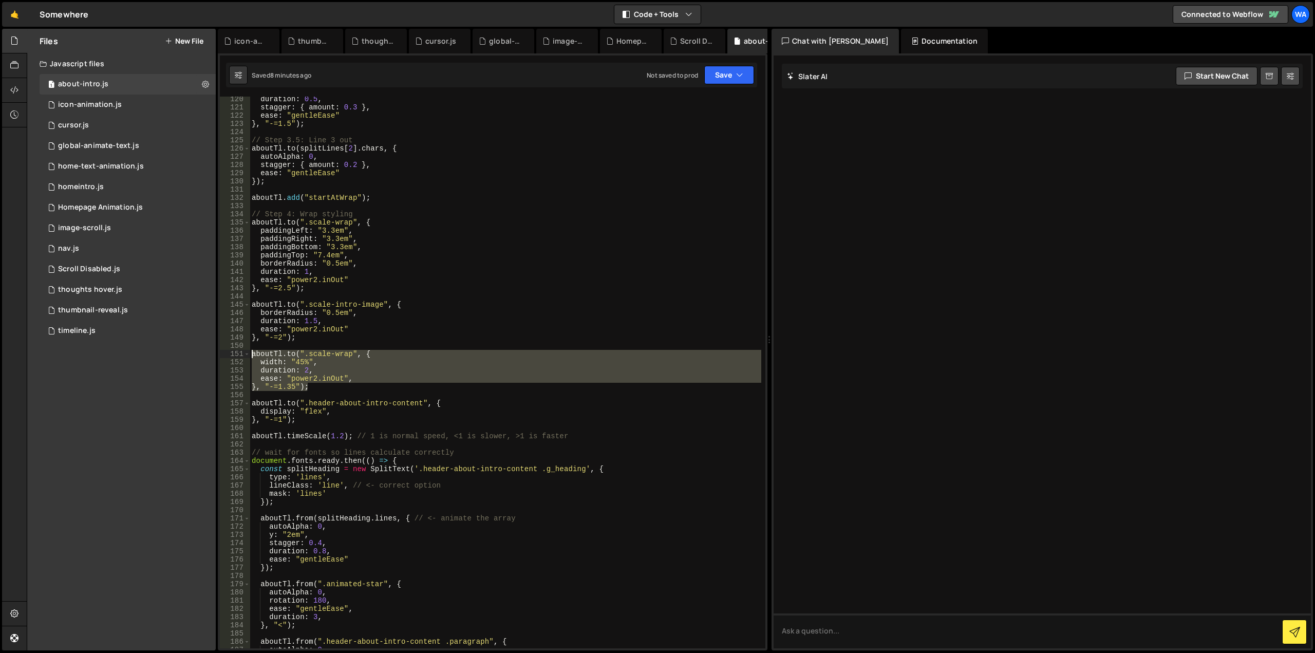
drag, startPoint x: 317, startPoint y: 388, endPoint x: 250, endPoint y: 349, distance: 77.3
click at [247, 353] on div "}, "-=1.35"); 120 121 122 123 124 125 126 127 128 129 130 131 132 133 134 135 1…" at bounding box center [492, 372] width 545 height 551
type textarea "[DOMAIN_NAME](".scale-wrap", { width: "45%","
paste textarea
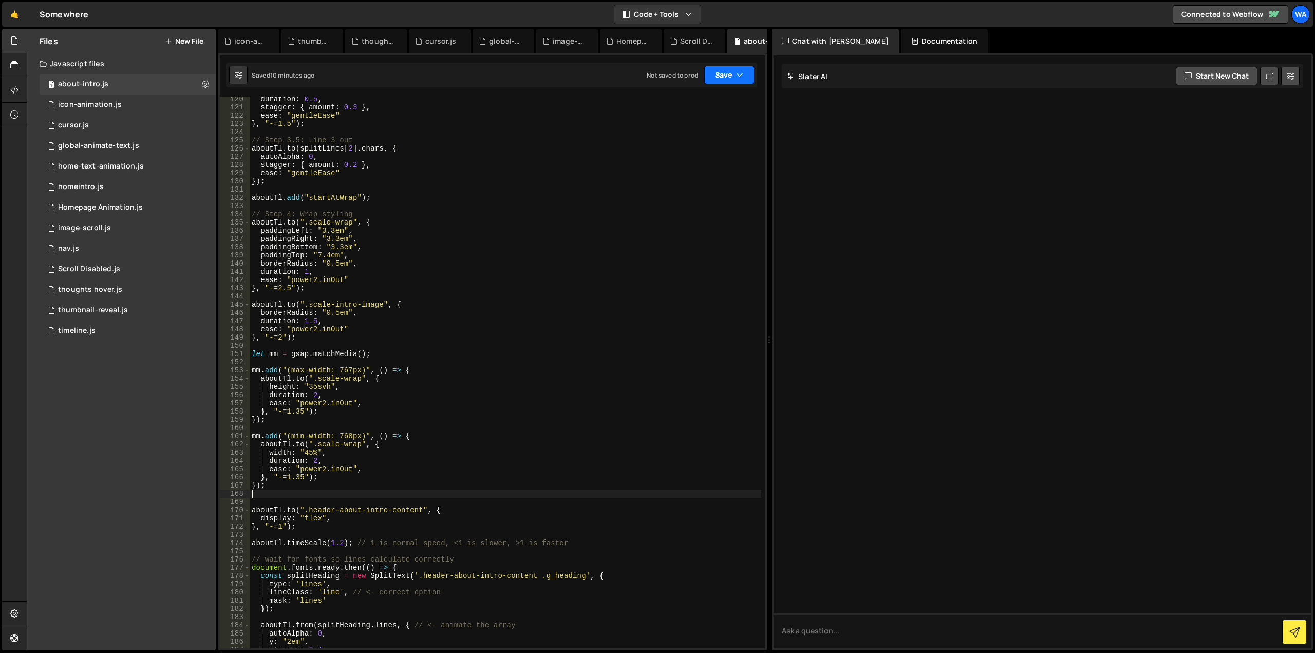
click at [714, 77] on button "Save" at bounding box center [729, 75] width 50 height 18
click at [701, 101] on div "Save to Staging S" at bounding box center [694, 100] width 107 height 10
drag, startPoint x: 315, startPoint y: 387, endPoint x: 309, endPoint y: 386, distance: 6.4
click at [309, 386] on div "duration : 0.5 , stagger : { amount : 0.3 } , ease : "gentleEase" } , "-=1.5" )…" at bounding box center [505, 379] width 511 height 568
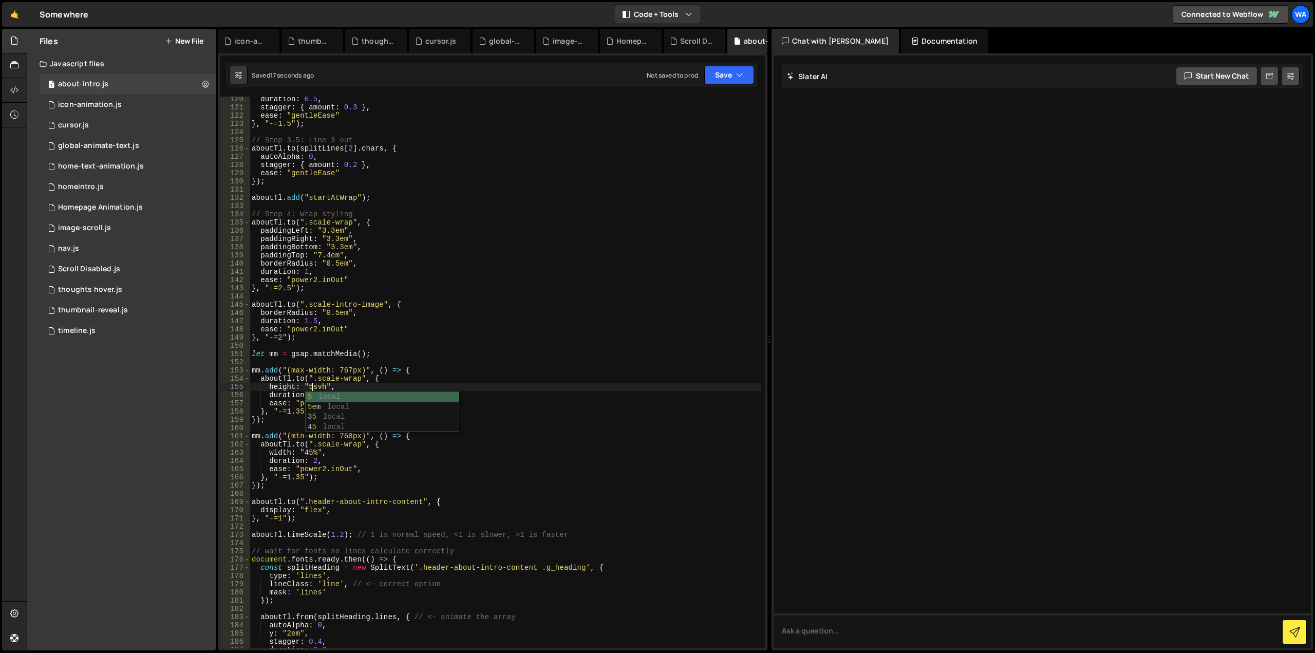
scroll to position [0, 4]
click at [719, 75] on button "Save" at bounding box center [729, 75] width 50 height 18
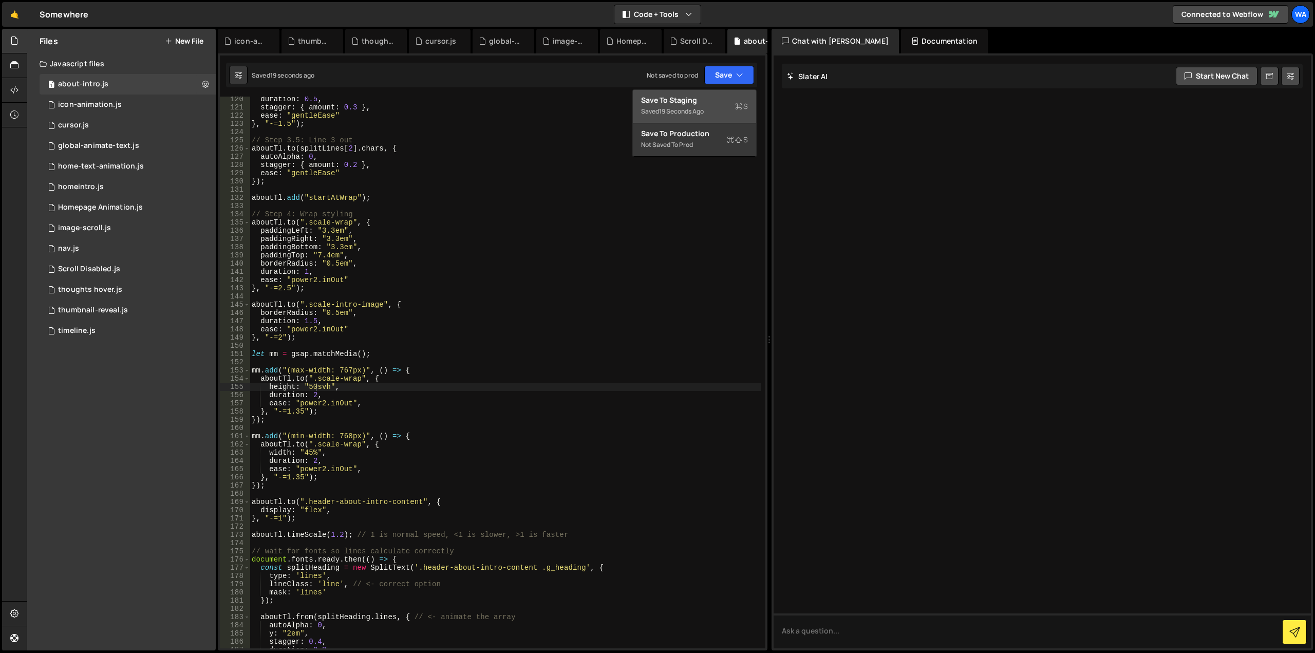
click at [709, 102] on div "Save to Staging S" at bounding box center [694, 100] width 107 height 10
drag, startPoint x: 316, startPoint y: 387, endPoint x: 330, endPoint y: 398, distance: 17.9
click at [309, 386] on div "duration : 0.5 , stagger : { amount : 0.3 } , ease : "gentleEase" } , "-=1.5" )…" at bounding box center [505, 379] width 511 height 568
click at [715, 83] on button "Save" at bounding box center [729, 75] width 50 height 18
click at [712, 103] on div "Save to Staging S" at bounding box center [694, 100] width 107 height 10
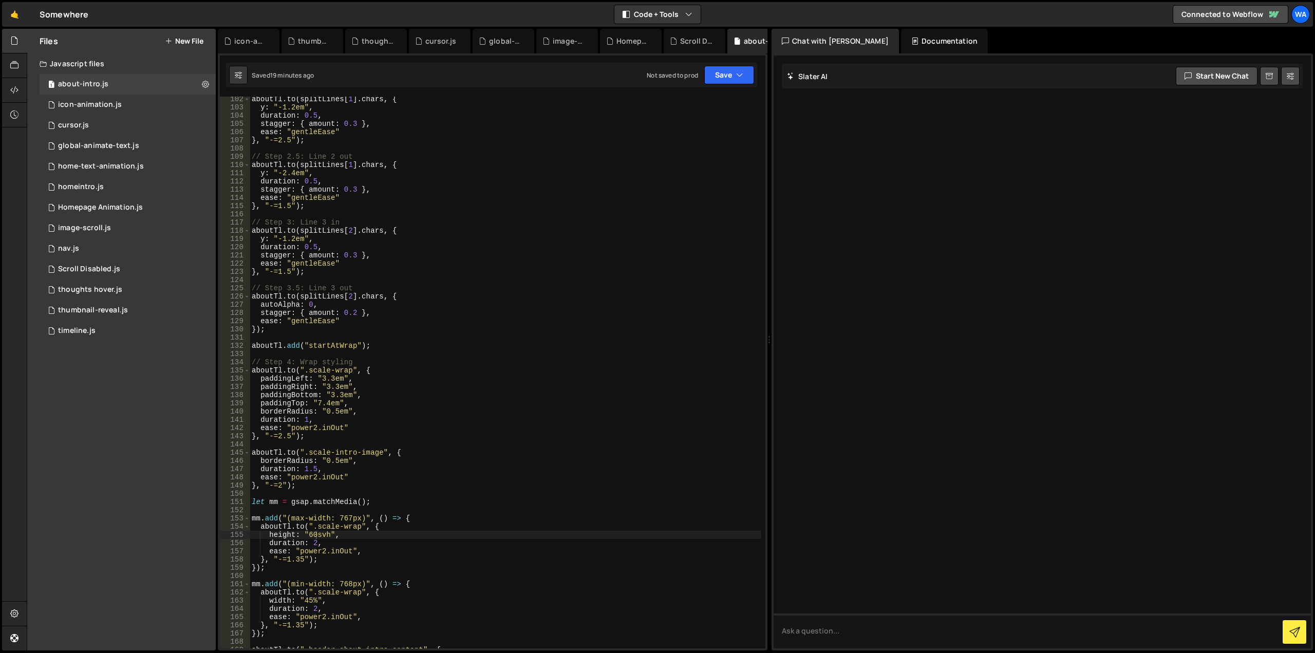
scroll to position [955, 0]
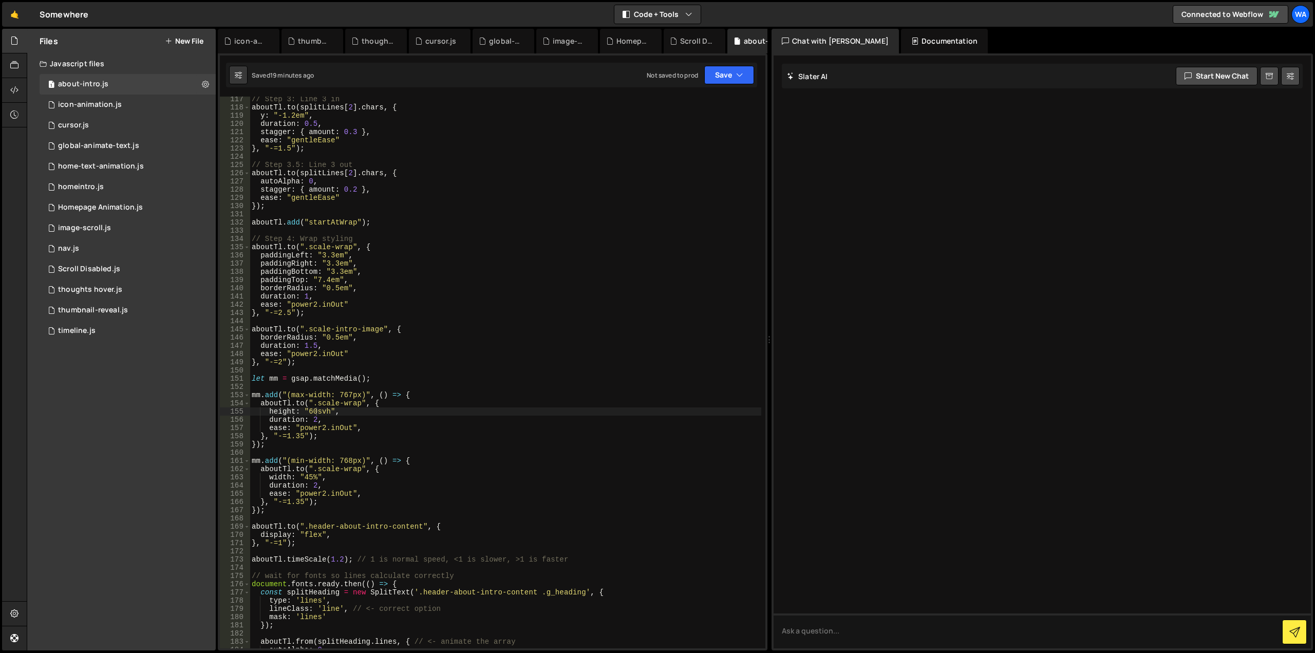
type textarea "let mm = gsap.matchMedia();"
drag, startPoint x: 364, startPoint y: 379, endPoint x: 238, endPoint y: 378, distance: 126.3
click at [238, 378] on div "let mm = gsap.matchMedia(); 117 118 119 120 121 122 123 124 125 126 127 128 129…" at bounding box center [492, 372] width 545 height 551
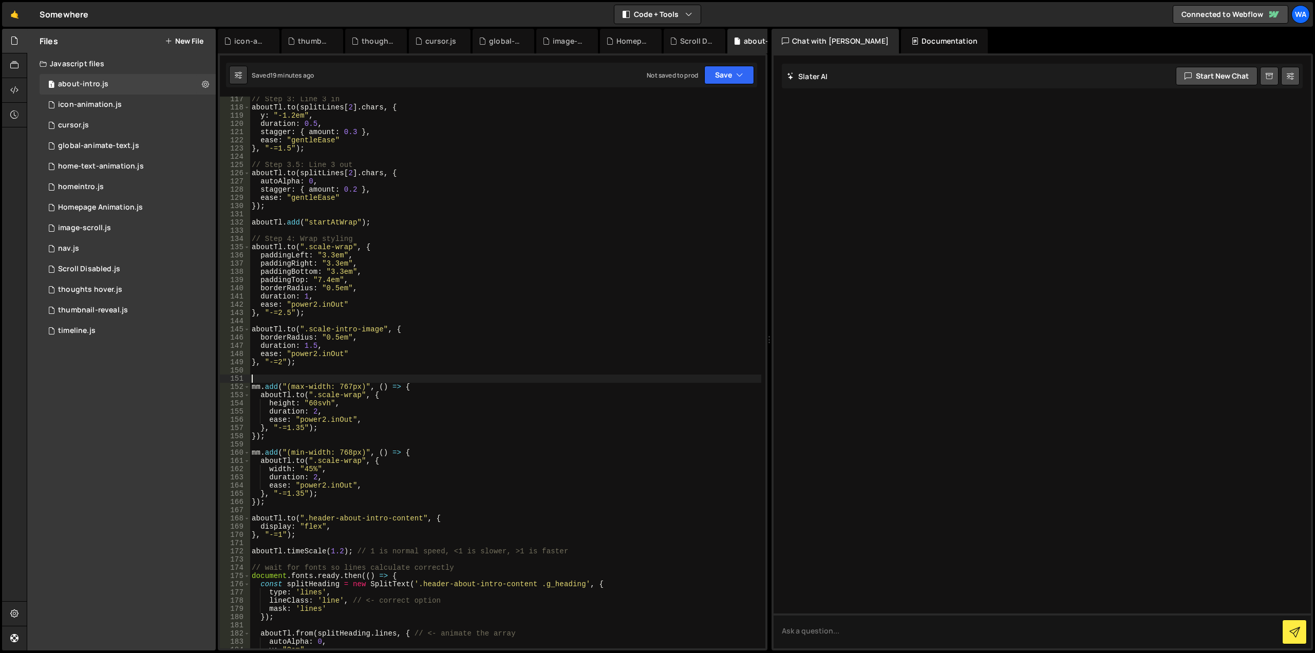
click at [378, 223] on div "// Step 3: Line 3 in aboutTl . to ( splitLines [ 2 ] . chars , { y : "-1.2em" ,…" at bounding box center [505, 379] width 511 height 568
type textarea "aboutTl.add("startAtWrap");"
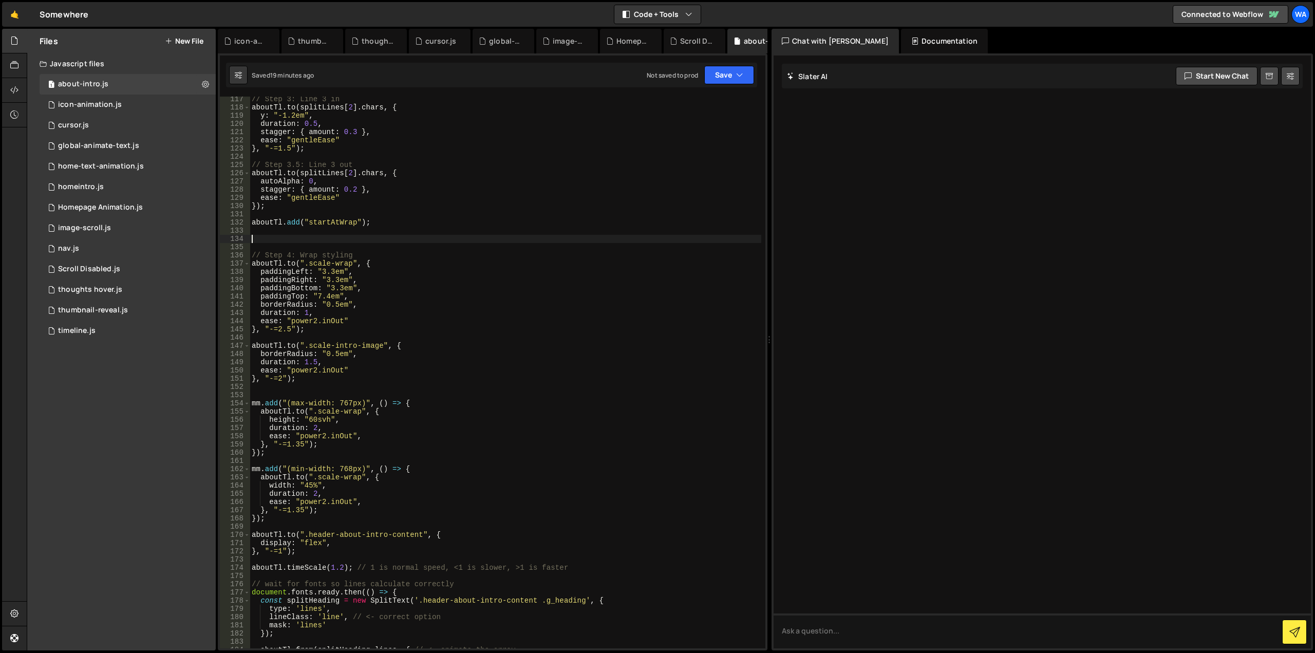
paste textarea "let mm = gsap.matchMedia();"
click at [725, 75] on button "Save" at bounding box center [729, 75] width 50 height 18
click at [704, 106] on div "Saved 19 minutes ago" at bounding box center [694, 111] width 107 height 12
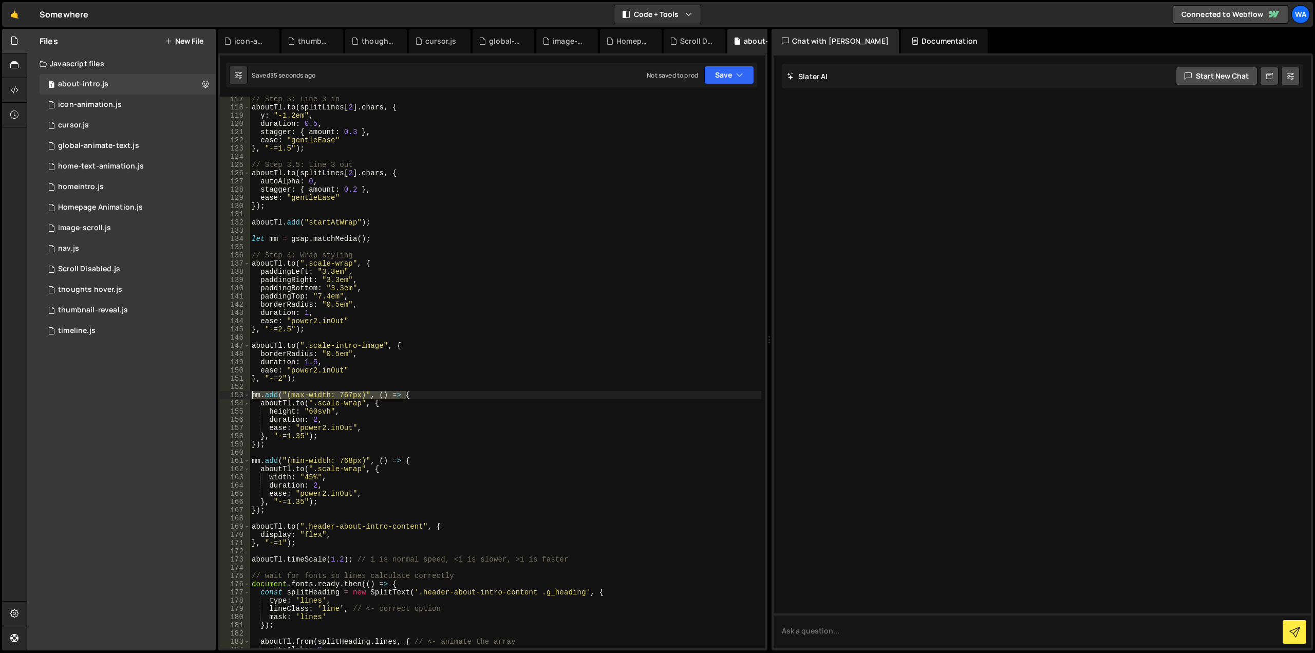
drag, startPoint x: 406, startPoint y: 394, endPoint x: 250, endPoint y: 396, distance: 156.6
click at [250, 396] on div "mm.add("(max-width: 767px)", () => { 117 118 119 120 121 122 123 124 125 126 12…" at bounding box center [492, 372] width 545 height 551
click at [350, 255] on div "// Step 3: Line 3 in aboutTl . to ( splitLines [ 2 ] . chars , { y : "-1.2em" ,…" at bounding box center [505, 379] width 511 height 568
type textarea "// Step 4: Wrap styling"
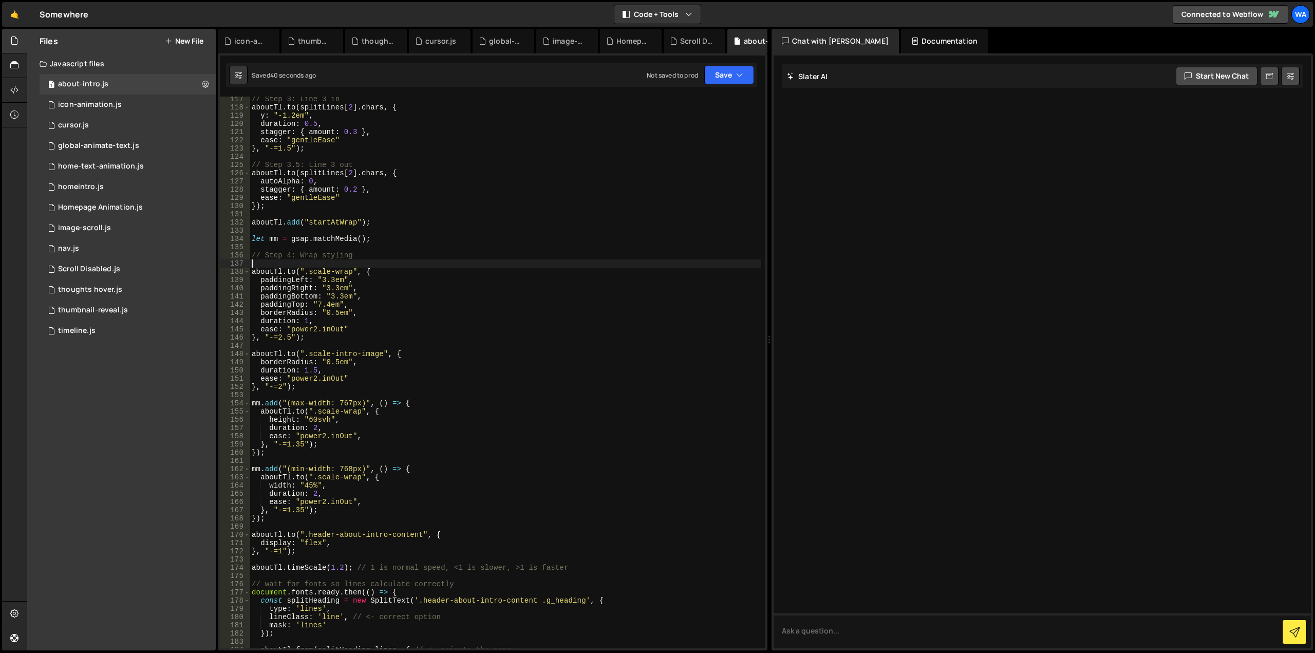
paste textarea "mm.add("(max-width: 767px)", () => {"
drag, startPoint x: 263, startPoint y: 451, endPoint x: 244, endPoint y: 451, distance: 18.5
click at [244, 451] on div "mm.add("(max-width: 767px)", () => { 117 118 119 120 121 122 123 124 125 126 12…" at bounding box center [492, 372] width 545 height 551
click at [312, 337] on div "// Step 3: Line 3 in aboutTl . to ( splitLines [ 2 ] . chars , { y : "-1.2em" ,…" at bounding box center [505, 379] width 511 height 568
type textarea "}, "-=2.5");"
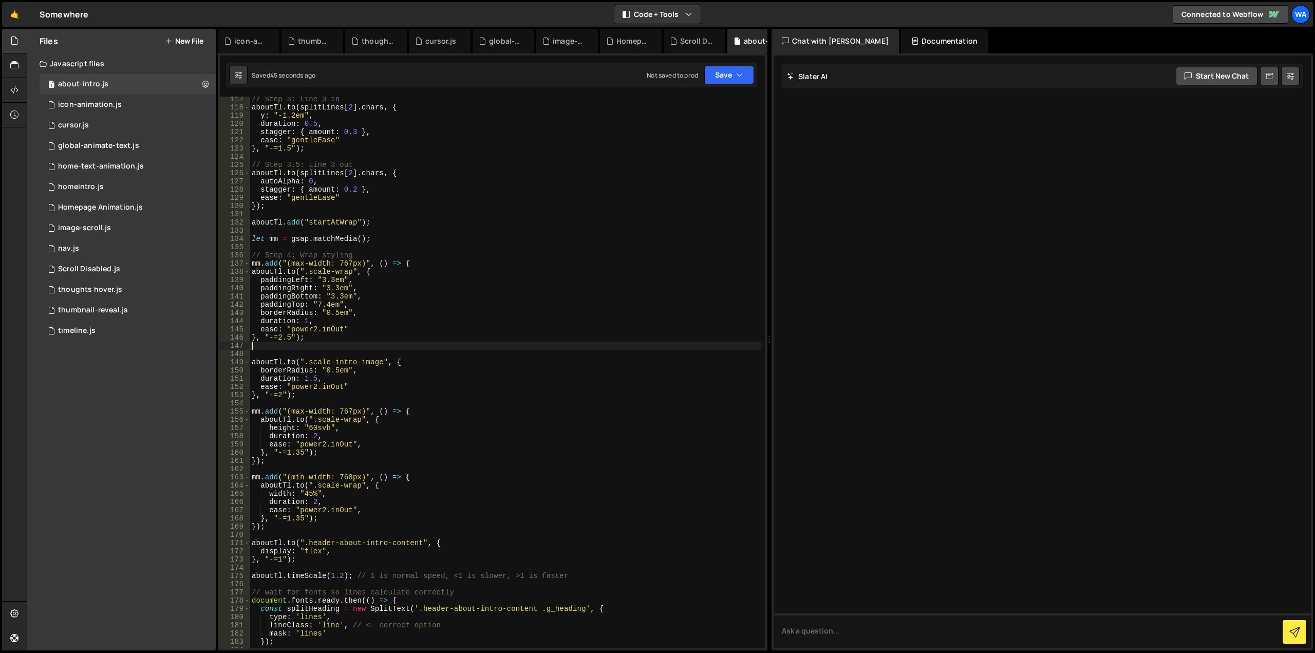
paste textarea "});"
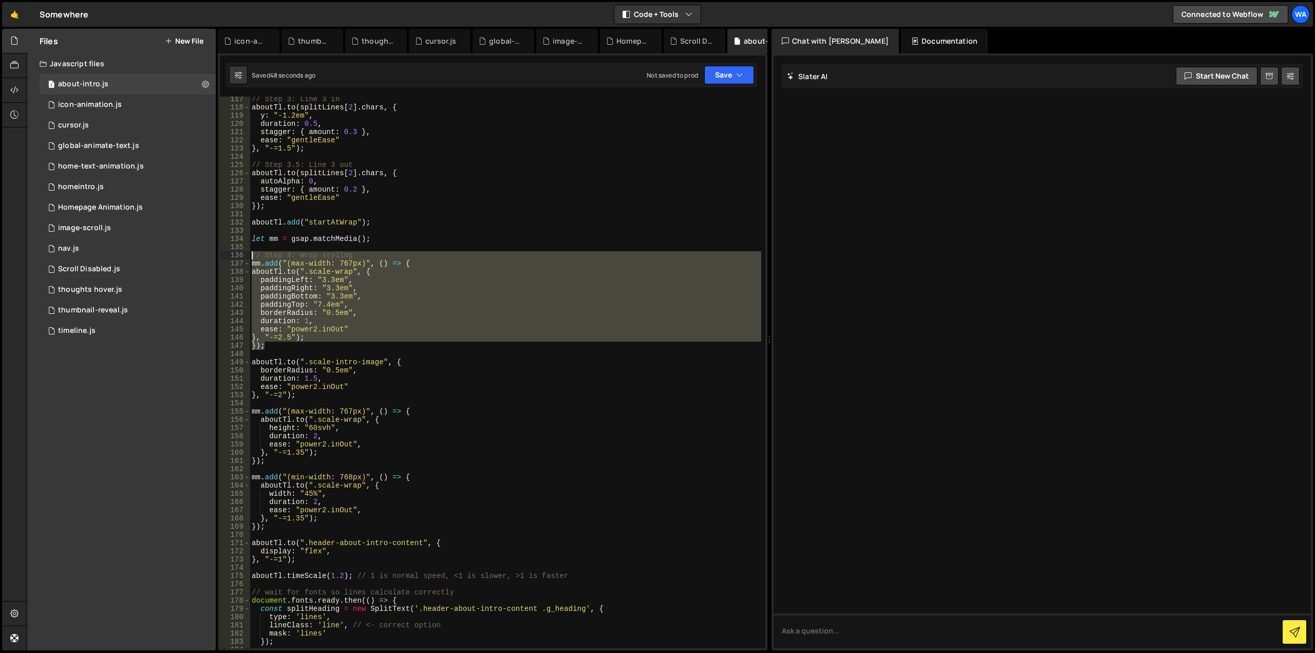
drag, startPoint x: 279, startPoint y: 346, endPoint x: 244, endPoint y: 255, distance: 98.0
click at [244, 255] on div "}); 117 118 119 120 121 122 123 124 125 126 127 128 129 130 131 132 133 134 135…" at bounding box center [492, 372] width 545 height 551
click at [273, 346] on div "// Step 3: Line 3 in aboutTl . to ( splitLines [ 2 ] . chars , { y : "-1.2em" ,…" at bounding box center [505, 372] width 511 height 551
type textarea "});"
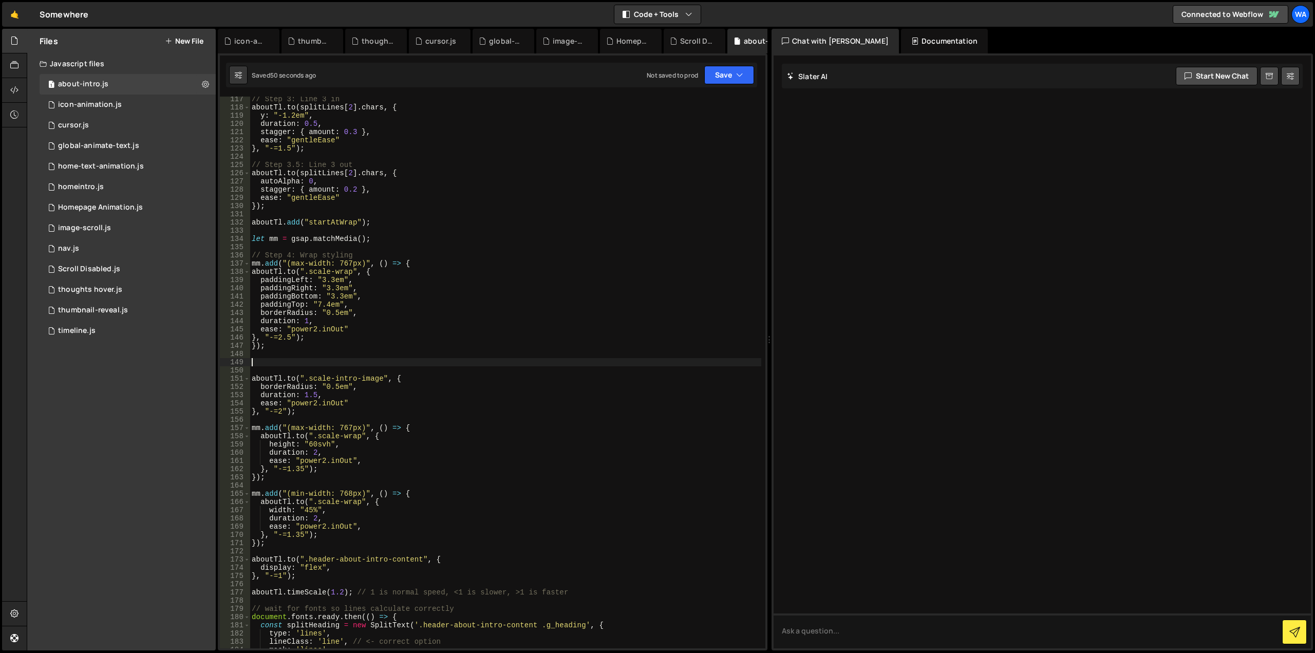
paste textarea "});"
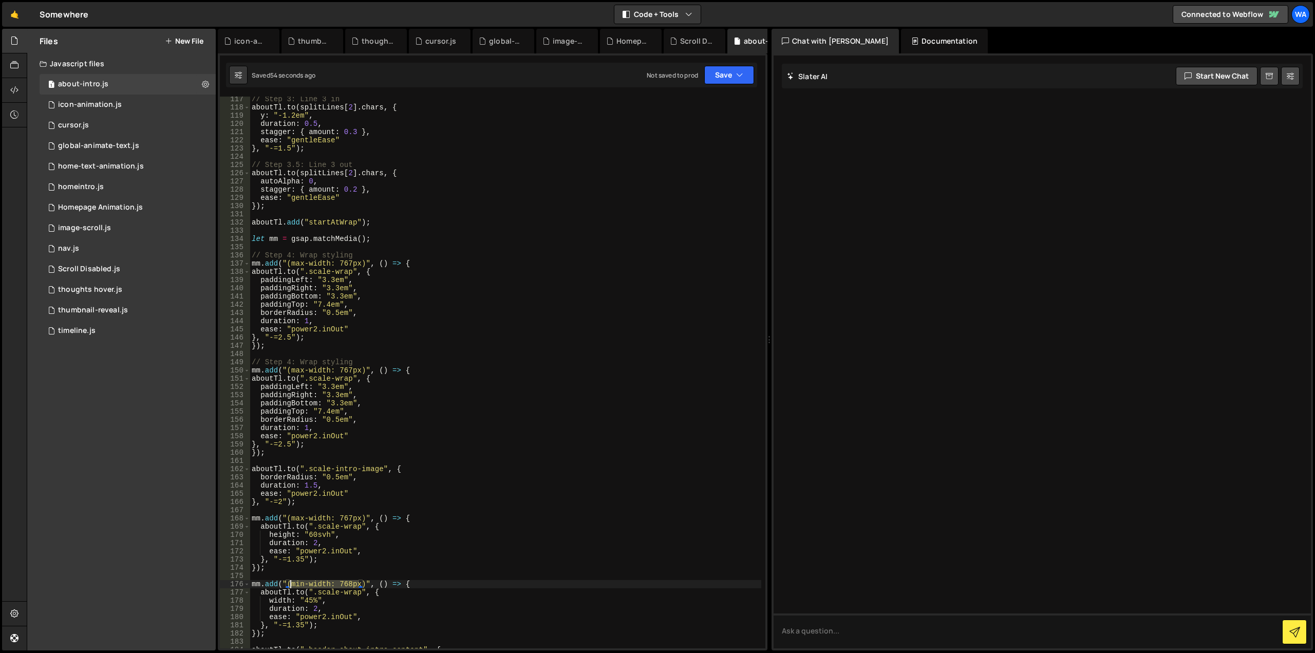
drag, startPoint x: 359, startPoint y: 584, endPoint x: 290, endPoint y: 586, distance: 69.3
click at [290, 586] on div "// Step 3: Line 3 in aboutTl . to ( splitLines [ 2 ] . chars , { y : "-1.2em" ,…" at bounding box center [505, 379] width 511 height 568
drag, startPoint x: 358, startPoint y: 370, endPoint x: 291, endPoint y: 372, distance: 67.3
click at [291, 372] on div "// Step 3: Line 3 in aboutTl . to ( splitLines [ 2 ] . chars , { y : "-1.2em" ,…" at bounding box center [505, 379] width 511 height 568
paste textarea "in-width: 768"
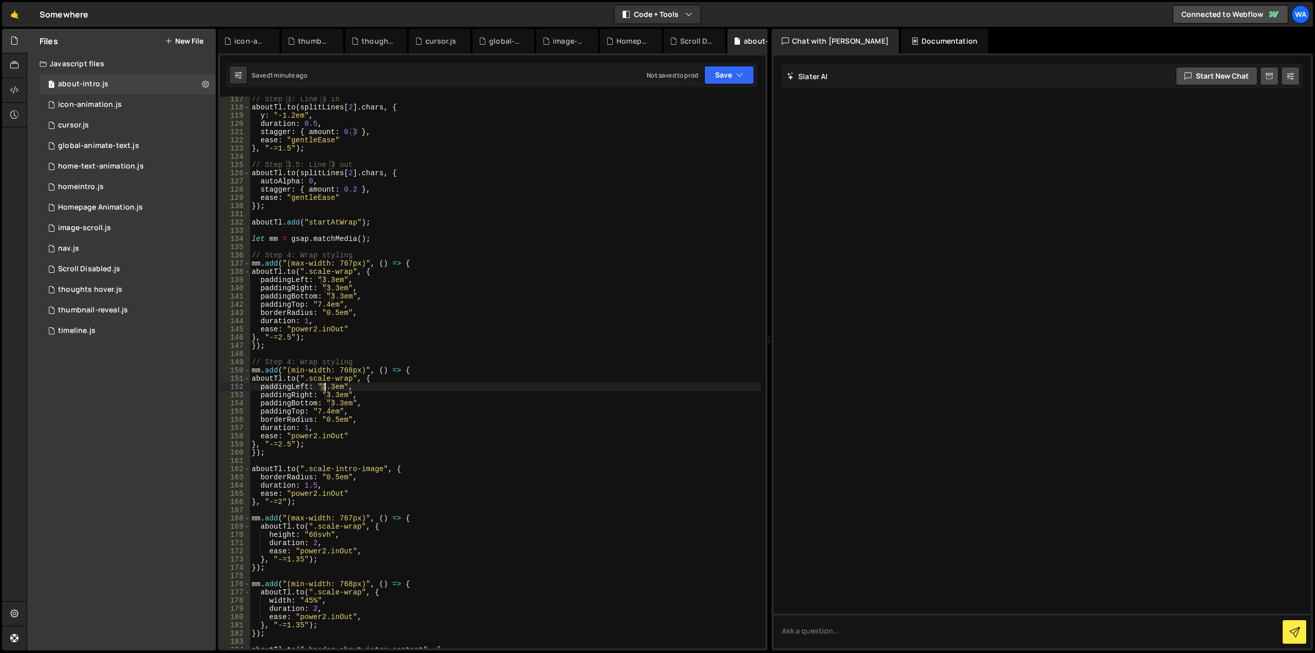
click at [324, 387] on div "// Step 3: Line 3 in aboutTl . to ( splitLines [ 2 ] . chars , { y : "-1.2em" ,…" at bounding box center [505, 379] width 511 height 568
click at [334, 379] on div "// Step 3: Line 3 in aboutTl . to ( splitLines [ 2 ] . chars , { y : "-1.2em" ,…" at bounding box center [505, 379] width 511 height 568
click at [327, 395] on div "// Step 3: Line 3 in aboutTl . to ( splitLines [ 2 ] . chars , { y : "-1.2em" ,…" at bounding box center [505, 379] width 511 height 568
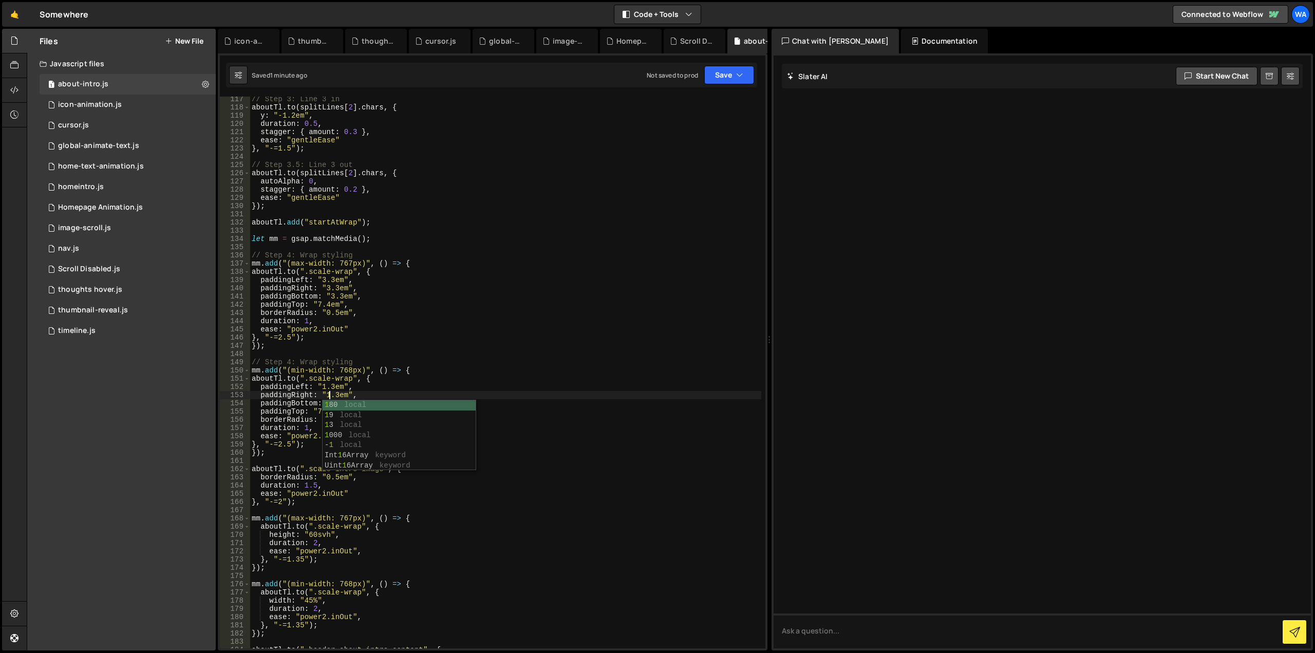
click at [371, 377] on div "// Step 3: Line 3 in aboutTl . to ( splitLines [ 2 ] . chars , { y : "-1.2em" ,…" at bounding box center [505, 379] width 511 height 568
click at [330, 403] on div "// Step 3: Line 3 in aboutTl . to ( splitLines [ 2 ] . chars , { y : "-1.2em" ,…" at bounding box center [505, 379] width 511 height 568
click at [374, 390] on div "// Step 3: Line 3 in aboutTl . to ( splitLines [ 2 ] . chars , { y : "-1.2em" ,…" at bounding box center [505, 379] width 511 height 568
click at [721, 77] on button "Save" at bounding box center [729, 75] width 50 height 18
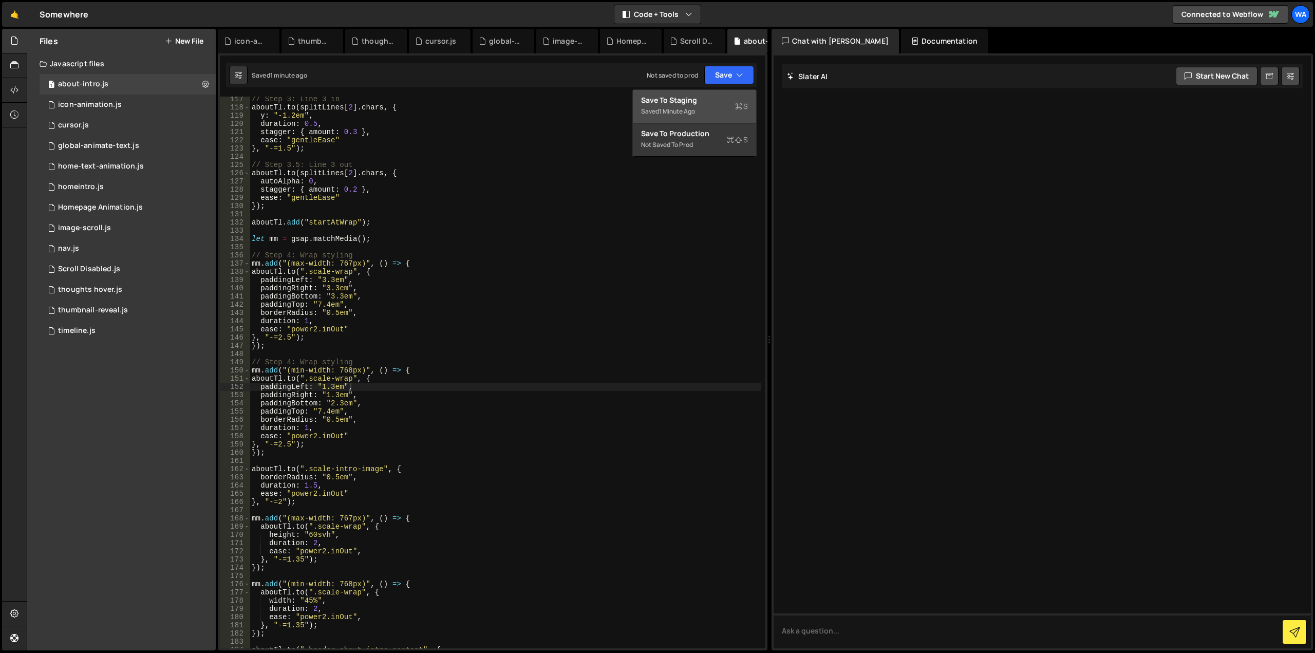
click at [697, 102] on div "Save to Staging S" at bounding box center [694, 100] width 107 height 10
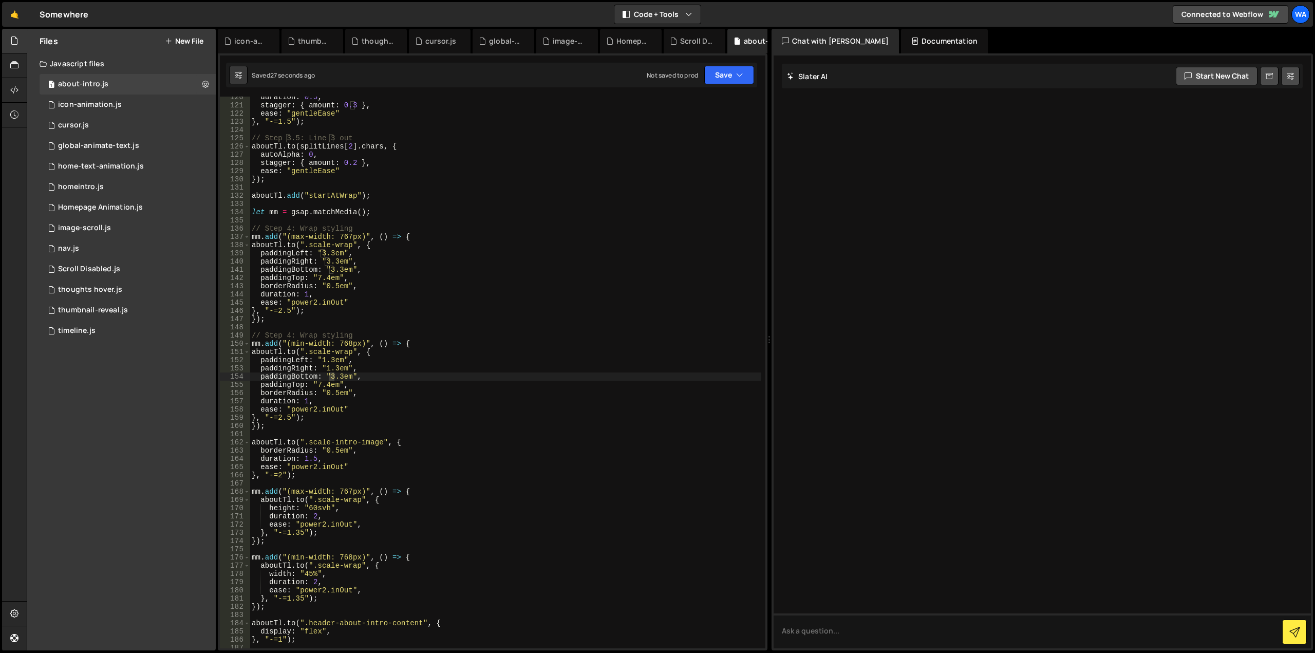
scroll to position [981, 0]
click at [319, 254] on div "duration : 0.5 , stagger : { amount : 0.3 } , ease : "gentleEase" } , "-=1.5" )…" at bounding box center [505, 377] width 511 height 568
click at [329, 250] on div "duration : 0.5 , stagger : { amount : 0.3 } , ease : "gentleEase" } , "-=1.5" )…" at bounding box center [505, 377] width 511 height 568
click at [325, 260] on div "duration : 0.5 , stagger : { amount : 0.3 } , ease : "gentleEase" } , "-=1.5" )…" at bounding box center [505, 377] width 511 height 568
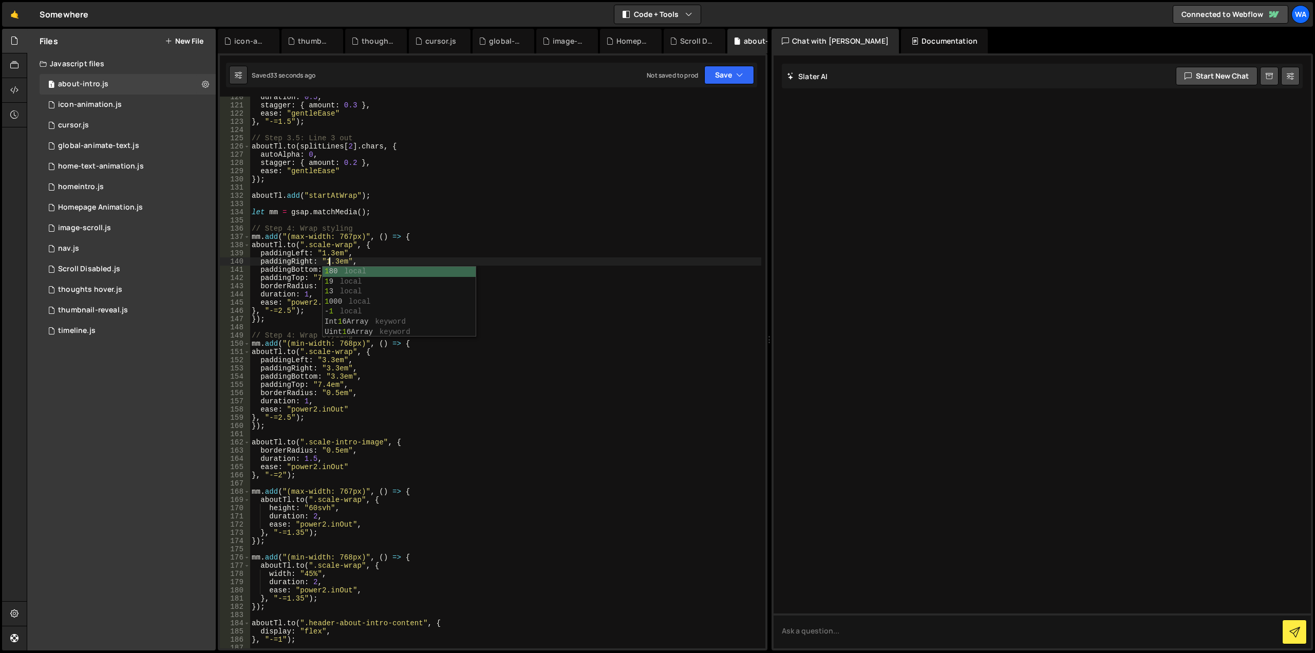
click at [331, 254] on div "duration : 0.5 , stagger : { amount : 0.3 } , ease : "gentleEase" } , "-=1.5" )…" at bounding box center [505, 377] width 511 height 568
click at [329, 269] on div "duration : 0.5 , stagger : { amount : 0.3 } , ease : "gentleEase" } , "-=1.5" )…" at bounding box center [505, 377] width 511 height 568
type textarea "paddingBottom: "1.3em","
click at [711, 79] on button "Save" at bounding box center [729, 75] width 50 height 18
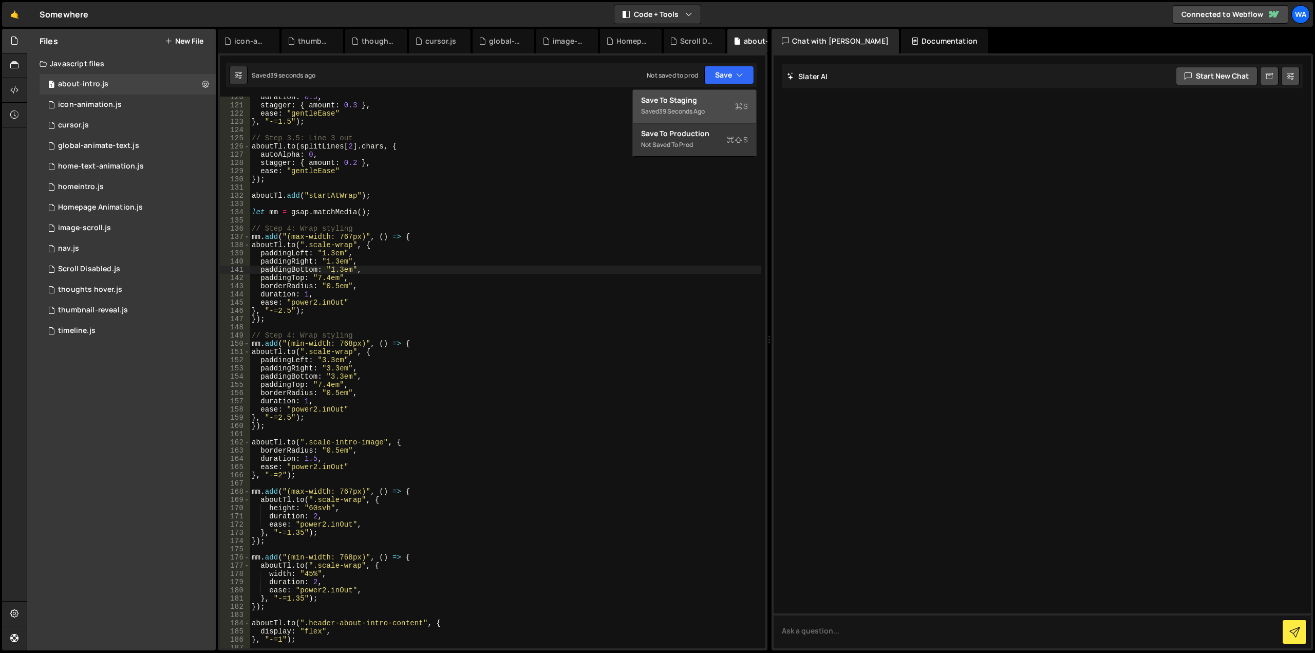
click at [686, 107] on div "39 seconds ago" at bounding box center [682, 111] width 46 height 9
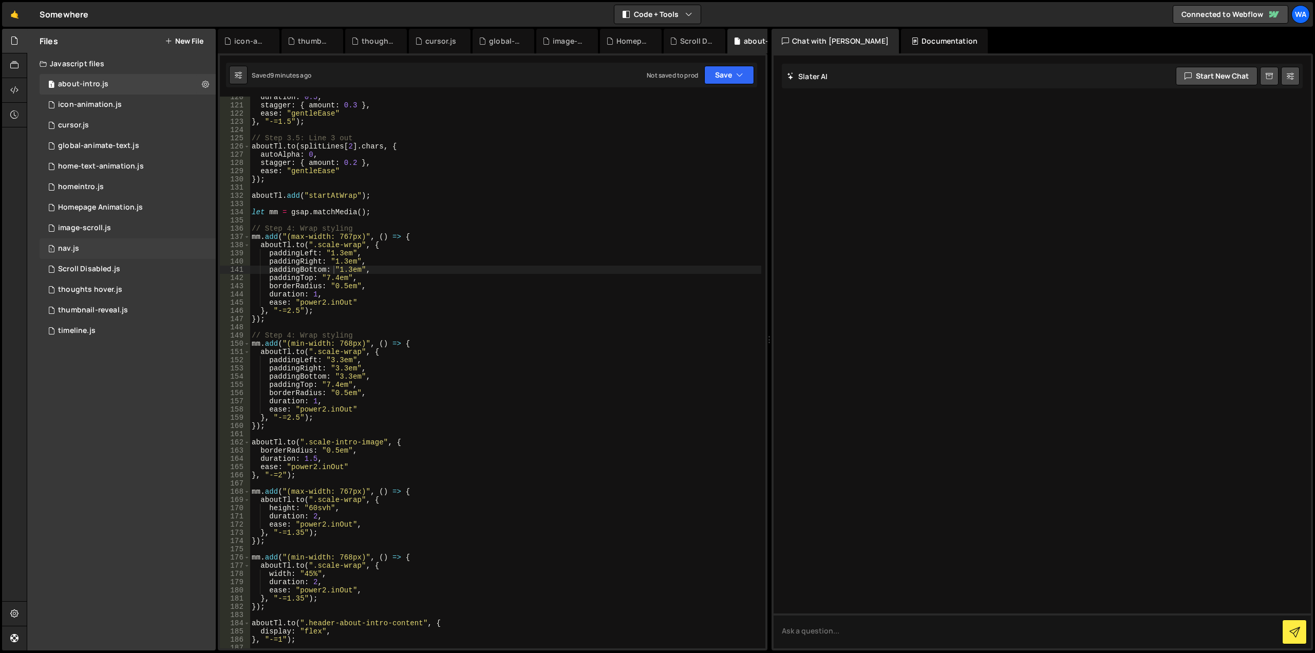
click at [81, 247] on div "1 nav.js 0" at bounding box center [128, 248] width 176 height 21
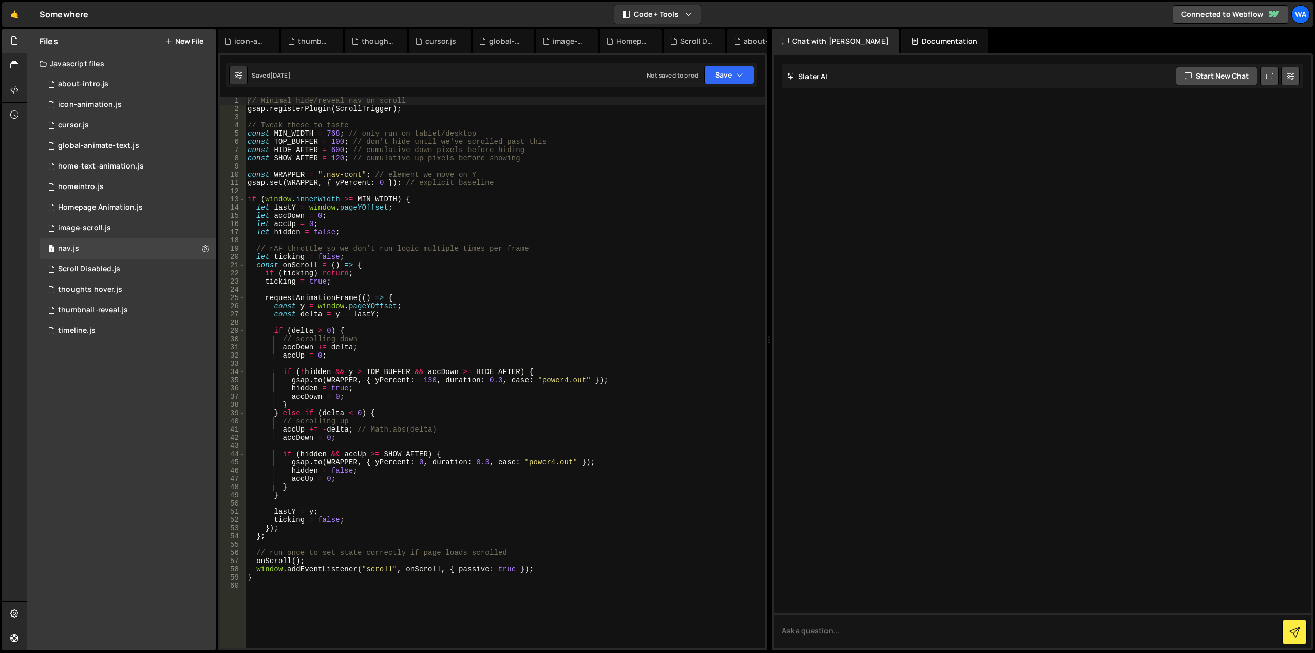
scroll to position [62, 0]
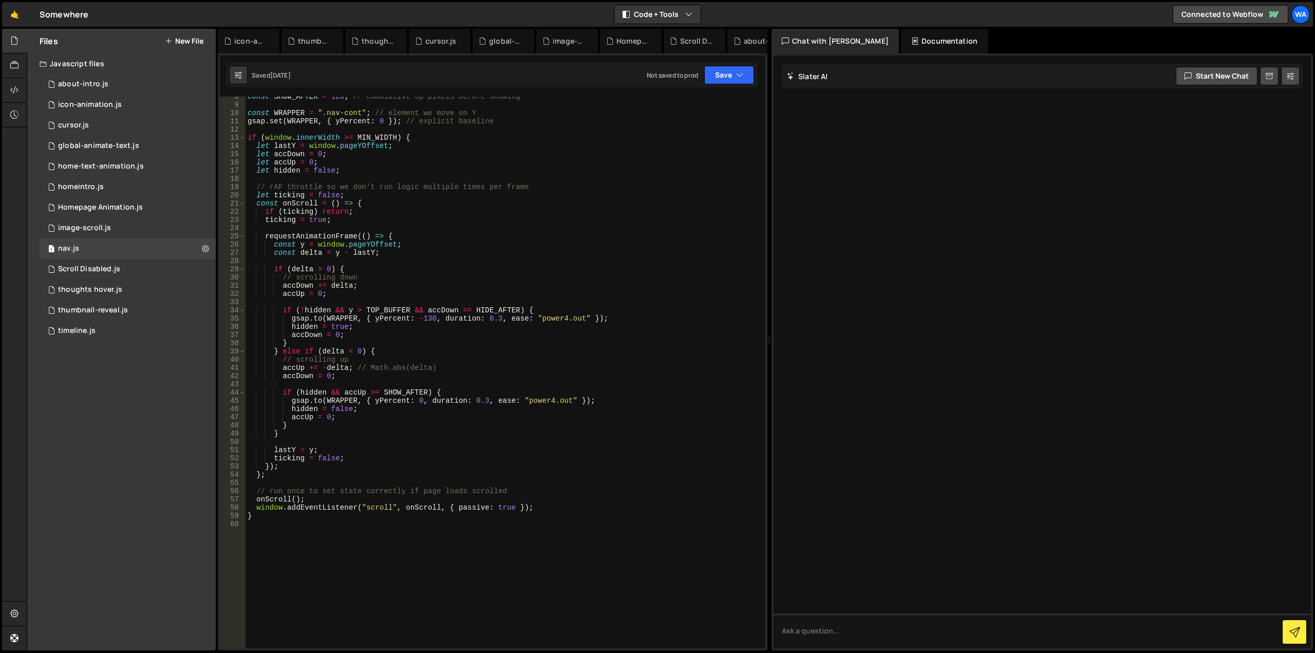
click at [314, 522] on div "const SHOW_AFTER = 120 ; // cumulative up pixels before showing const WRAPPER =…" at bounding box center [503, 376] width 516 height 568
paste textarea "});"
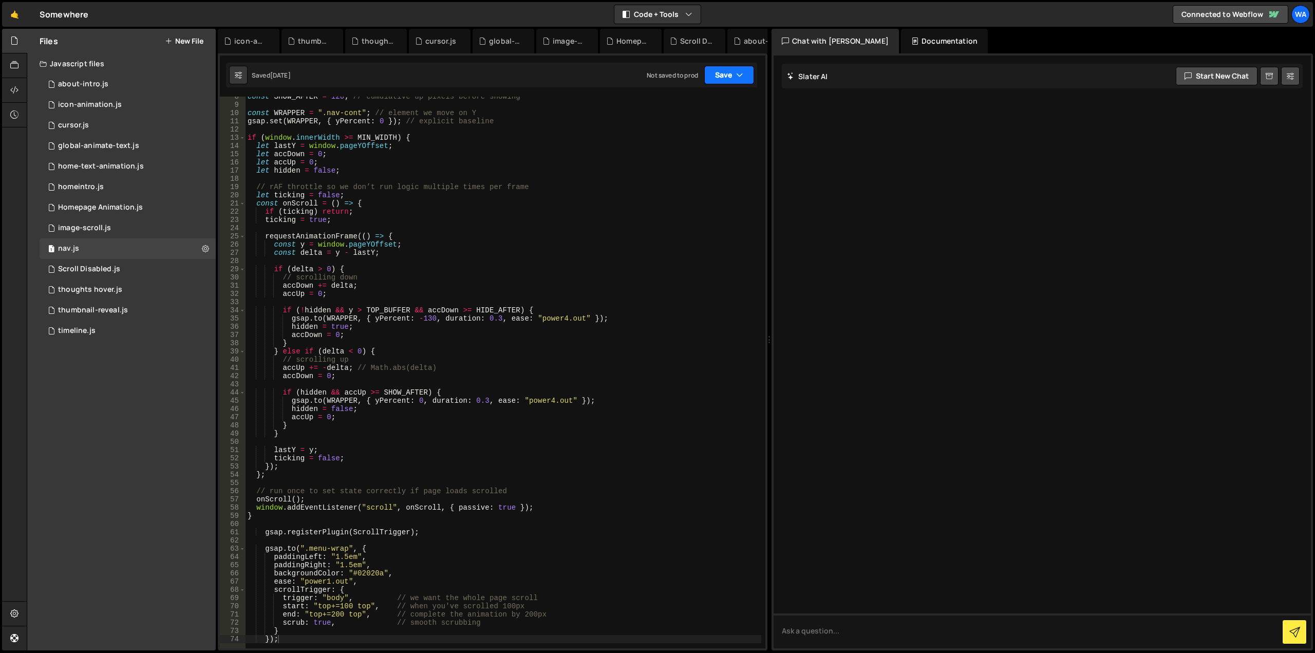
click at [720, 75] on button "Save" at bounding box center [729, 75] width 50 height 18
click at [706, 107] on div "Saved [DATE]" at bounding box center [694, 111] width 107 height 12
type textarea "paddingRight: "1.5em","
click at [352, 565] on div "const SHOW_AFTER = 120 ; // cumulative up pixels before showing const WRAPPER =…" at bounding box center [503, 376] width 516 height 568
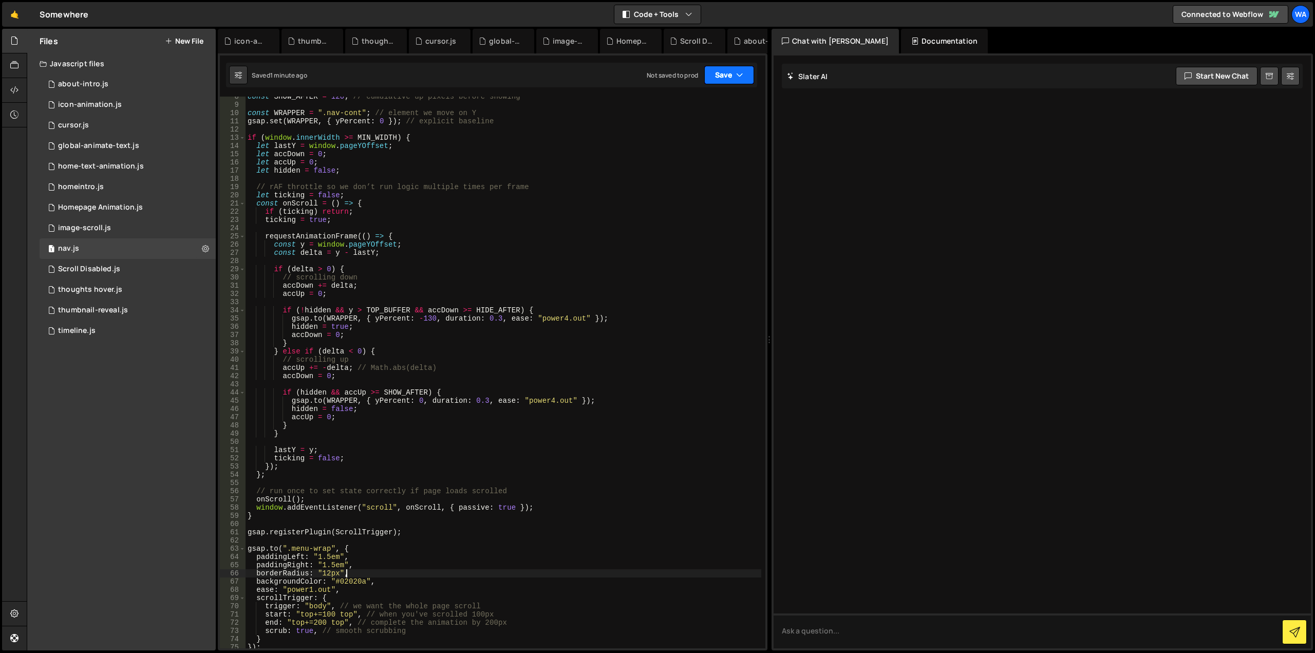
click at [712, 74] on button "Save" at bounding box center [729, 75] width 50 height 18
click at [707, 97] on div "Save to Staging S" at bounding box center [694, 100] width 107 height 10
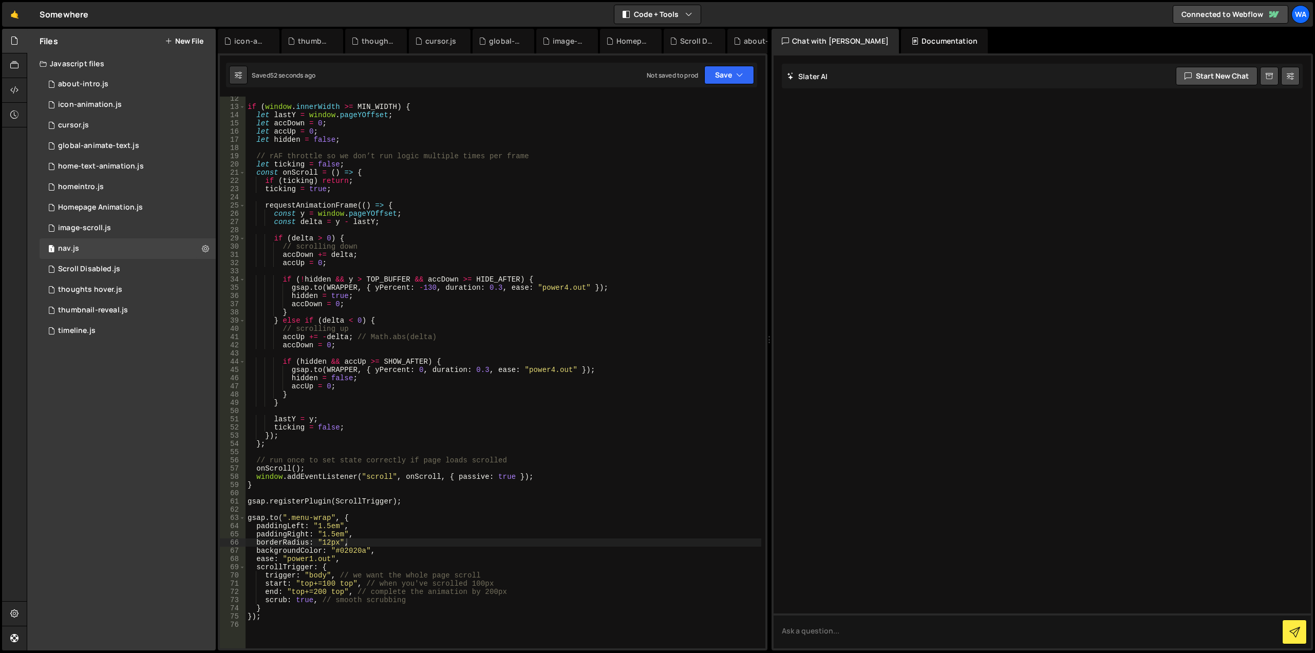
scroll to position [123, 0]
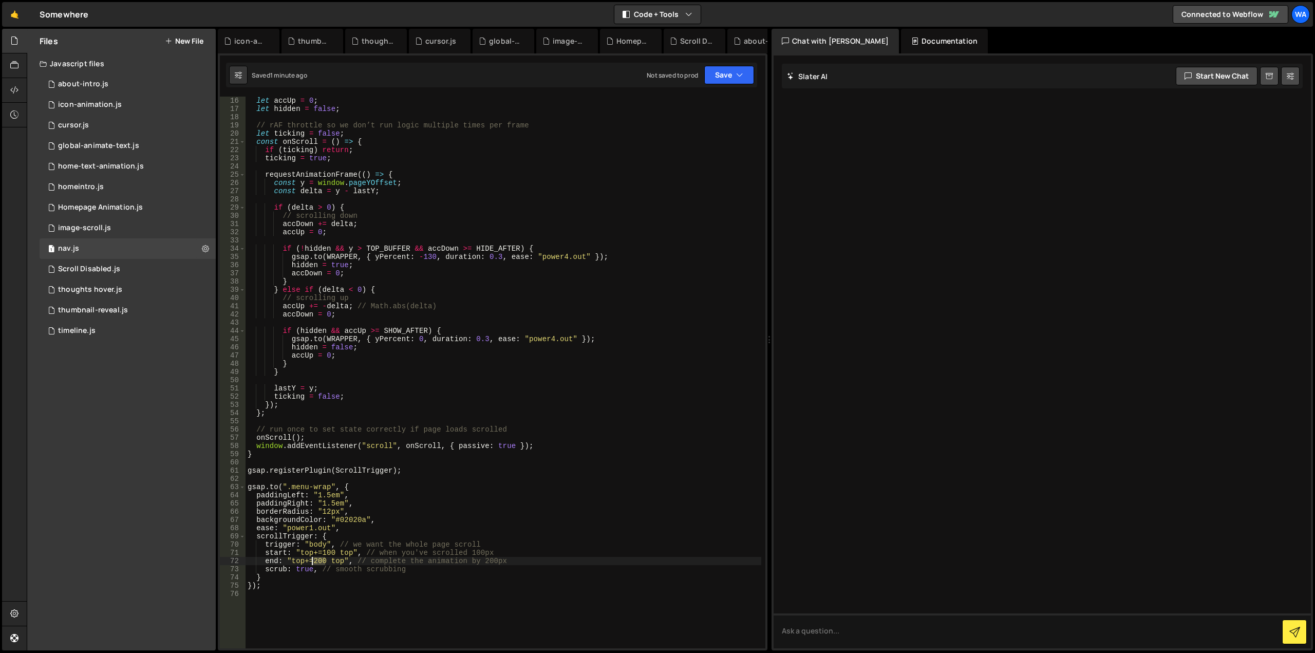
drag, startPoint x: 324, startPoint y: 562, endPoint x: 313, endPoint y: 561, distance: 11.3
click at [313, 561] on div "let accUp = 0 ; let hidden = false ; // rAF throttle so we don’t run logic mult…" at bounding box center [503, 381] width 516 height 568
click at [391, 526] on div "let accUp = 0 ; let hidden = false ; // rAF throttle so we don’t run logic mult…" at bounding box center [503, 381] width 516 height 568
click at [717, 77] on button "Save" at bounding box center [729, 75] width 50 height 18
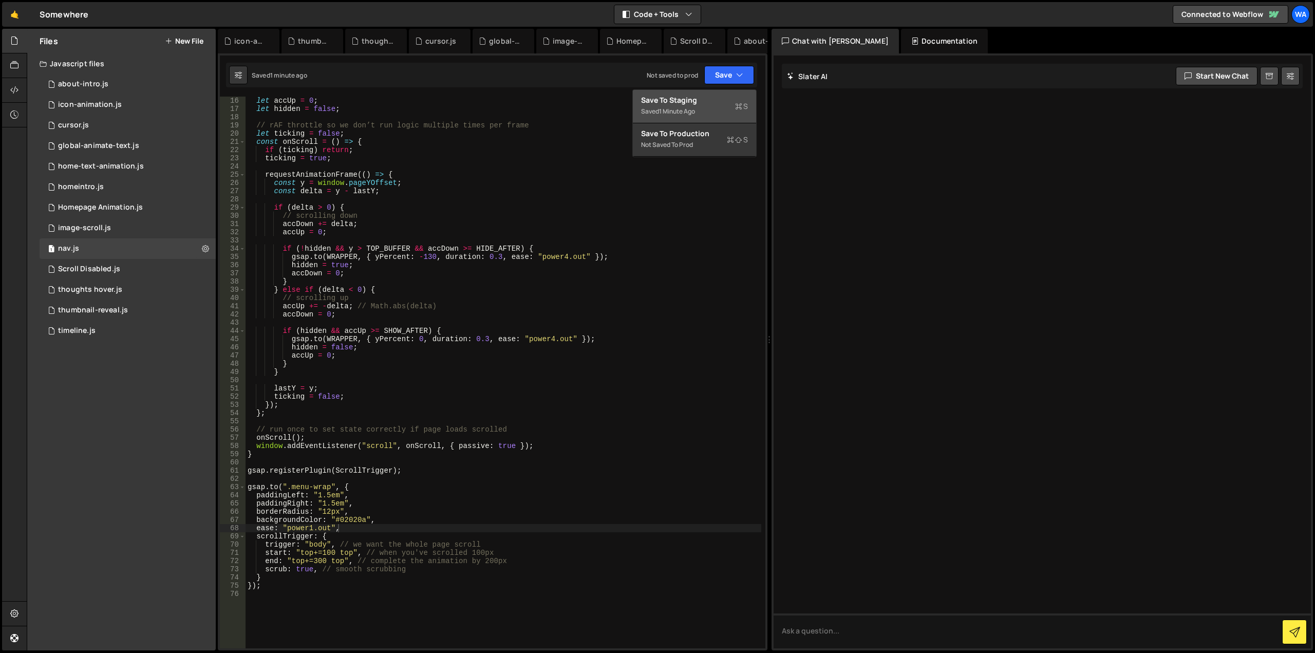
click at [696, 98] on div "Save to Staging S" at bounding box center [694, 100] width 107 height 10
type textarea "backgroundColor: "#02020a","
click at [374, 518] on div "let accUp = 0 ; let hidden = false ; // rAF throttle so we don’t run logic mult…" at bounding box center [503, 381] width 516 height 568
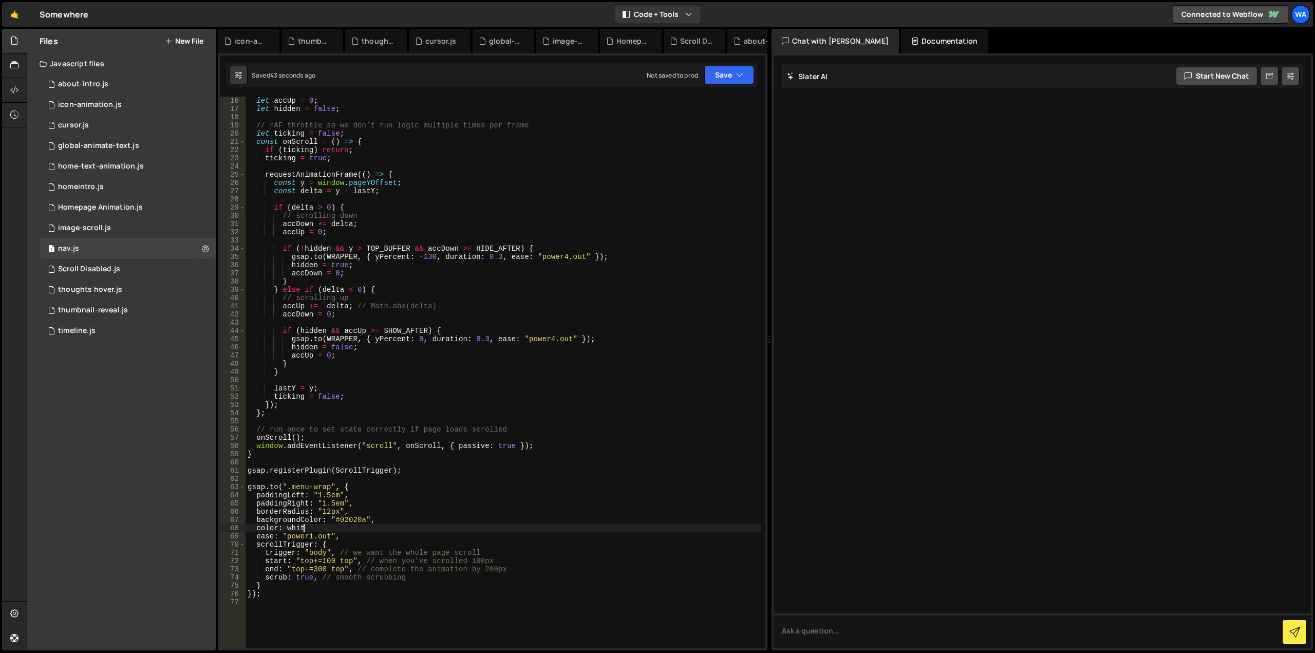
scroll to position [0, 4]
drag, startPoint x: 308, startPoint y: 527, endPoint x: 288, endPoint y: 527, distance: 20.5
click at [288, 527] on div "let accUp = 0 ; let hidden = false ; // rAF throttle so we don’t run logic mult…" at bounding box center [503, 381] width 516 height 568
click at [454, 488] on div "let accUp = 0 ; let hidden = false ; // rAF throttle so we don’t run logic mult…" at bounding box center [503, 381] width 516 height 568
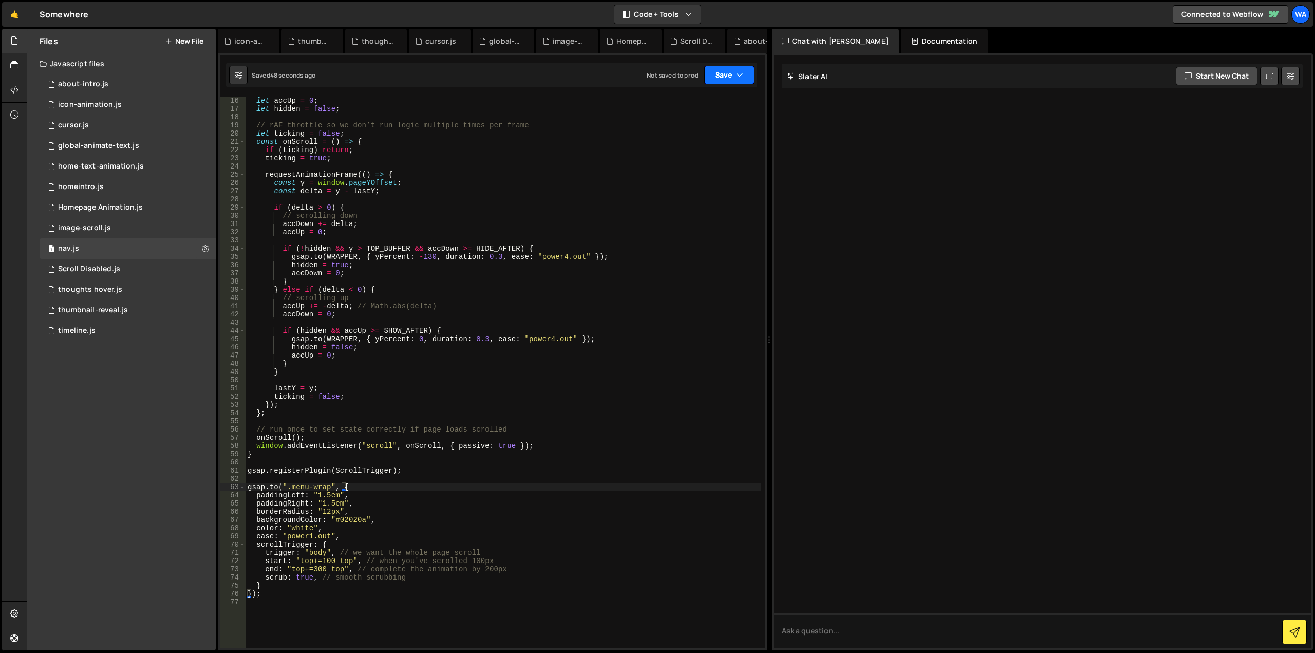
type textarea "[DOMAIN_NAME](".menu-wrap", {"
click at [723, 77] on button "Save" at bounding box center [729, 75] width 50 height 18
click at [698, 102] on div "Save to Staging S" at bounding box center [694, 100] width 107 height 10
